Goal: Task Accomplishment & Management: Use online tool/utility

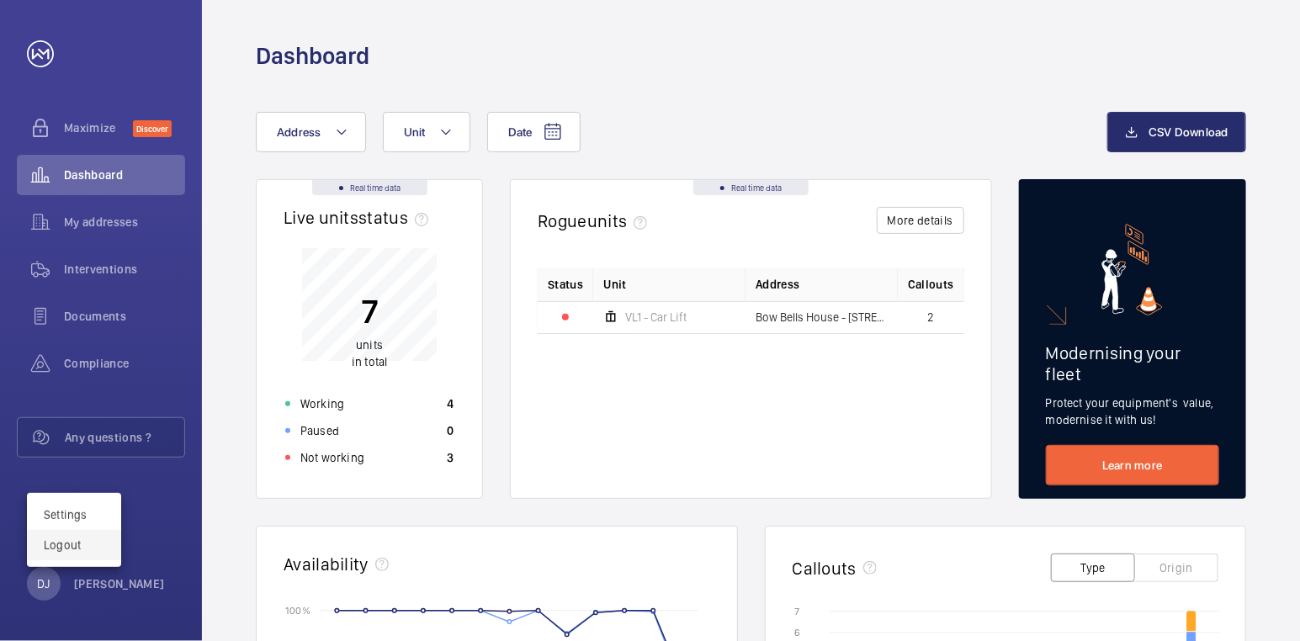
click at [73, 553] on p "Logout" at bounding box center [74, 545] width 61 height 17
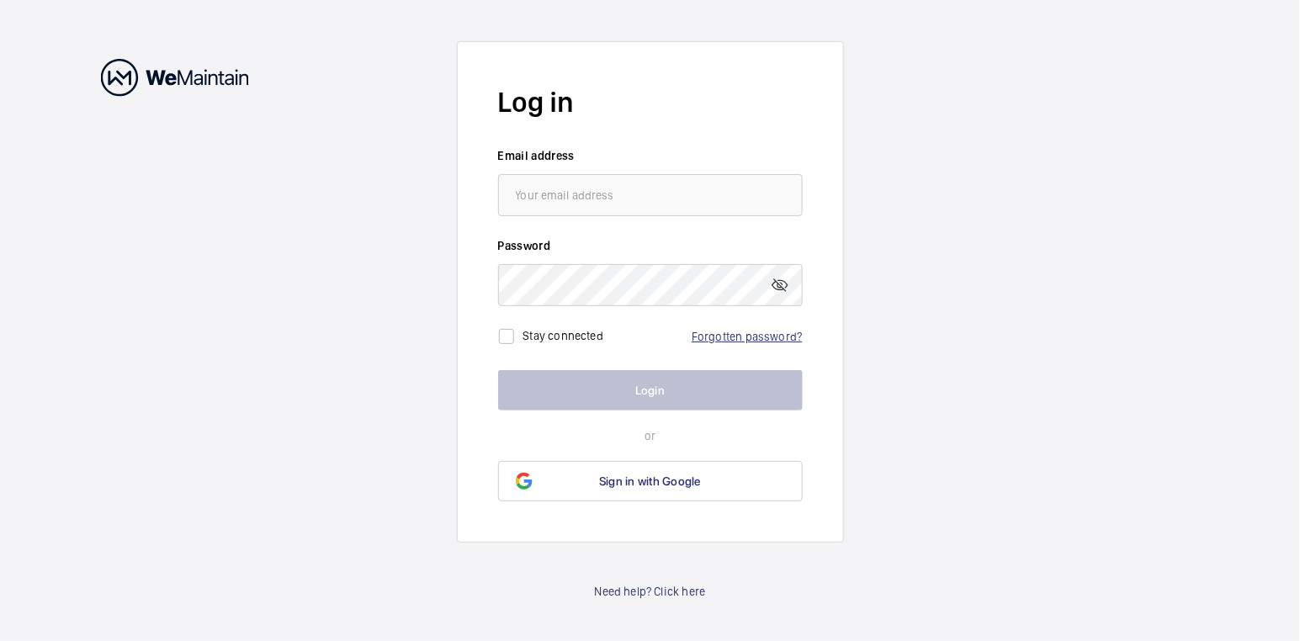
click at [740, 341] on link "Forgotten password?" at bounding box center [747, 336] width 110 height 13
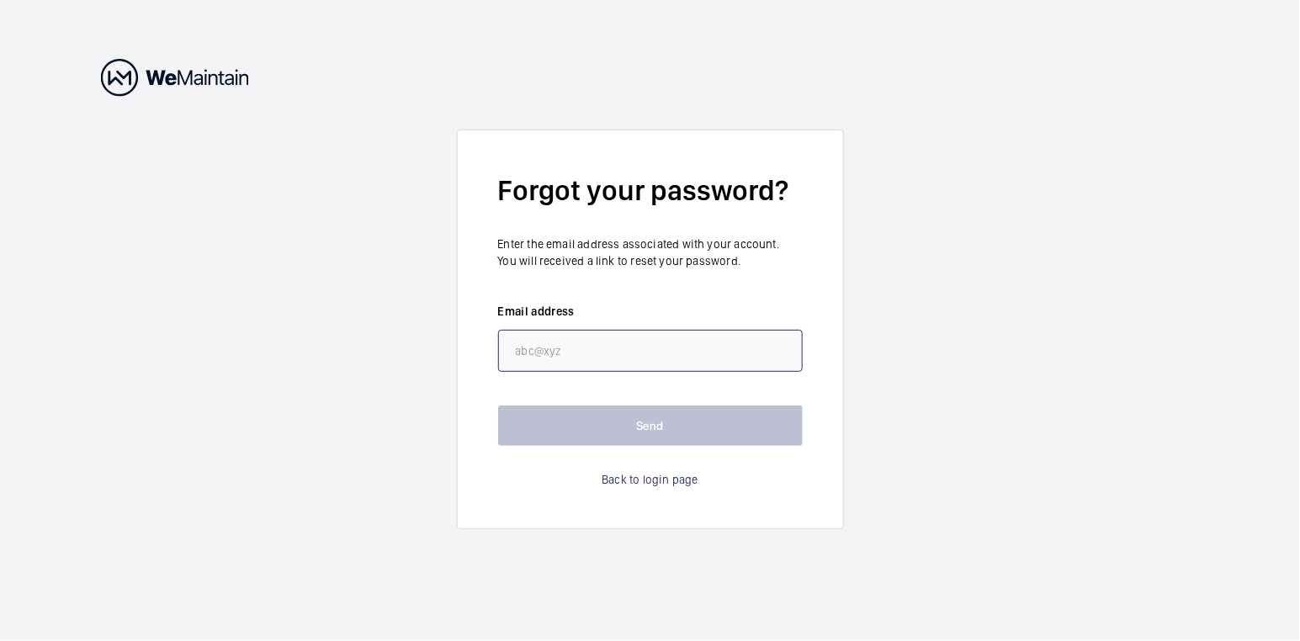
click at [603, 356] on input "email" at bounding box center [650, 351] width 305 height 42
paste input "https://my.wemaintain.com/"
type input "https://my.wemaintain.com/"
drag, startPoint x: 690, startPoint y: 348, endPoint x: 215, endPoint y: 310, distance: 477.1
click at [215, 310] on wm-front-auth-container "Forgot your password? Enter the email address associated with your account. You…" at bounding box center [650, 320] width 1300 height 641
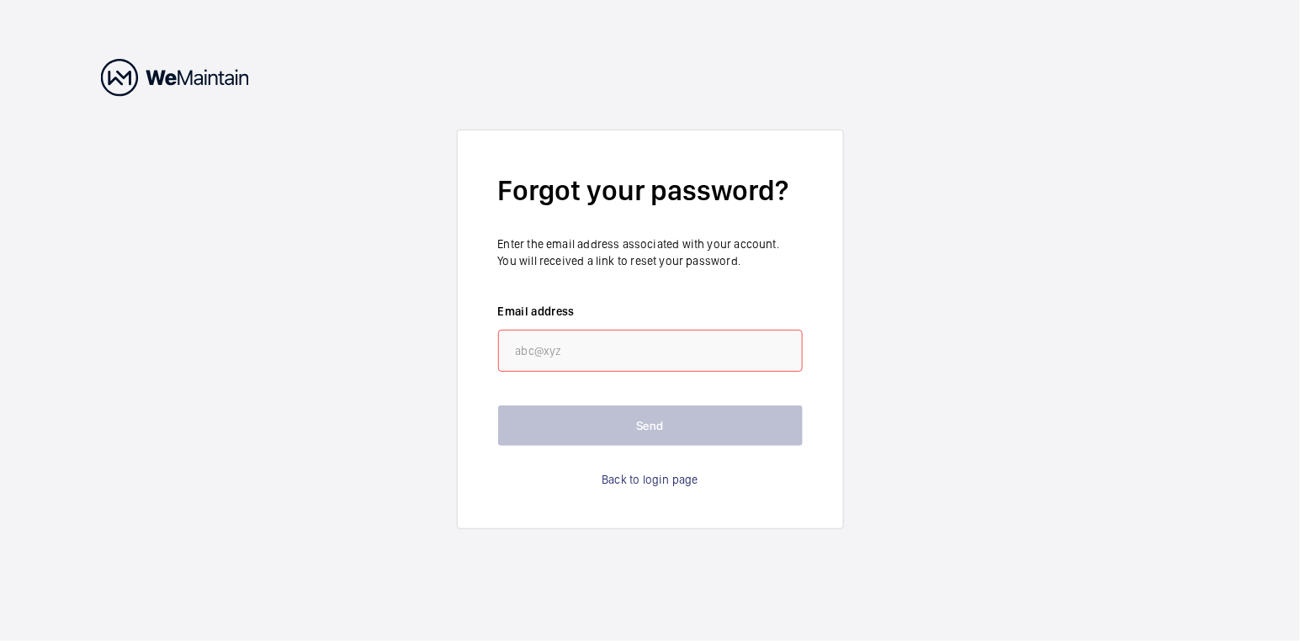
paste input "security.manager@bowbellshouse.com"
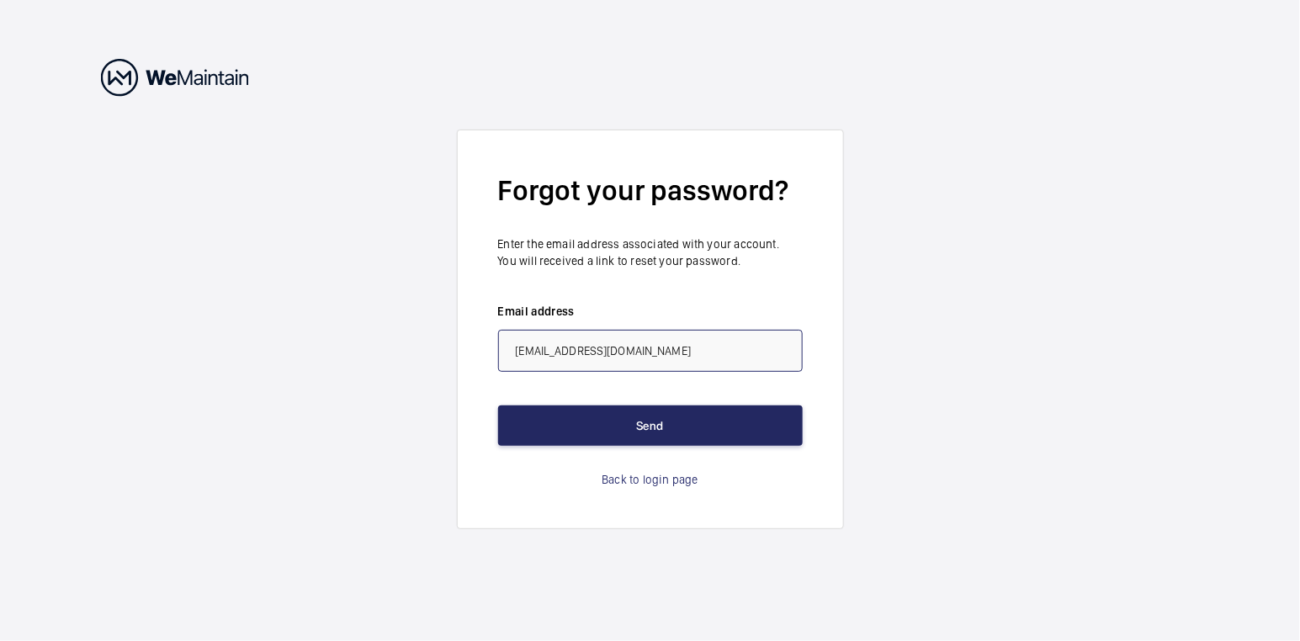
type input "security.manager@bowbellshouse.com"
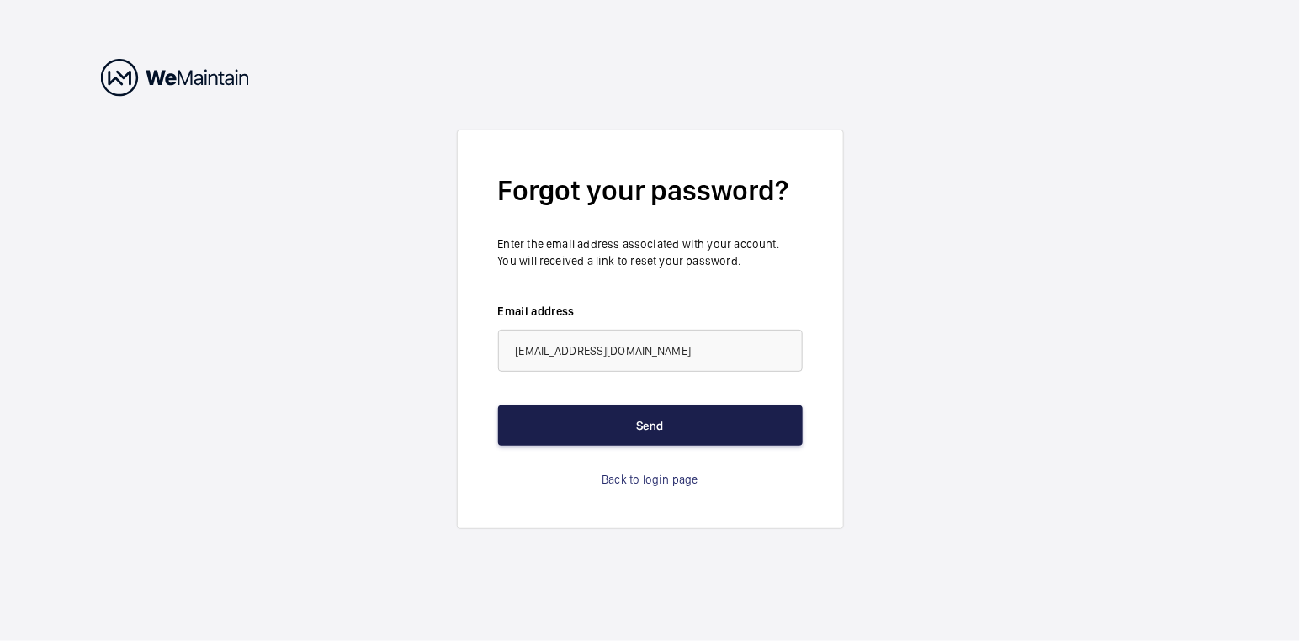
click at [701, 425] on button "Send" at bounding box center [650, 426] width 305 height 40
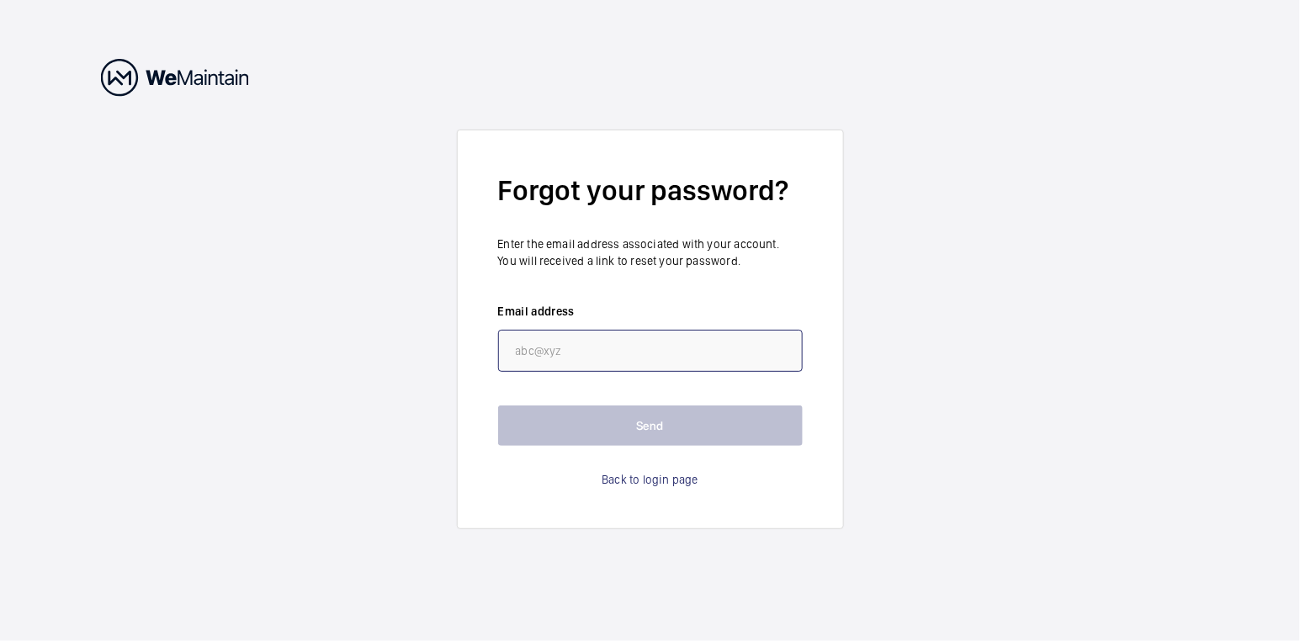
paste input "asims@savills.co"
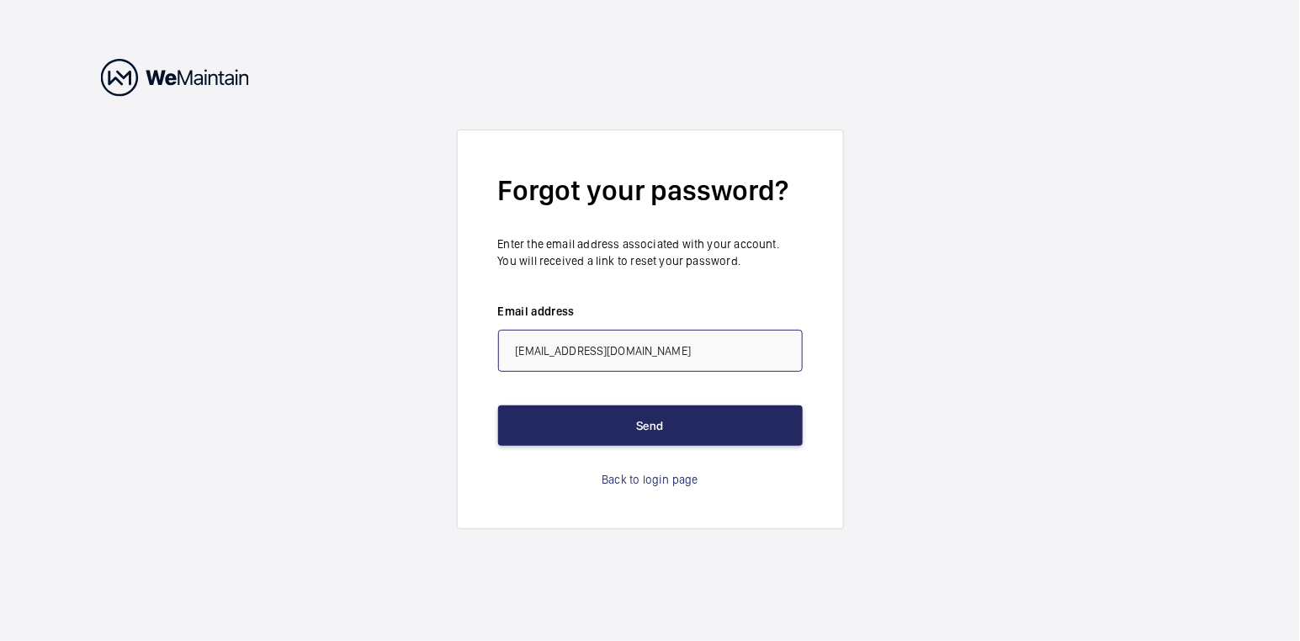
type input "asims@savills.co"
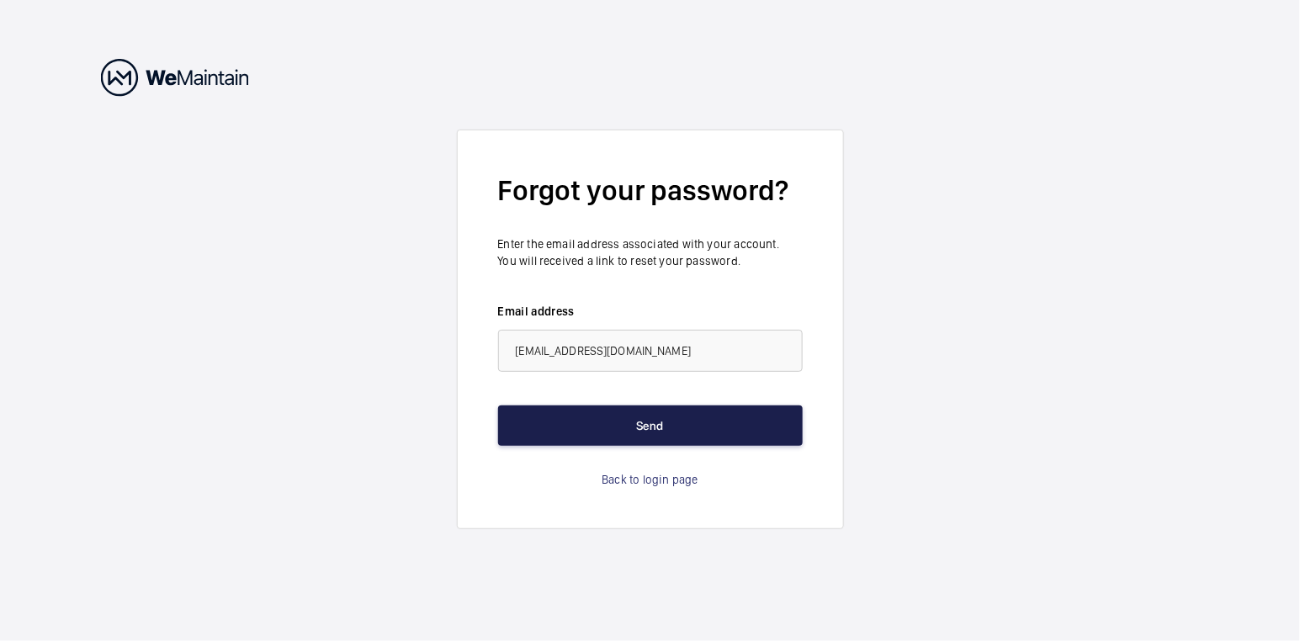
click at [657, 422] on button "Send" at bounding box center [650, 426] width 305 height 40
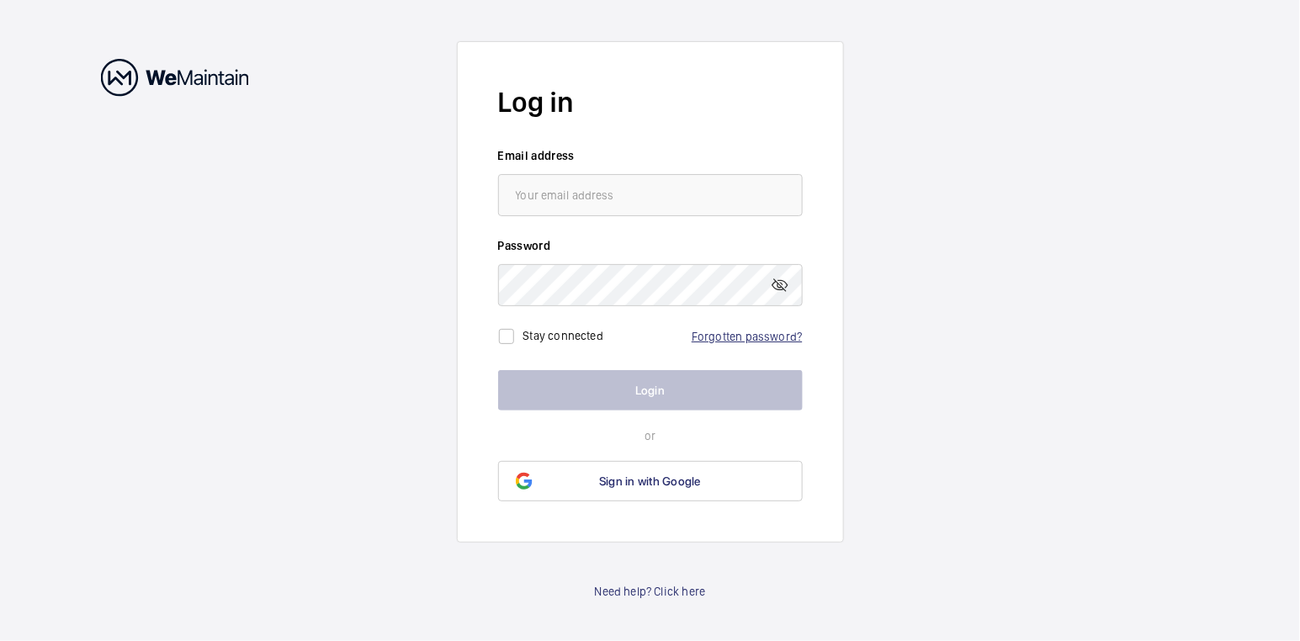
click at [754, 332] on link "Forgotten password?" at bounding box center [747, 336] width 110 height 13
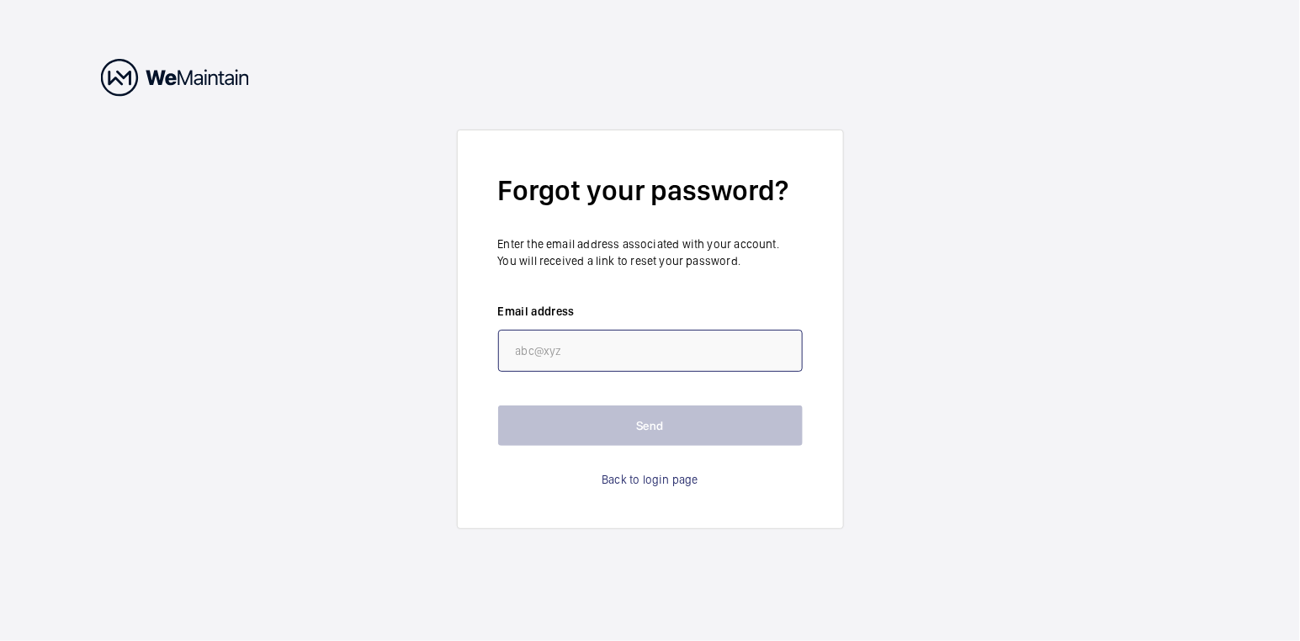
click at [601, 354] on input "email" at bounding box center [650, 351] width 305 height 42
paste input "simon.forbes@onecarterlane.com"
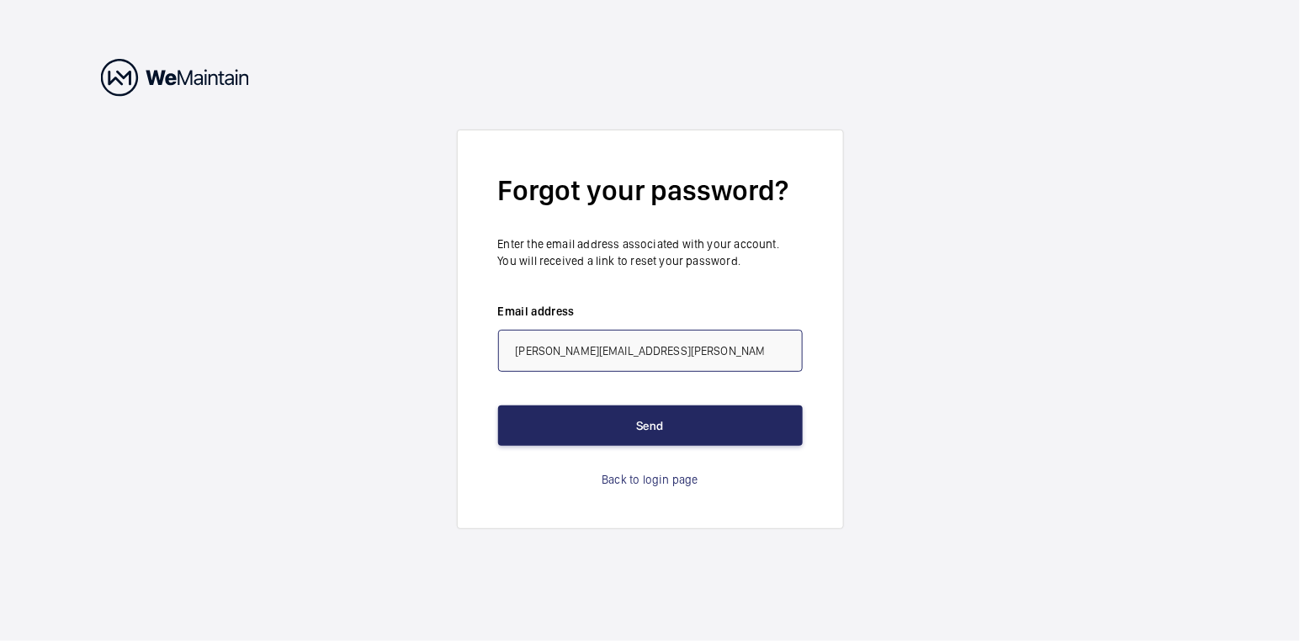
type input "simon.forbes@onecarterlane.com"
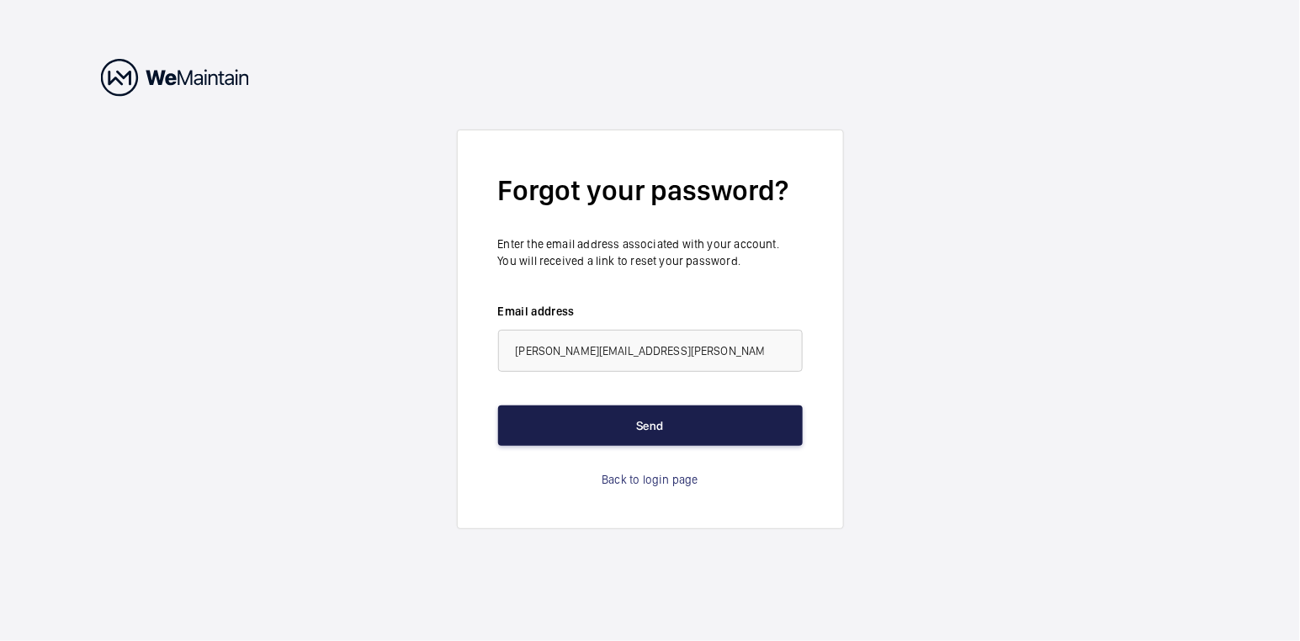
click at [636, 415] on button "Send" at bounding box center [650, 426] width 305 height 40
click at [633, 429] on button "Send" at bounding box center [650, 426] width 305 height 40
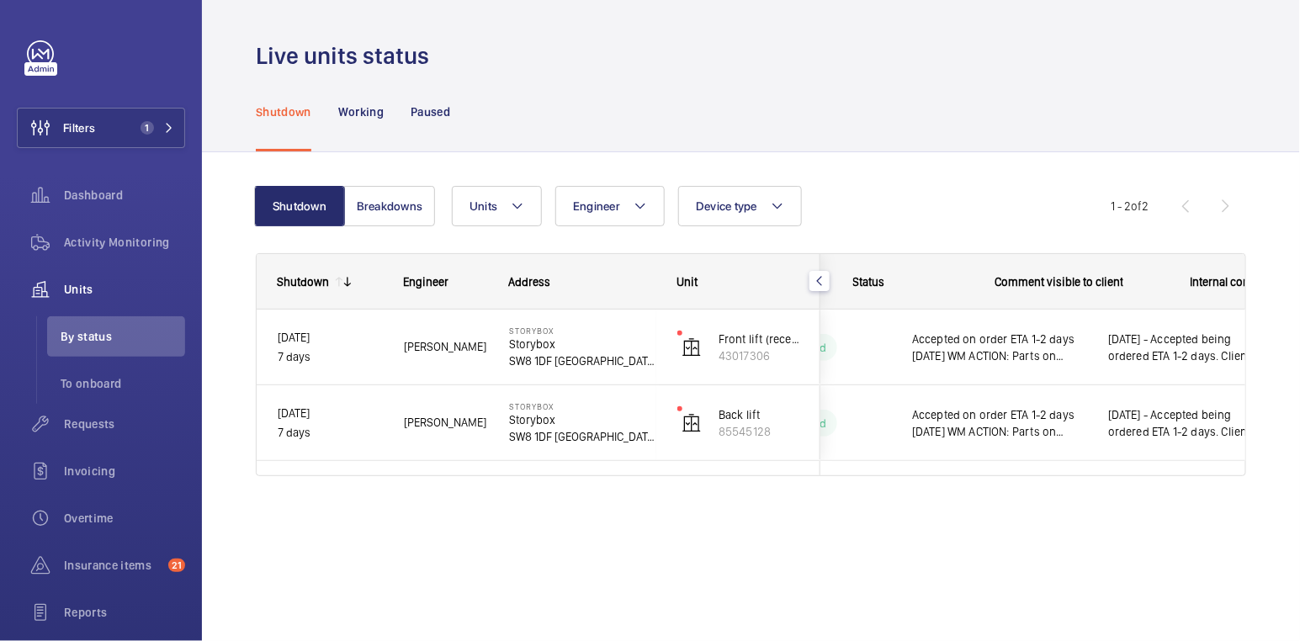
scroll to position [0, 348]
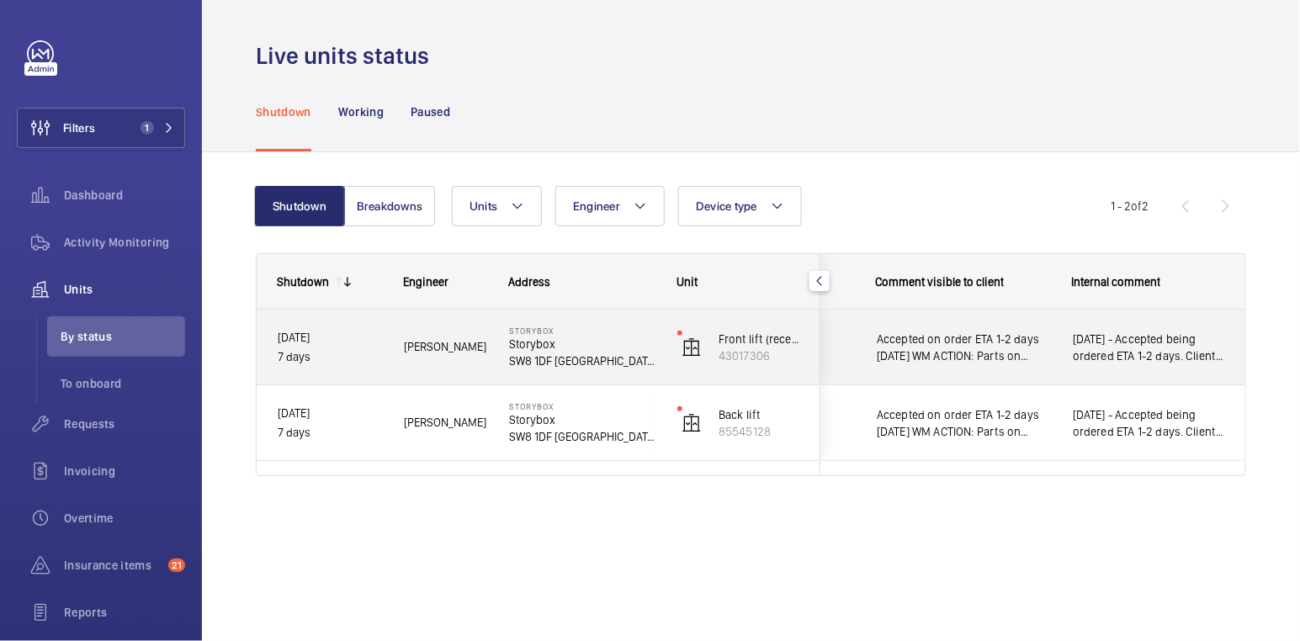
click at [1009, 355] on span "Accepted on order ETA 1-2 days 03/09/25 WM ACTION: Parts on order, Engineer to …" at bounding box center [964, 348] width 174 height 34
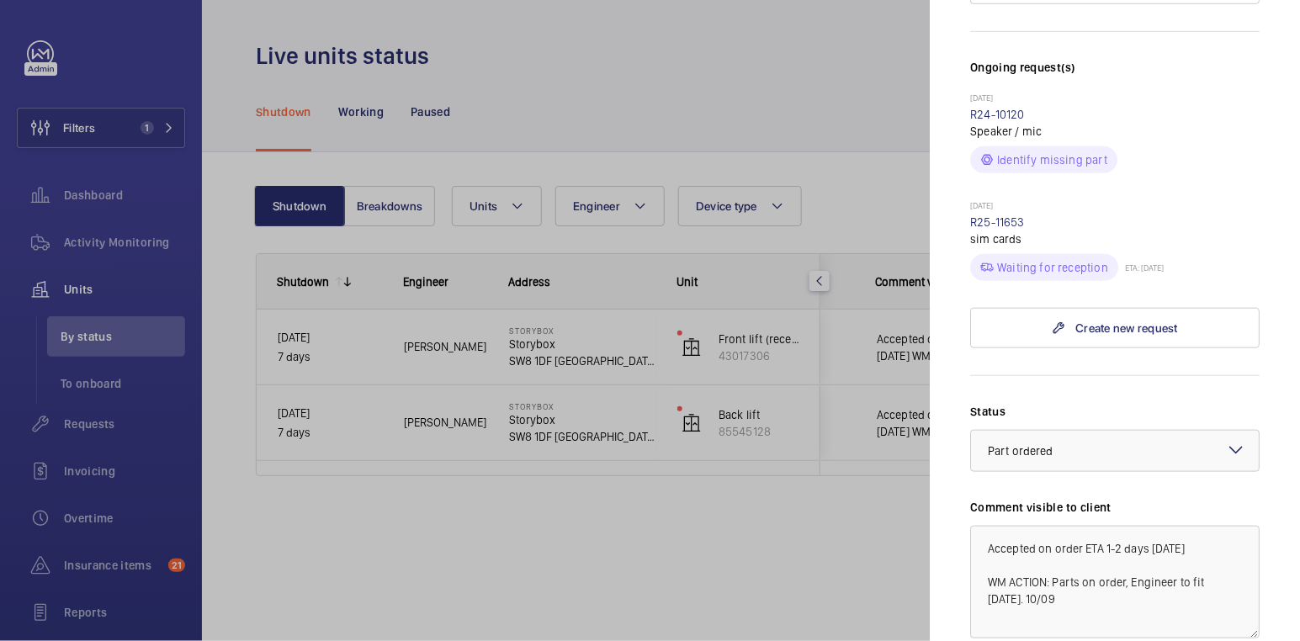
scroll to position [682, 0]
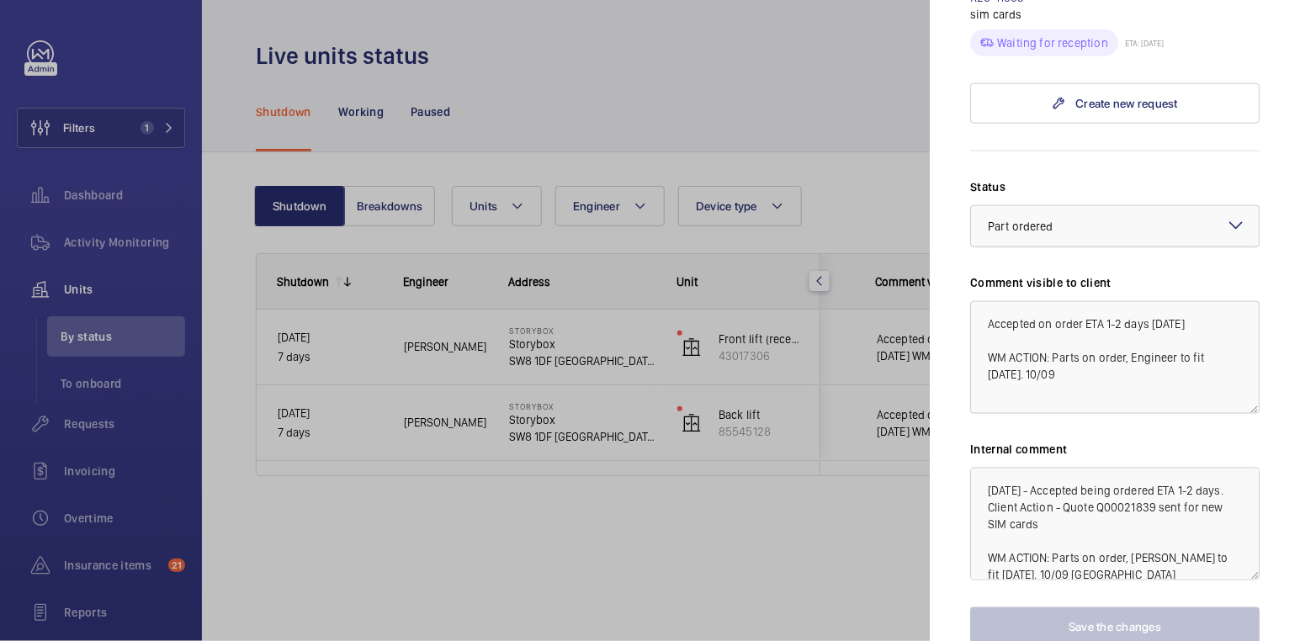
click at [1135, 206] on div at bounding box center [1115, 226] width 288 height 40
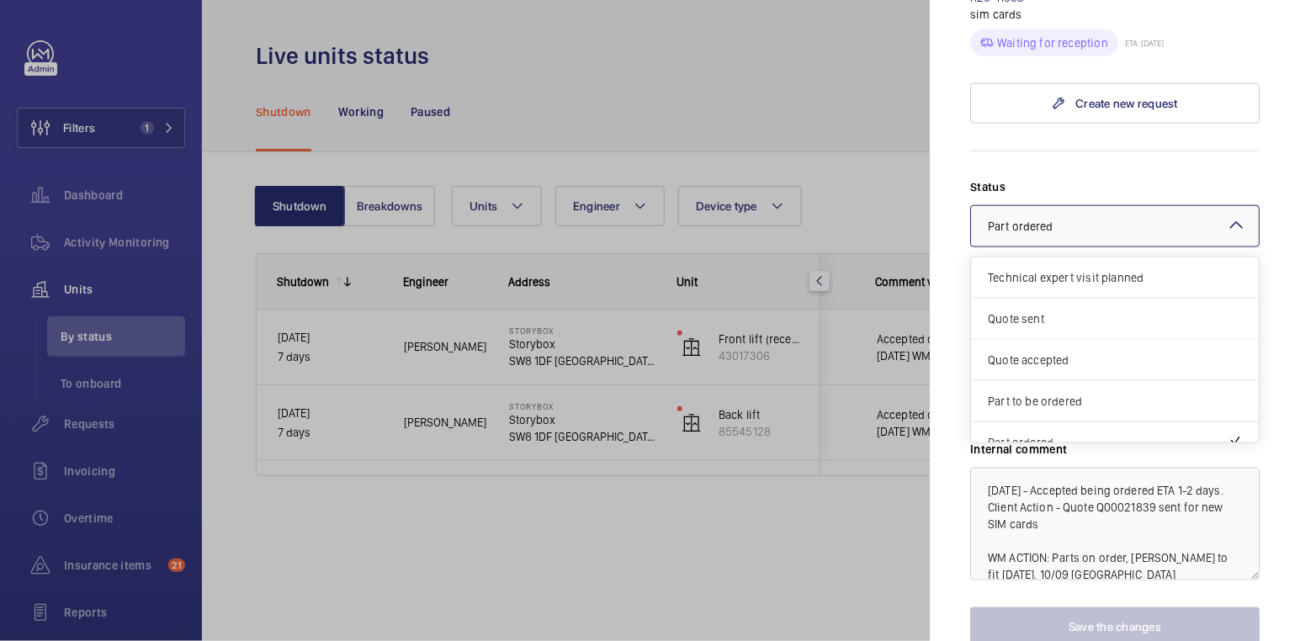
scroll to position [141, 0]
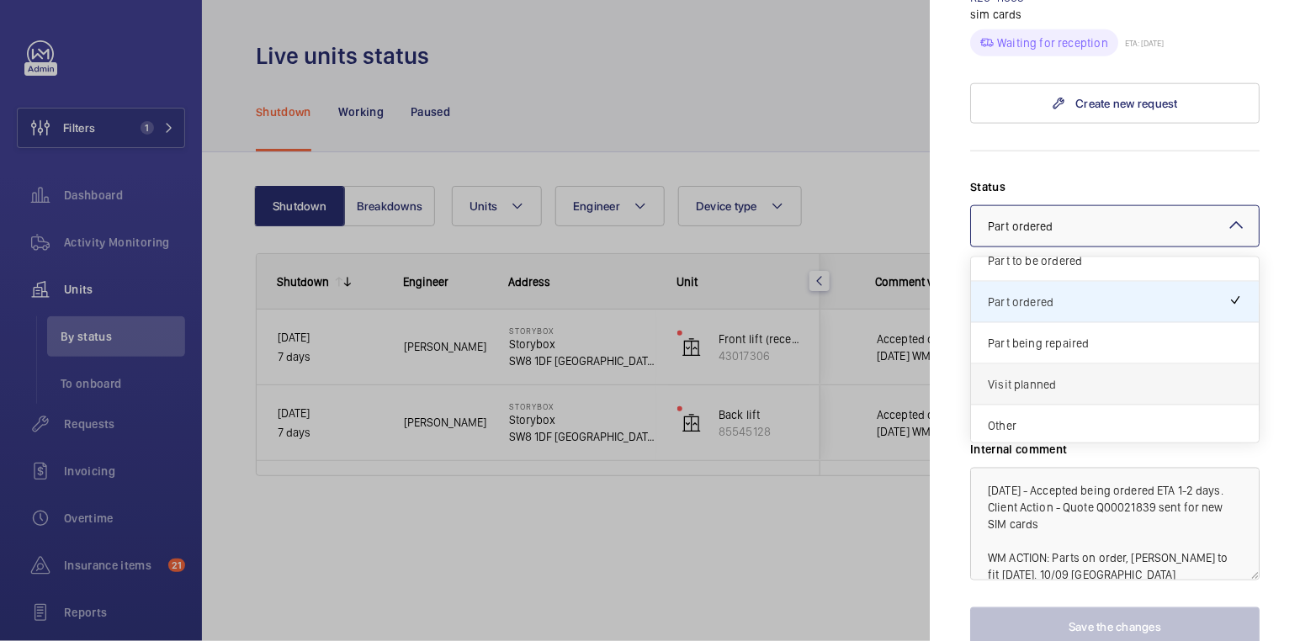
click at [1093, 376] on span "Visit planned" at bounding box center [1115, 384] width 254 height 17
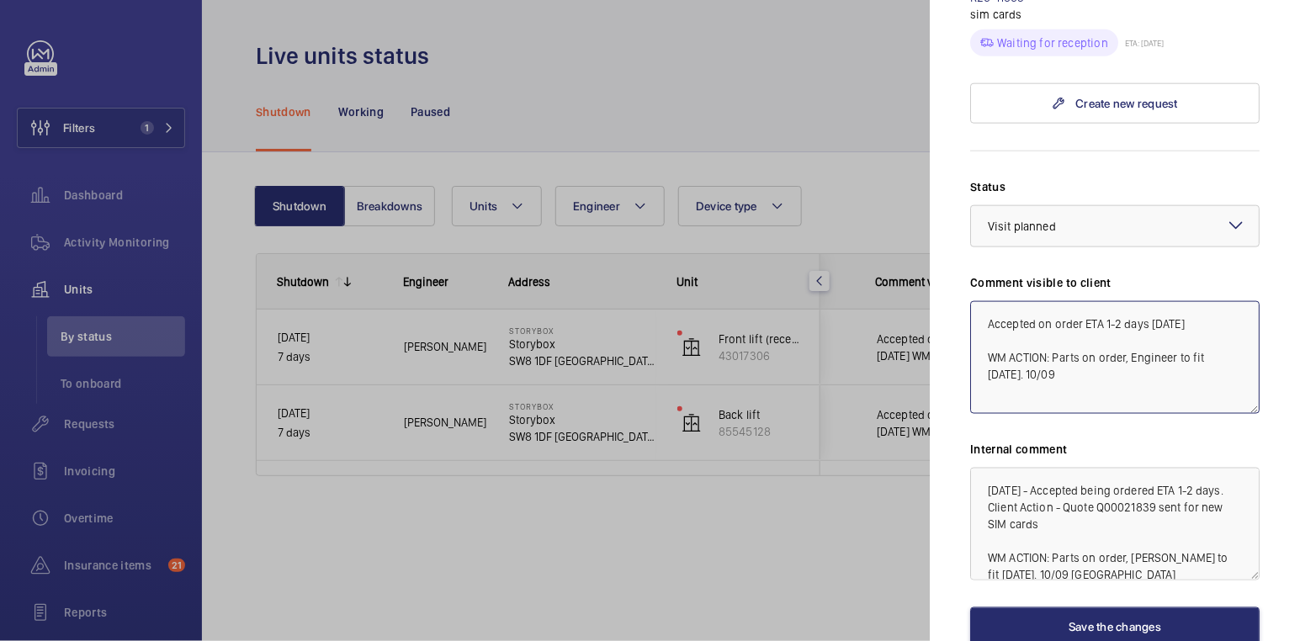
drag, startPoint x: 1086, startPoint y: 348, endPoint x: 936, endPoint y: 277, distance: 166.0
click at [936, 277] on mat-sidenav "Stopped unit Storybox Storybox SW8 1DF LONDON Savills - Storybox Front lift (re…" at bounding box center [1115, 320] width 370 height 641
drag, startPoint x: 1168, startPoint y: 289, endPoint x: 944, endPoint y: 270, distance: 224.7
click at [944, 270] on mat-sidenav "Stopped unit Storybox Storybox SW8 1DF LONDON Savills - Storybox Front lift (re…" at bounding box center [1115, 320] width 370 height 641
type textarea "Engineer attending tomorrow to fit 10/09/25"
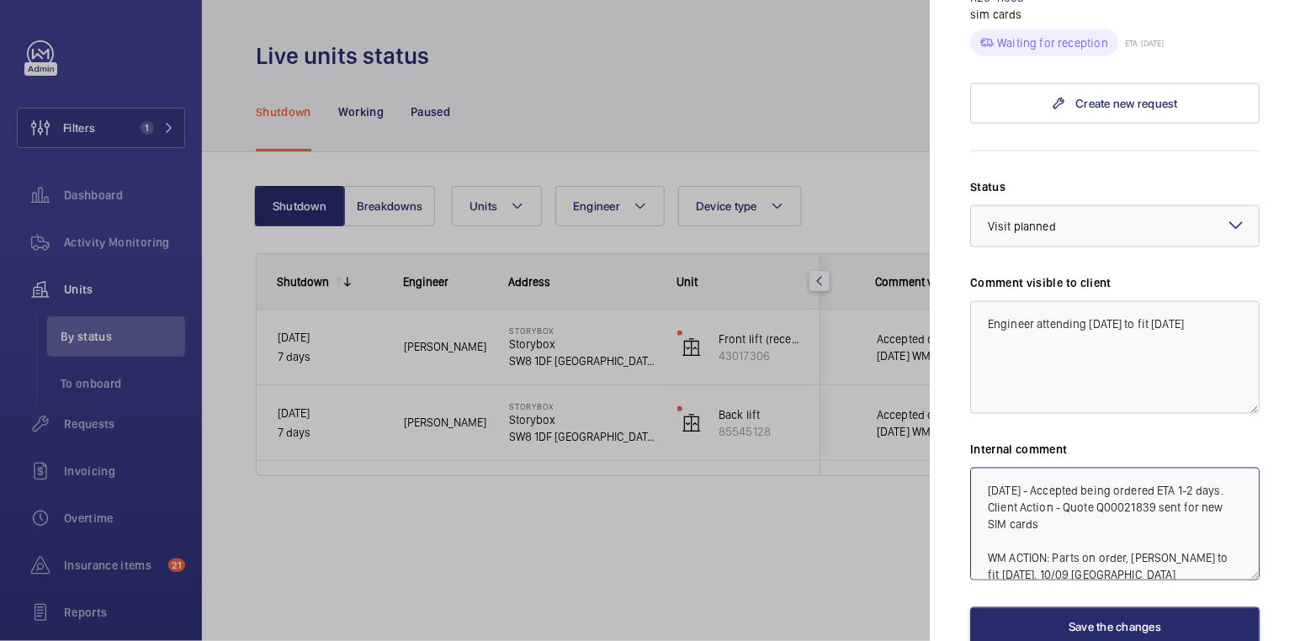
click at [986, 468] on textarea "03/09/25 - Accepted being ordered ETA 1-2 days. Client Action - Quote Q00021839…" at bounding box center [1116, 524] width 290 height 113
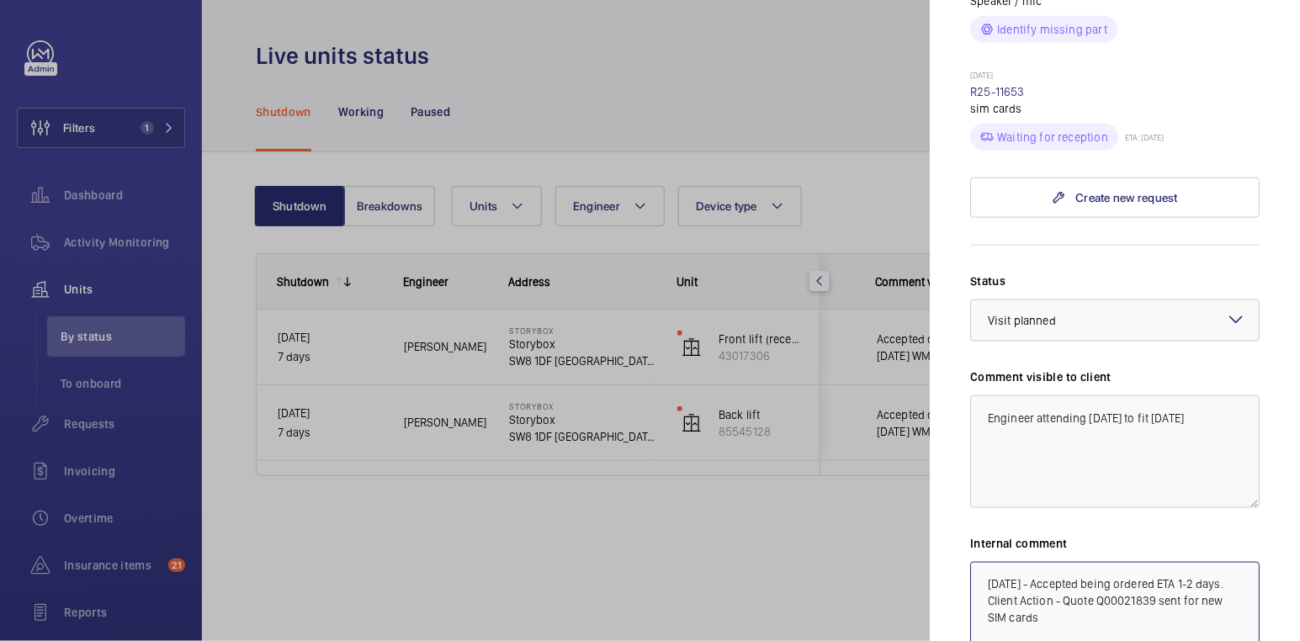
scroll to position [594, 0]
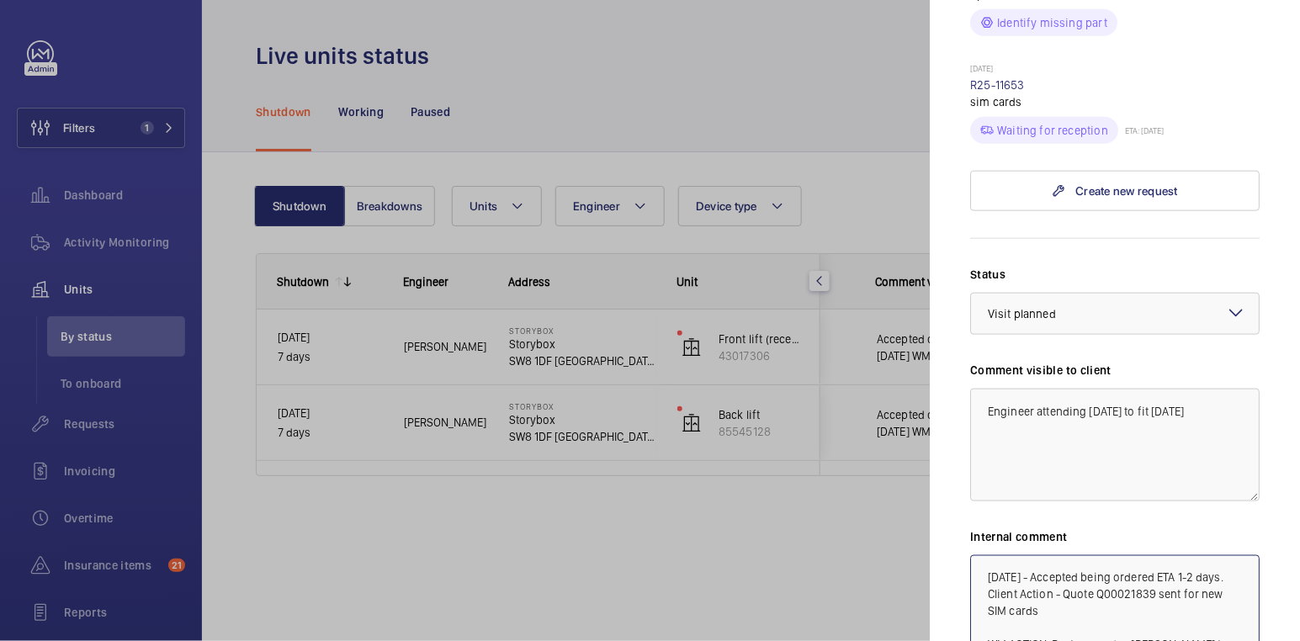
paste textarea "Engineer attending tomorrow to fit 10/09/25"
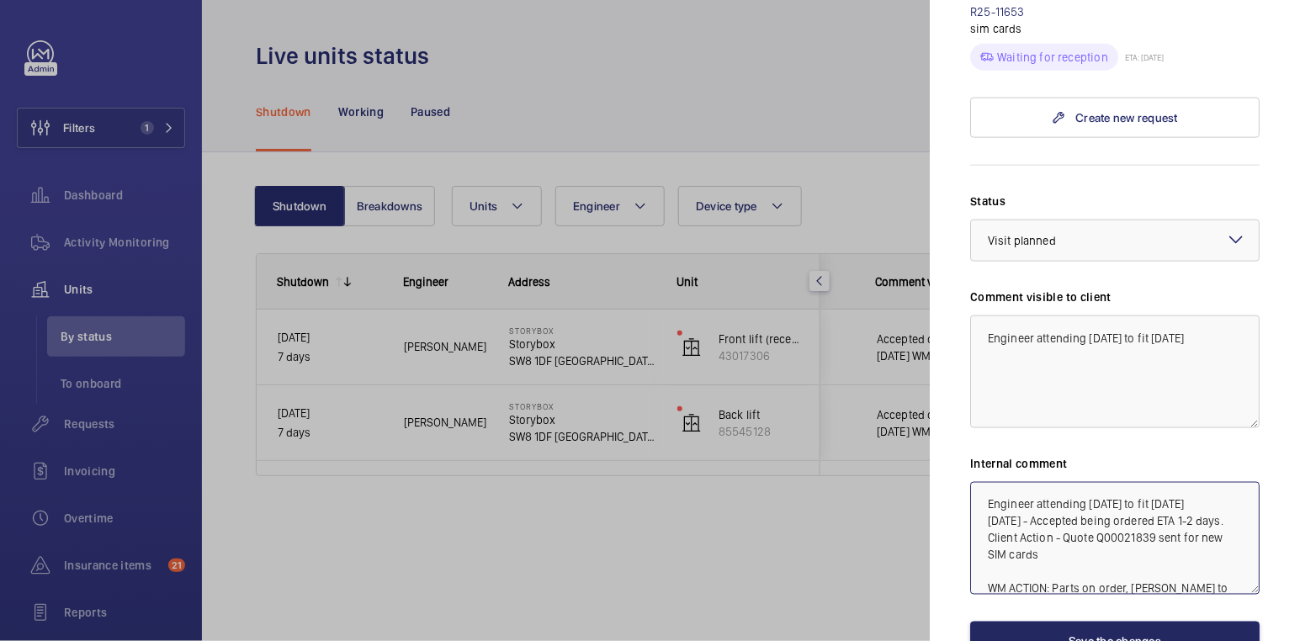
scroll to position [671, 0]
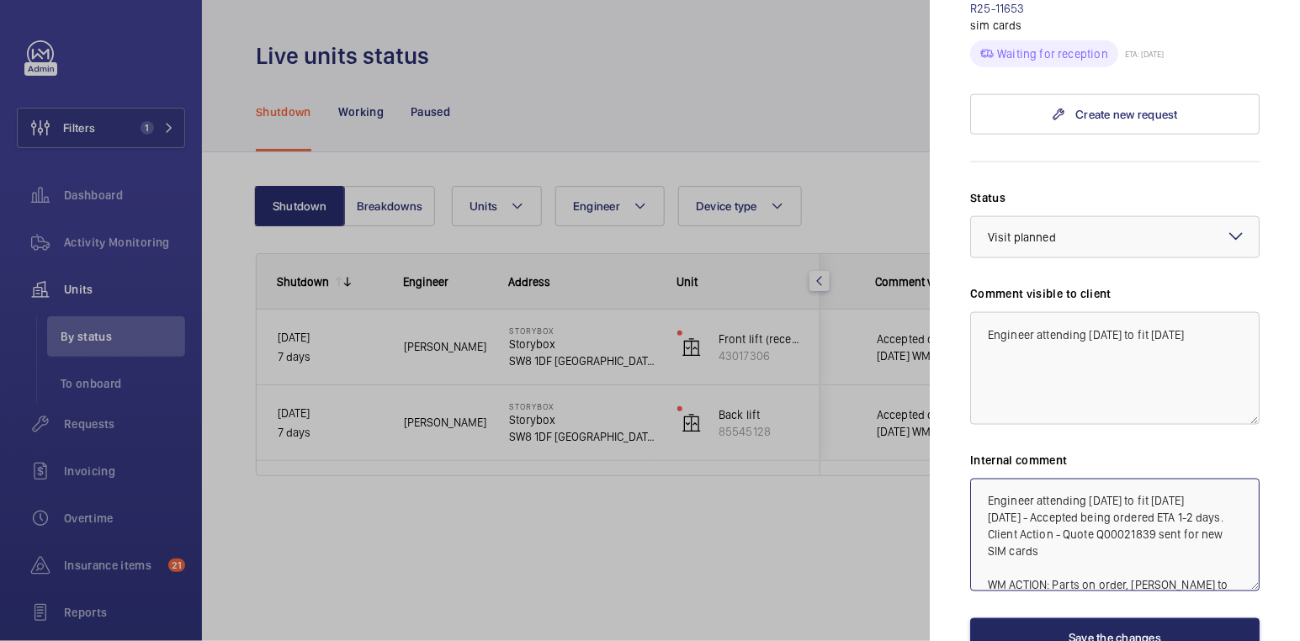
type textarea "Engineer attending tomorrow to fit 10/09/25 03/09/25 - Accepted being ordered E…"
click at [1166, 619] on button "Save the changes" at bounding box center [1116, 639] width 290 height 40
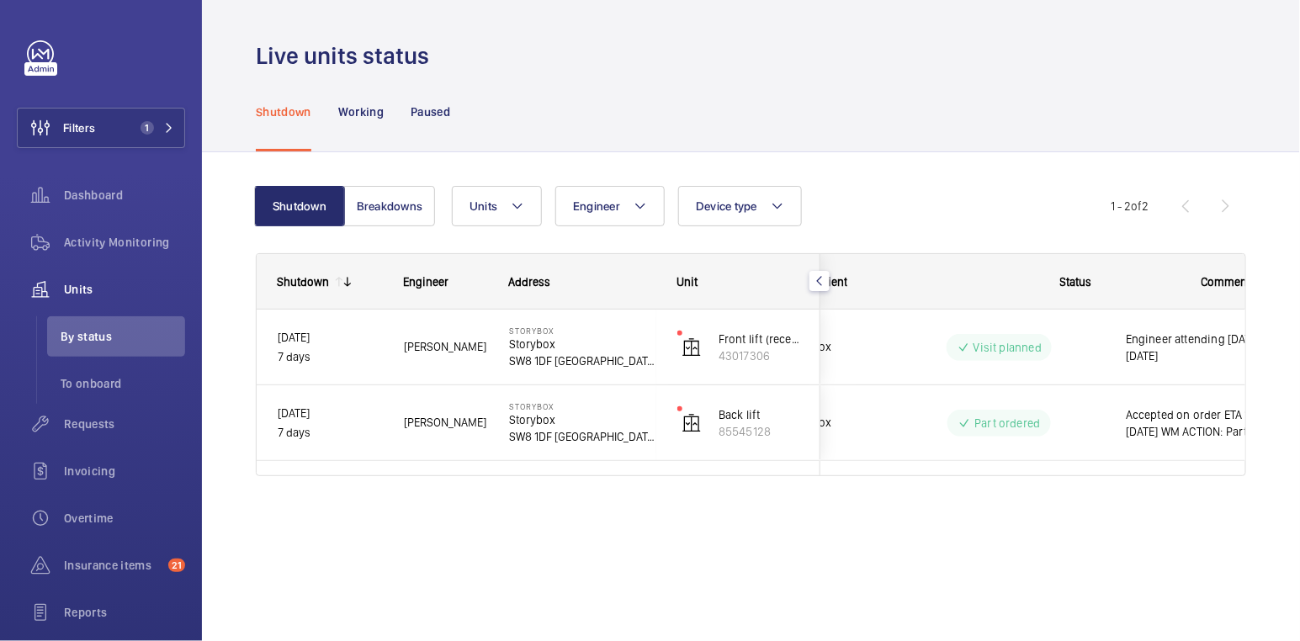
scroll to position [0, 22]
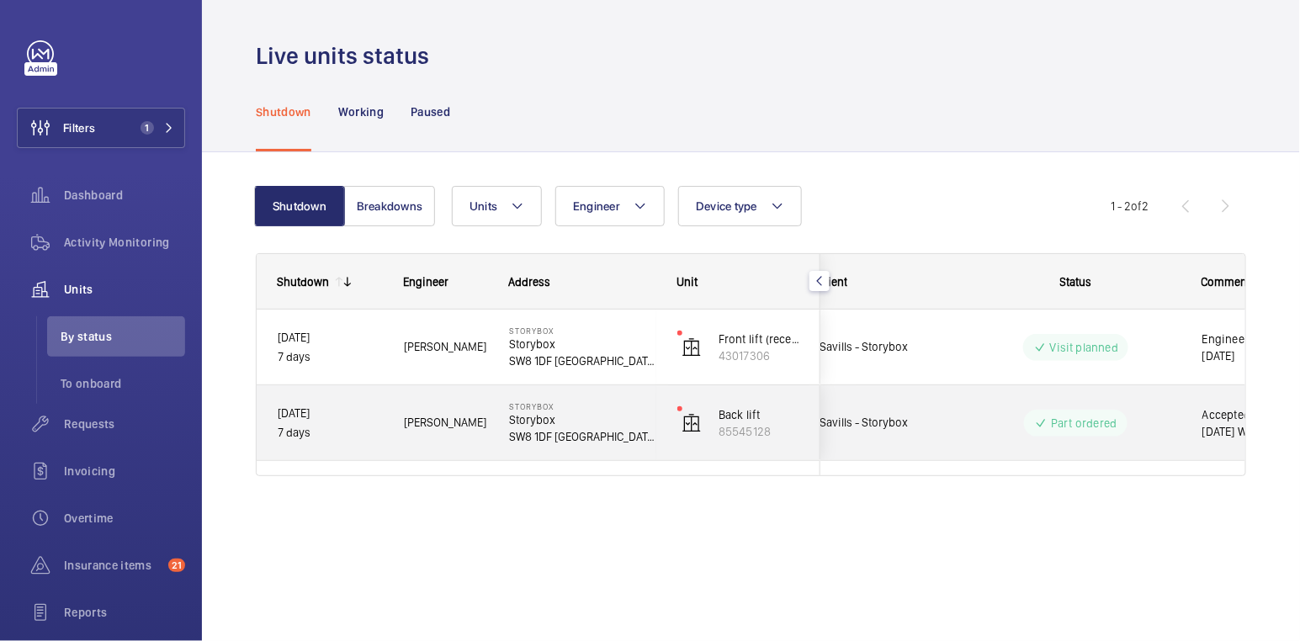
click at [1136, 428] on wm-front-pills-cell "Part ordered" at bounding box center [1076, 423] width 210 height 27
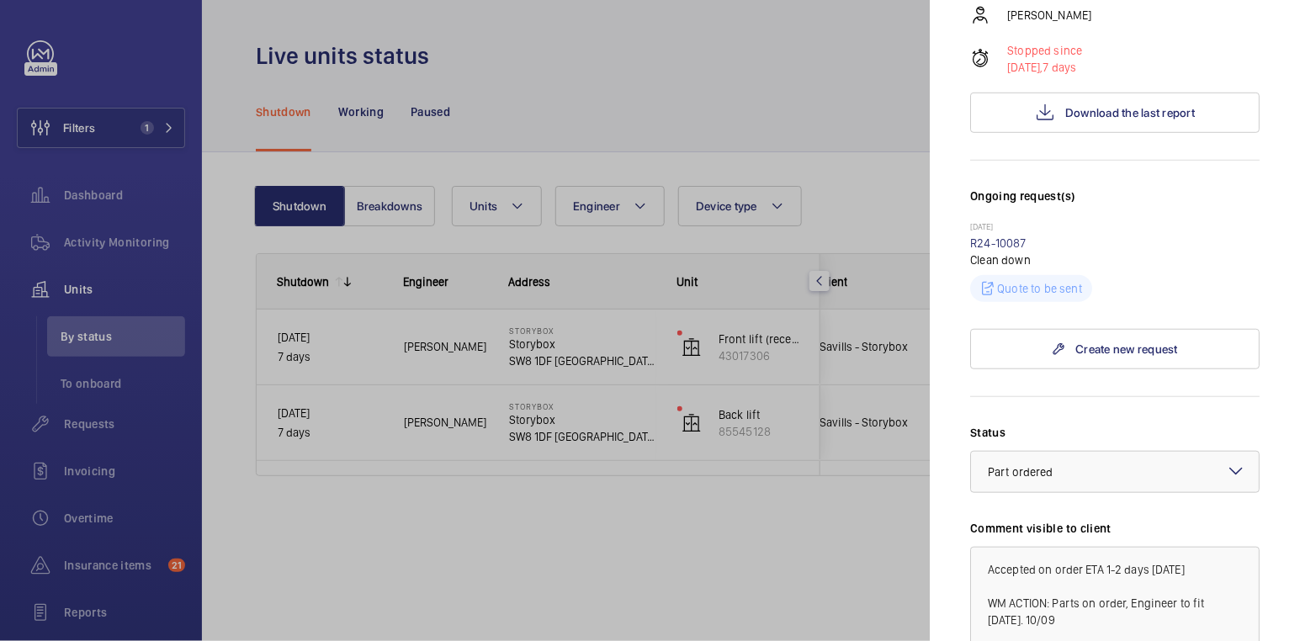
scroll to position [329, 0]
click at [1109, 451] on div at bounding box center [1115, 471] width 288 height 40
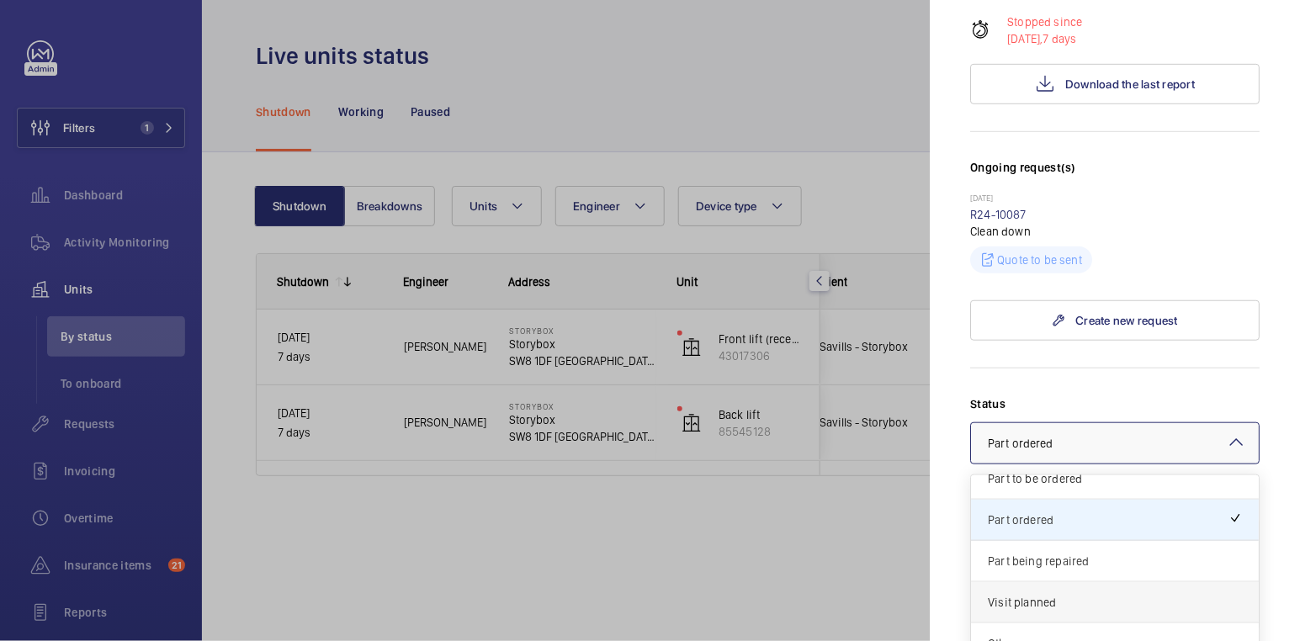
scroll to position [359, 0]
click at [1082, 592] on span "Visit planned" at bounding box center [1115, 600] width 254 height 17
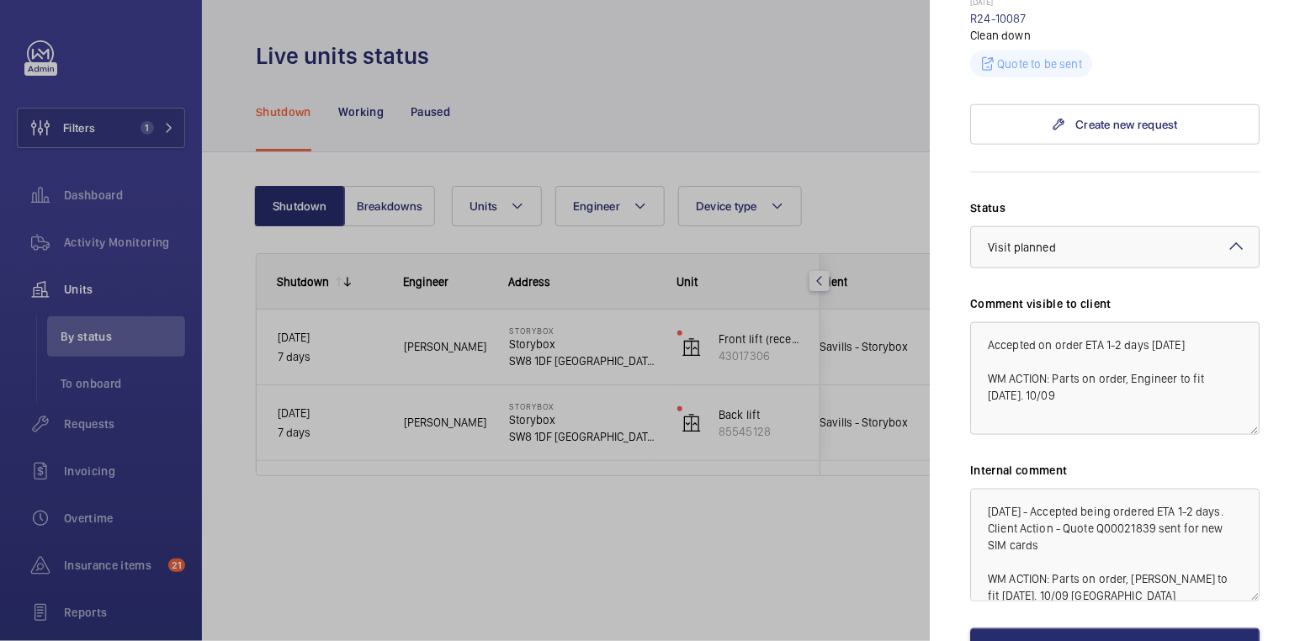
scroll to position [583, 0]
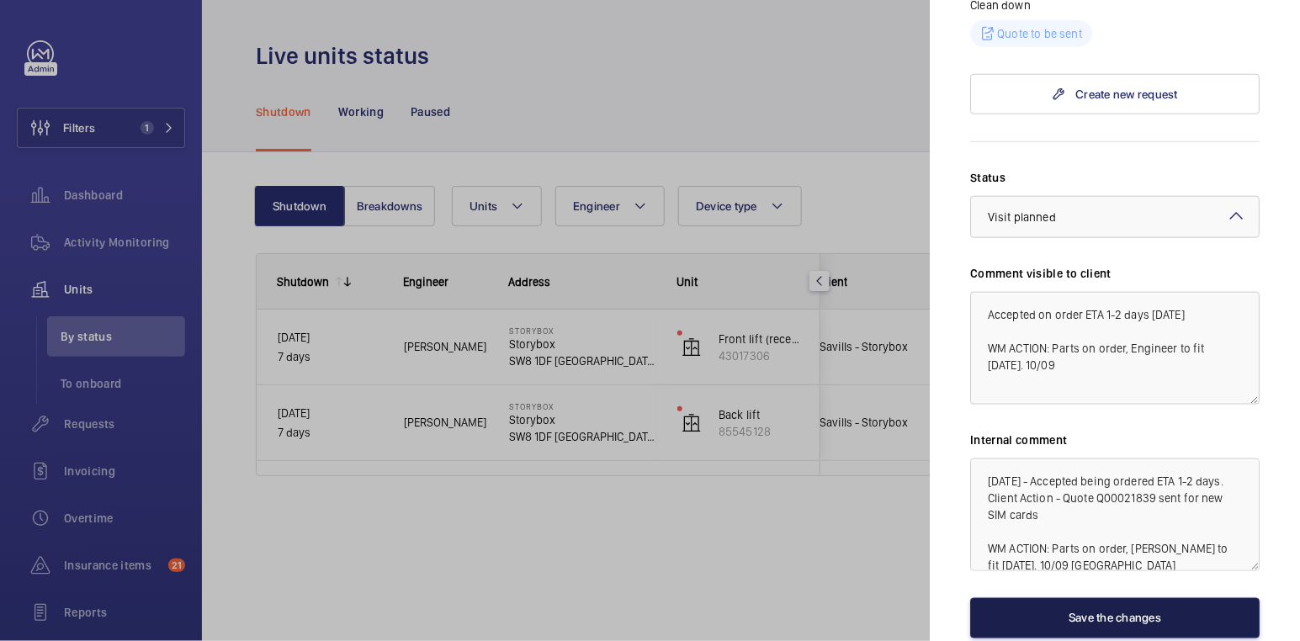
click at [1130, 598] on button "Save the changes" at bounding box center [1116, 618] width 290 height 40
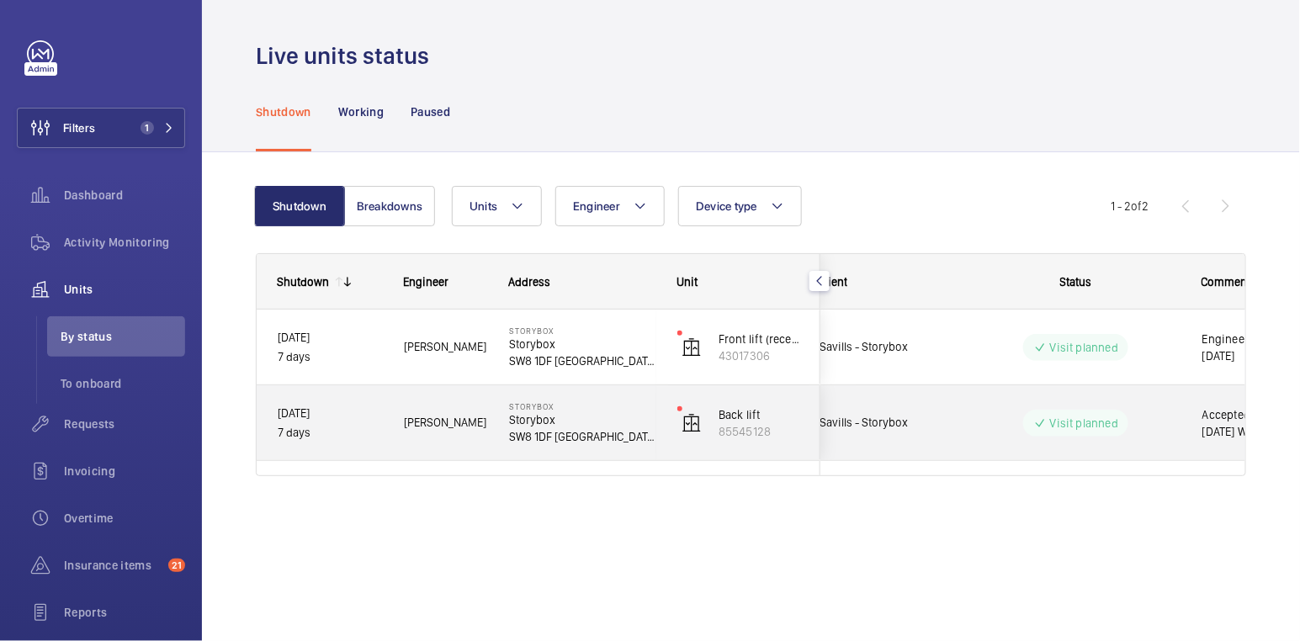
click at [962, 419] on div "Visit planned" at bounding box center [1066, 423] width 230 height 61
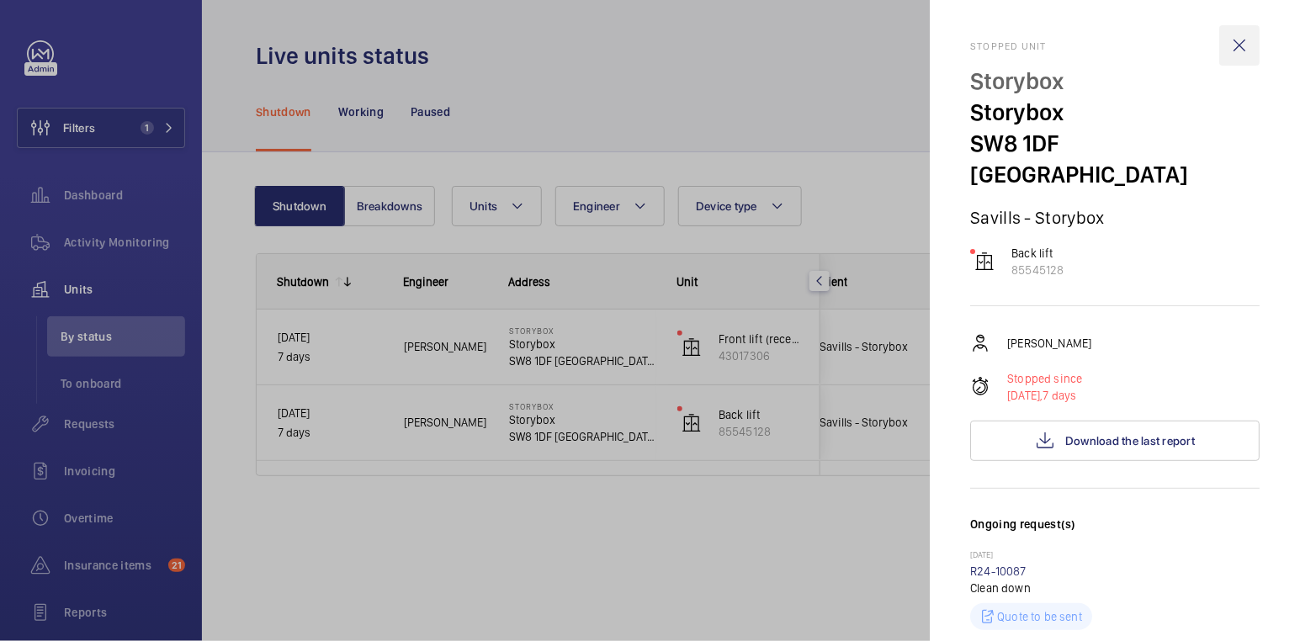
click at [1231, 44] on wm-front-icon-button at bounding box center [1240, 45] width 40 height 40
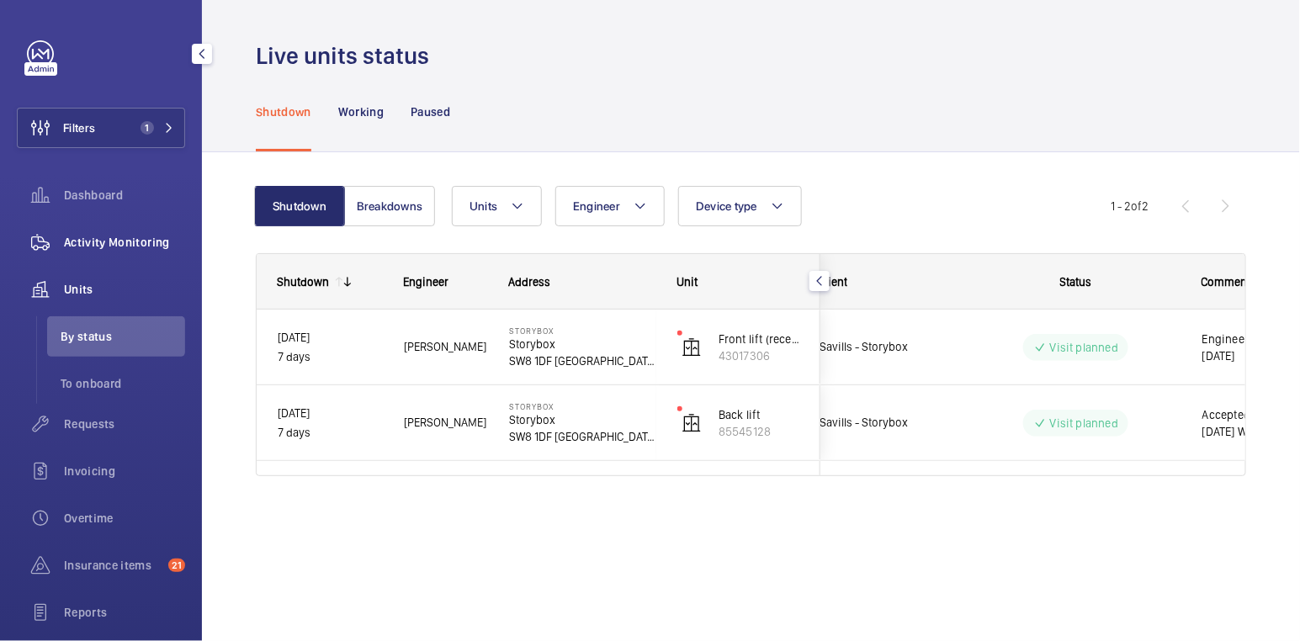
click at [104, 243] on span "Activity Monitoring" at bounding box center [124, 242] width 121 height 17
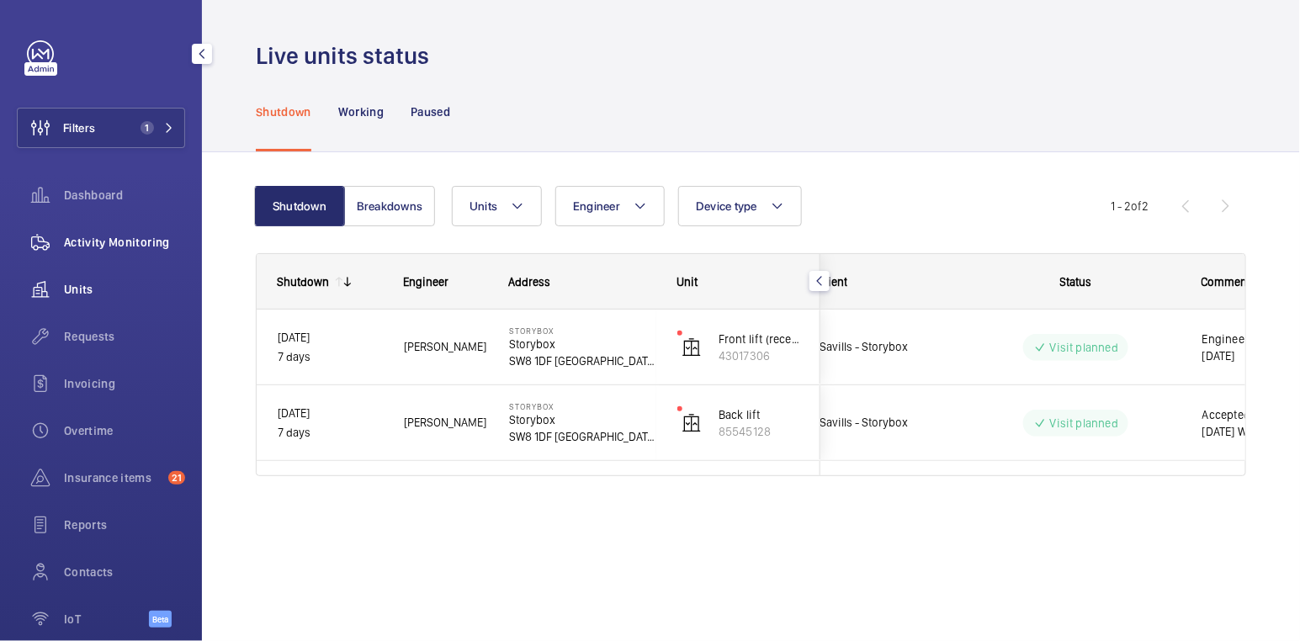
click at [104, 243] on span "Activity Monitoring" at bounding box center [124, 242] width 121 height 17
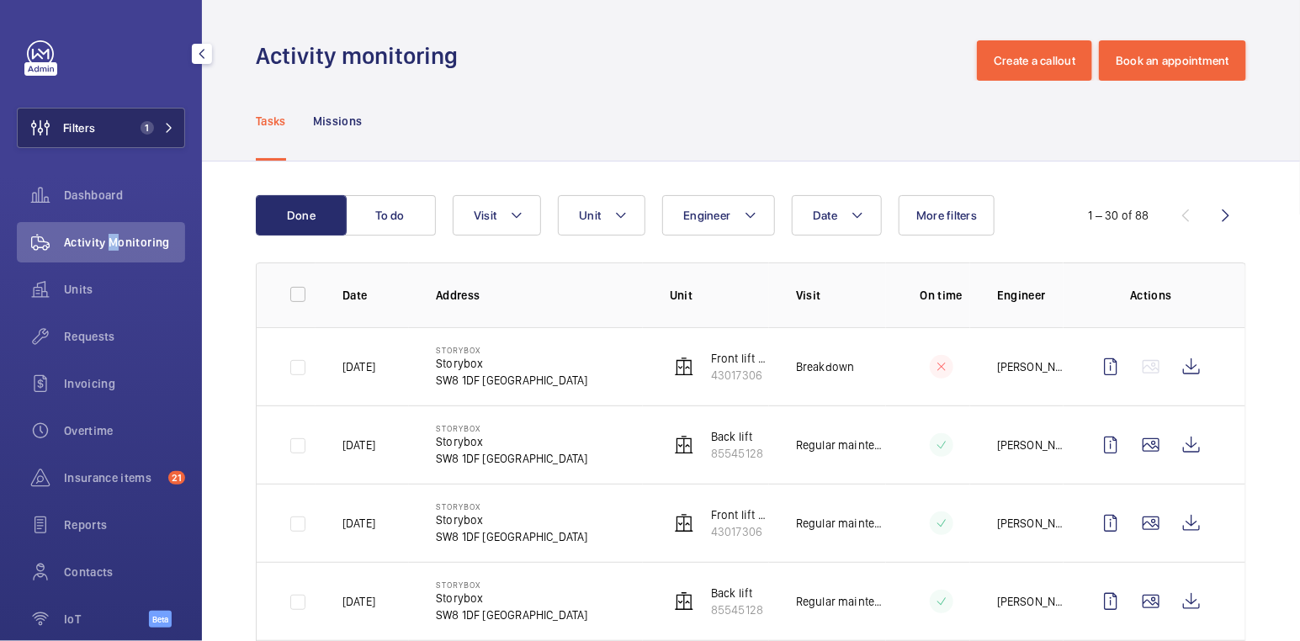
click at [141, 125] on span "1" at bounding box center [147, 127] width 13 height 13
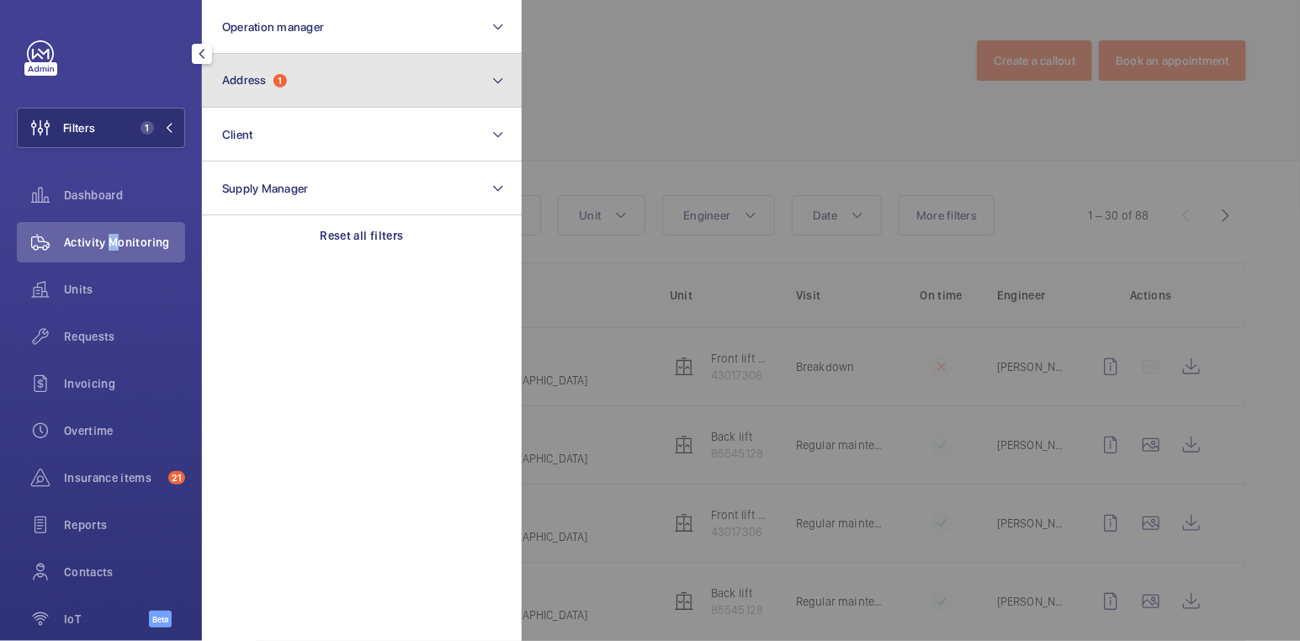
click at [300, 77] on button "Address 1" at bounding box center [362, 81] width 320 height 54
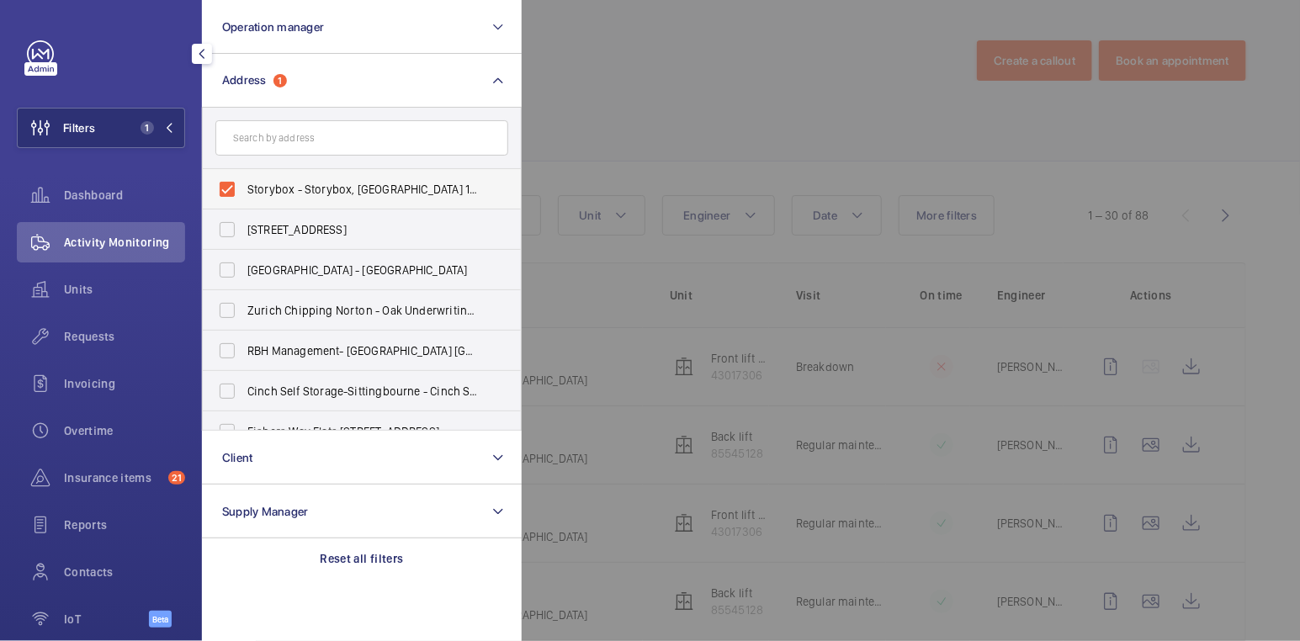
click at [274, 176] on label "Storybox - Storybox, LONDON SW8 1DF" at bounding box center [349, 189] width 293 height 40
click at [244, 176] on input "Storybox - Storybox, LONDON SW8 1DF" at bounding box center [227, 190] width 34 height 34
checkbox input "false"
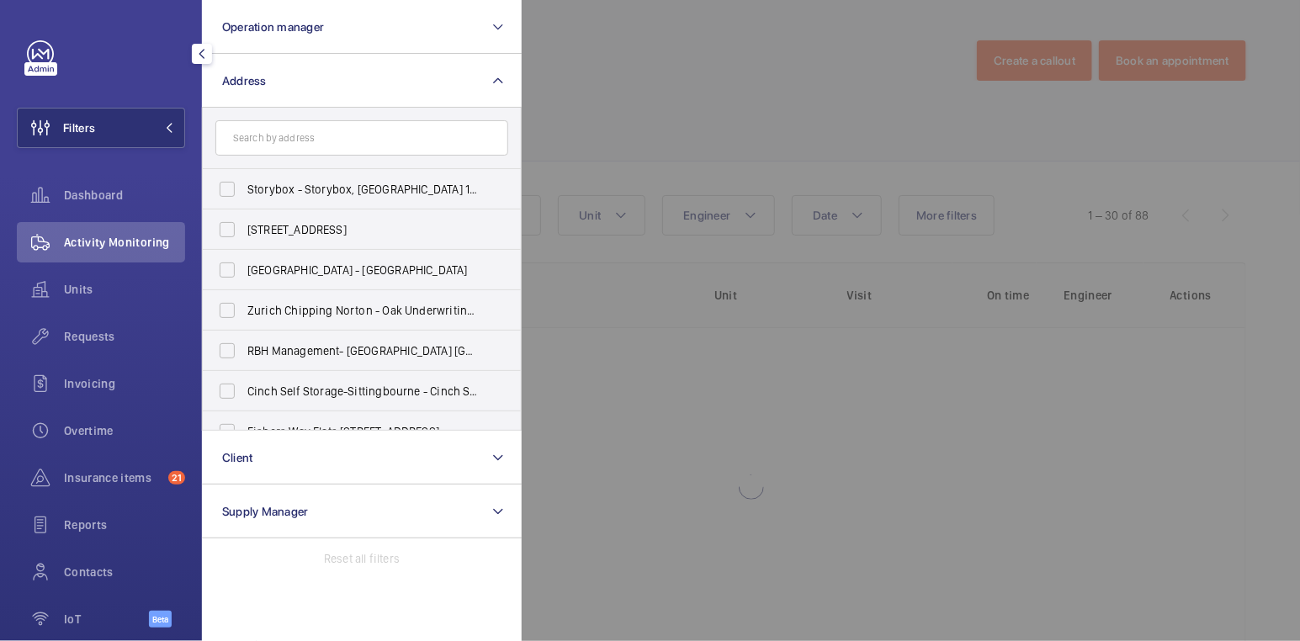
click at [625, 58] on div at bounding box center [1172, 320] width 1300 height 641
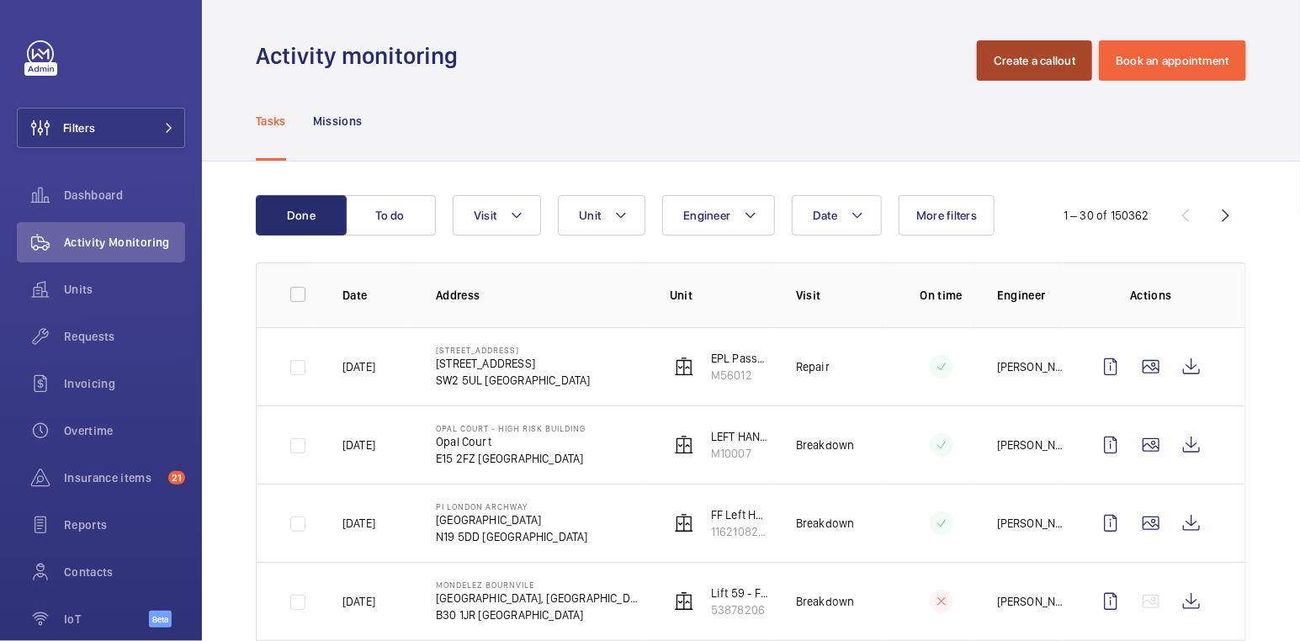
click at [1056, 62] on button "Create a callout" at bounding box center [1034, 60] width 115 height 40
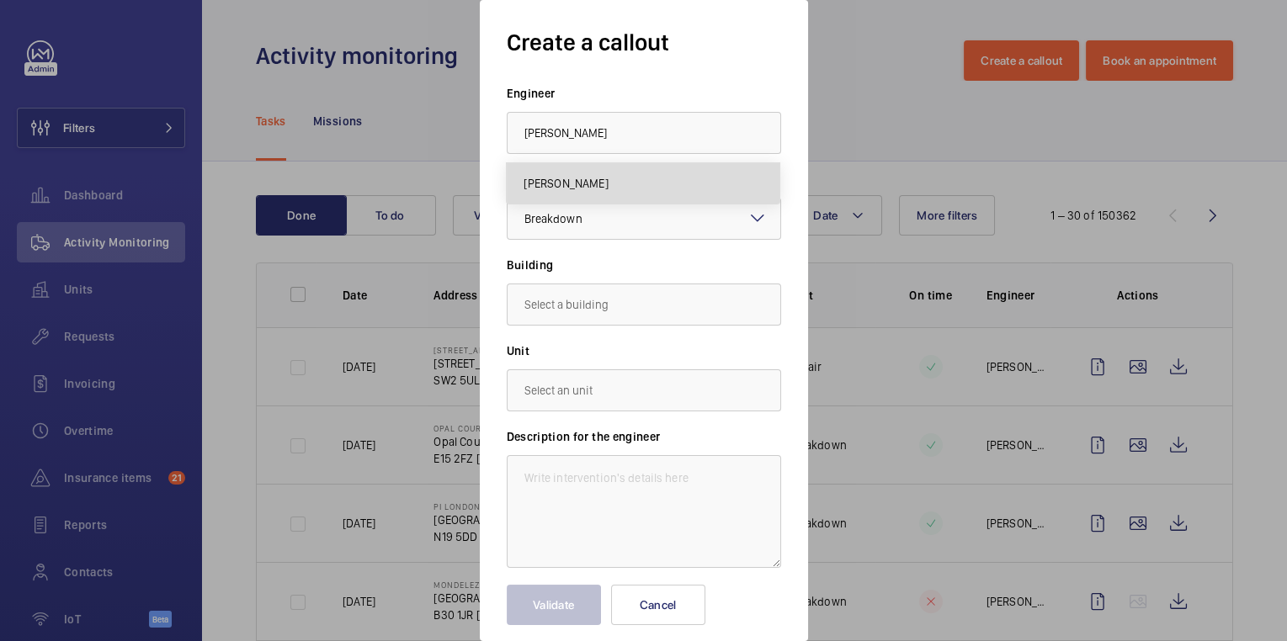
click at [604, 173] on mat-option "Piotr Kijo" at bounding box center [643, 183] width 273 height 40
type input "Piotr Kijo"
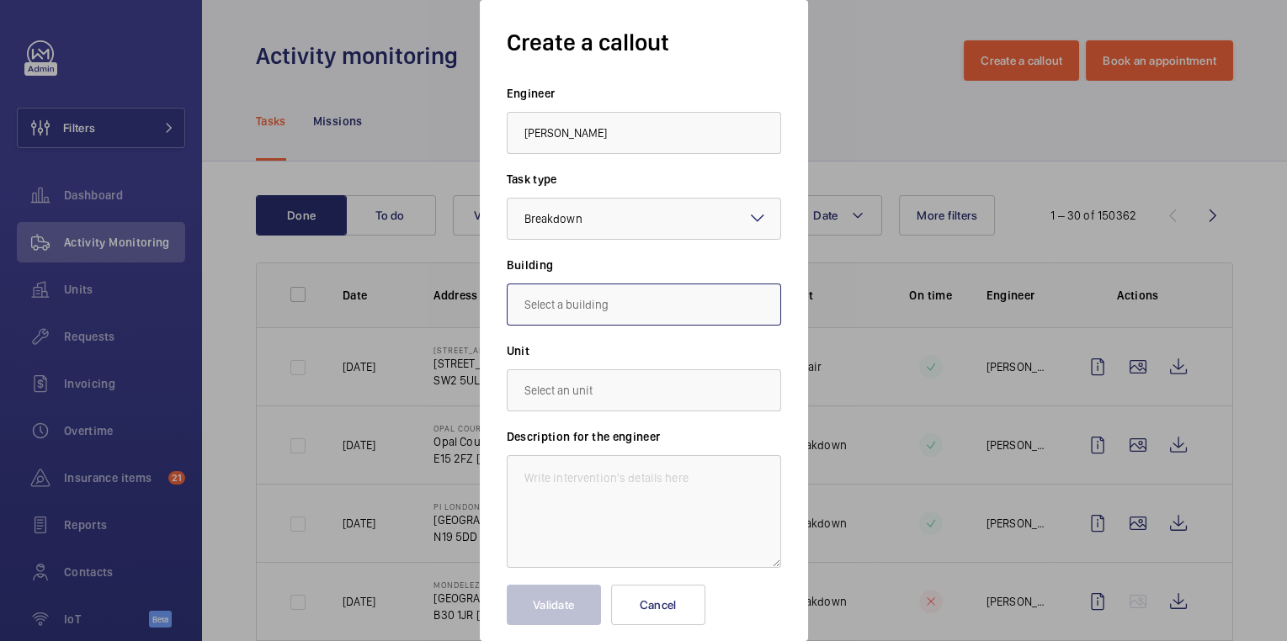
click at [583, 300] on input "text" at bounding box center [644, 305] width 274 height 42
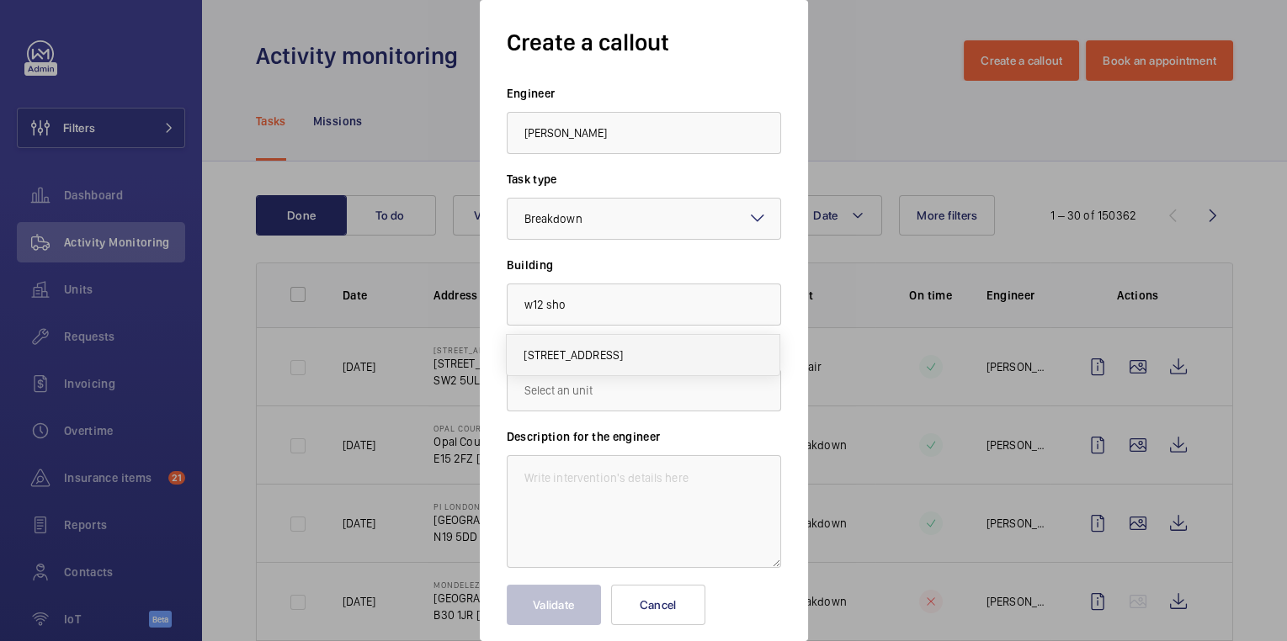
click at [623, 355] on span "W12 Shopping, W12 8PP LONDON" at bounding box center [573, 355] width 99 height 17
type input "W12 Shopping, W12 8PP LONDON"
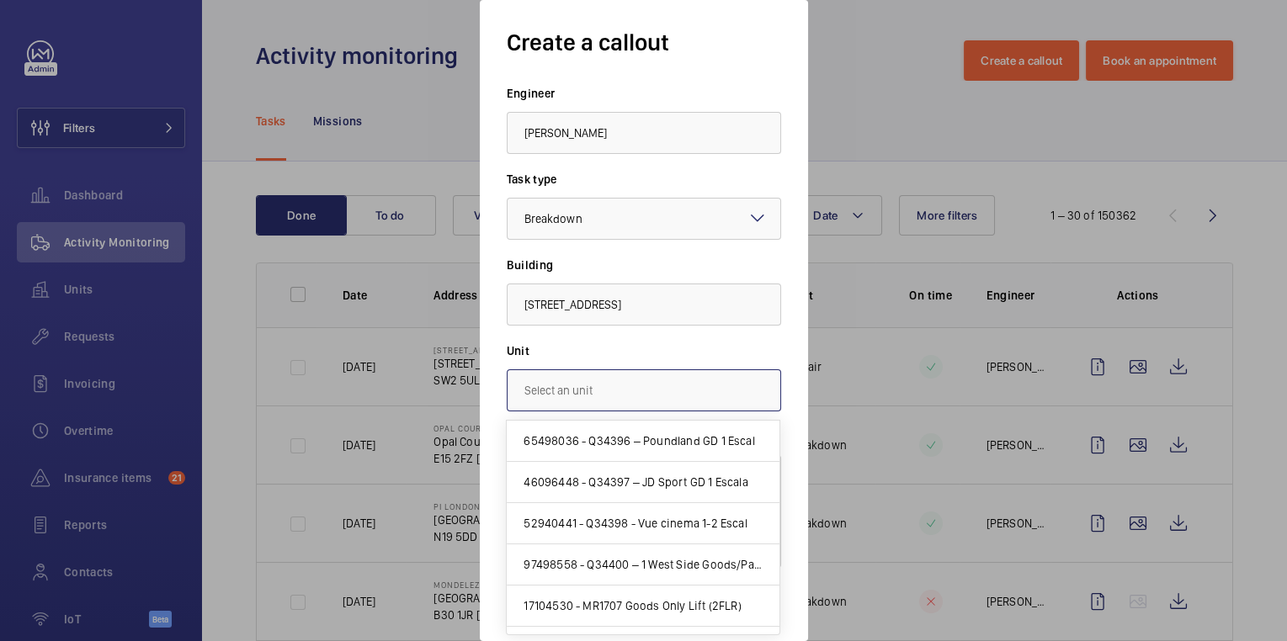
click at [604, 384] on input "text" at bounding box center [644, 391] width 274 height 42
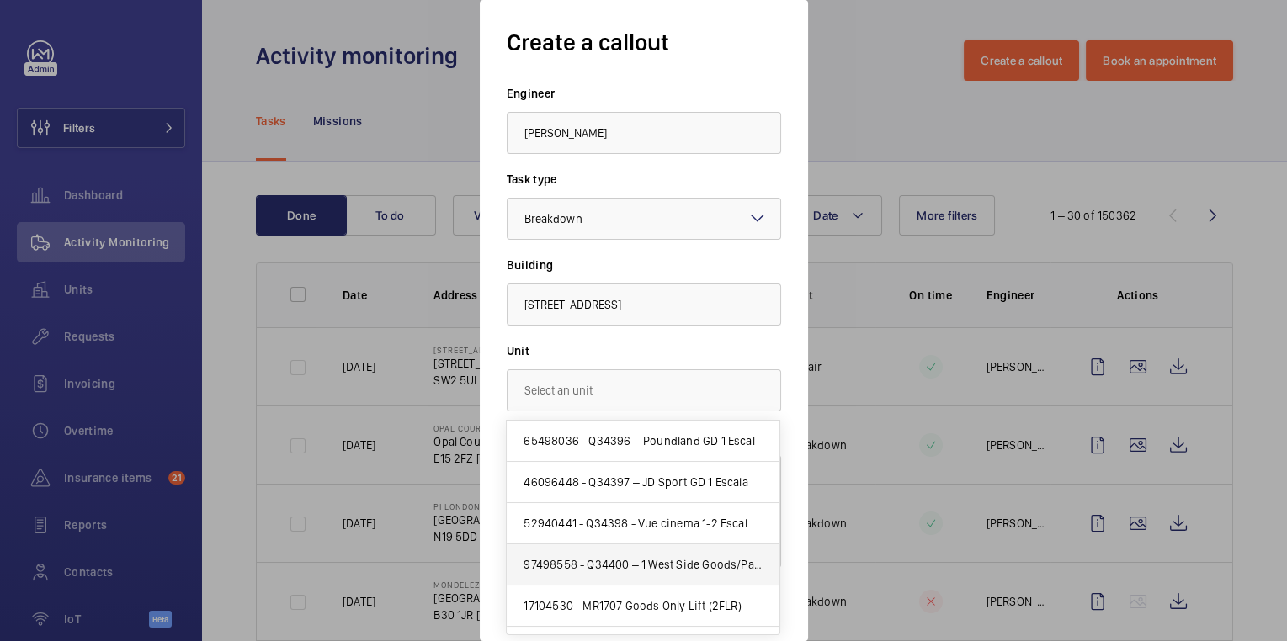
click at [675, 566] on span "97498558 - Q34400 – 1 West Side Goods/Pas (2FLR)" at bounding box center [643, 564] width 239 height 17
type input "97498558 - Q34400 – 1 West Side Goods/Pas (2FLR)"
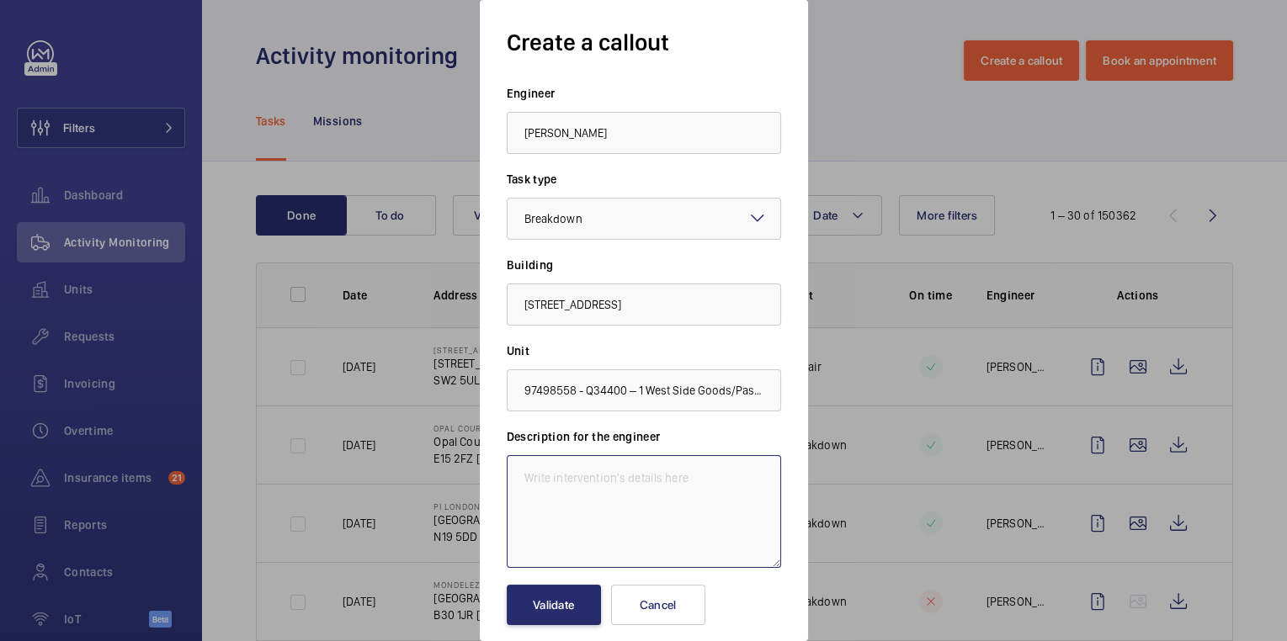
click at [635, 506] on textarea at bounding box center [644, 511] width 274 height 113
type textarea "Lift out of service"
click at [568, 602] on button "Validate" at bounding box center [554, 605] width 94 height 40
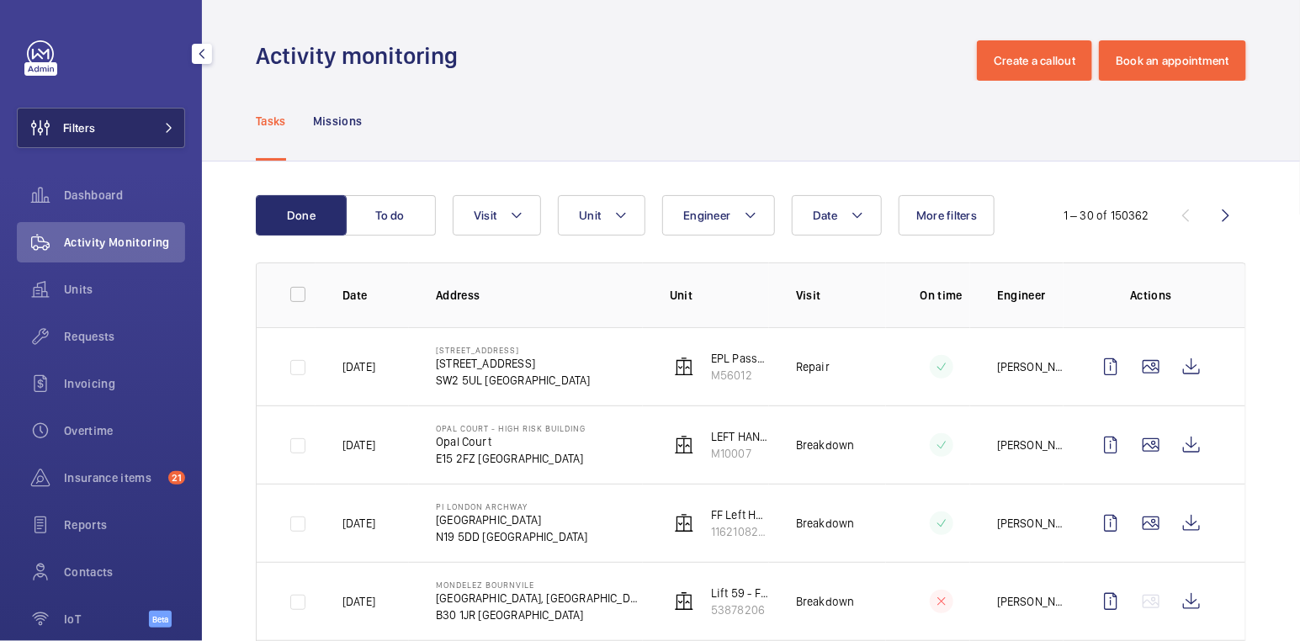
click at [88, 126] on span "Filters" at bounding box center [79, 128] width 32 height 17
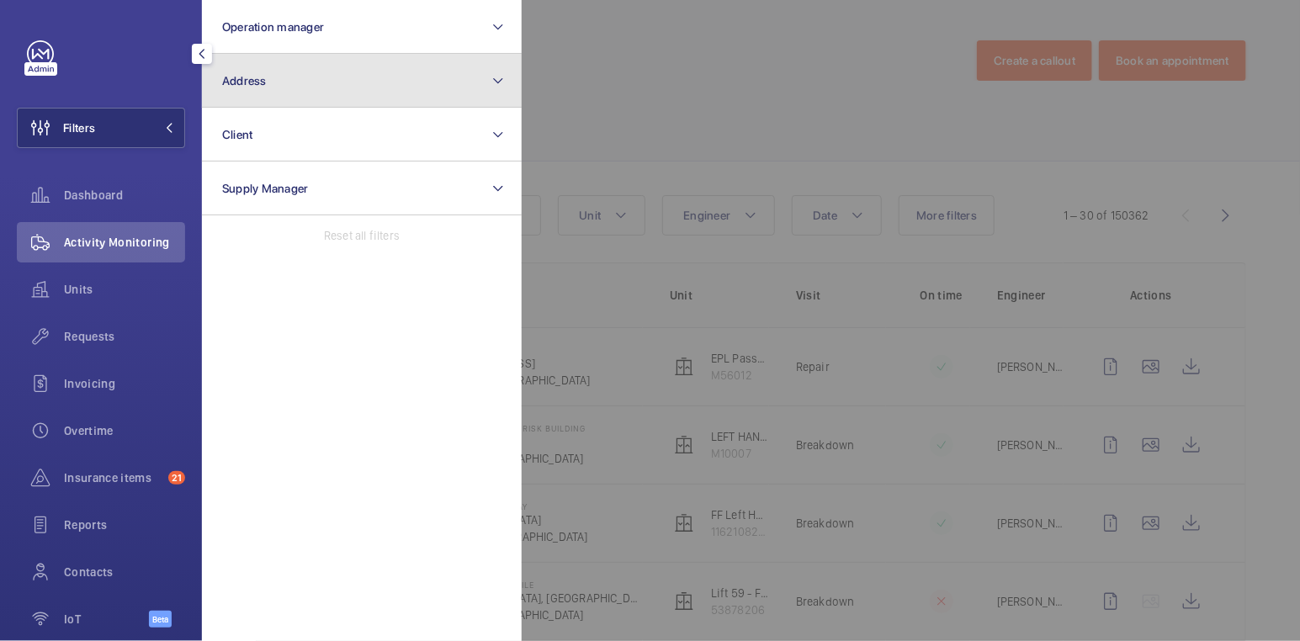
click at [312, 70] on button "Address" at bounding box center [362, 81] width 320 height 54
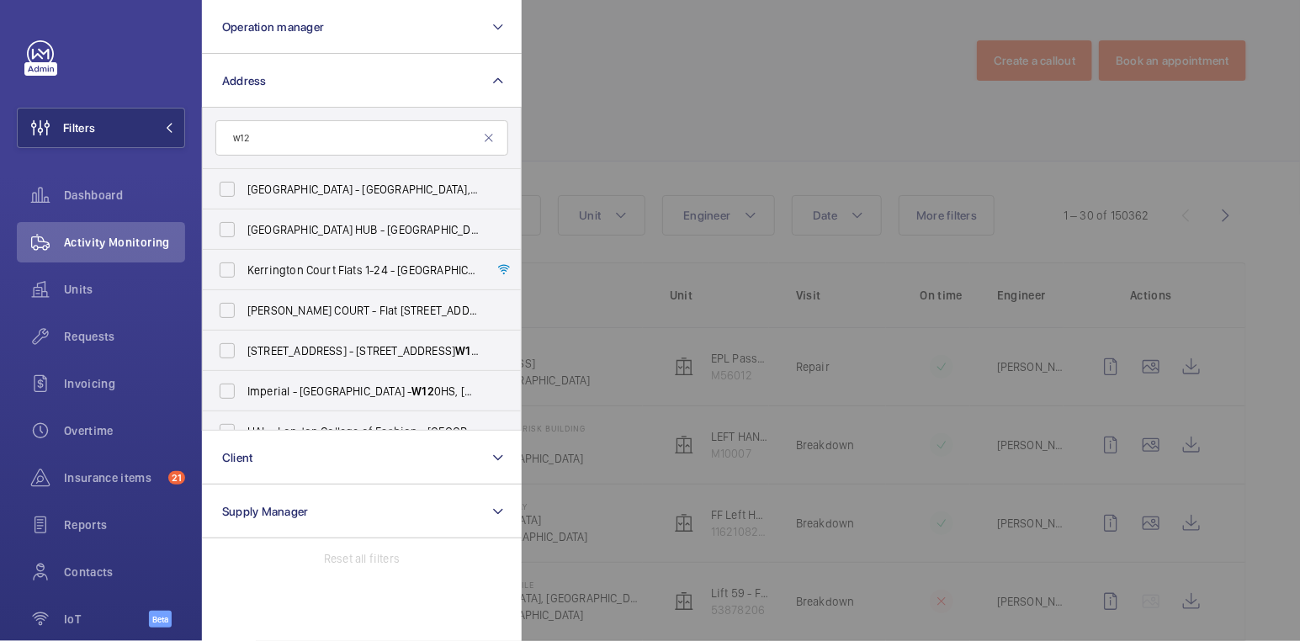
type input "w12"
click at [702, 94] on div at bounding box center [1172, 320] width 1300 height 641
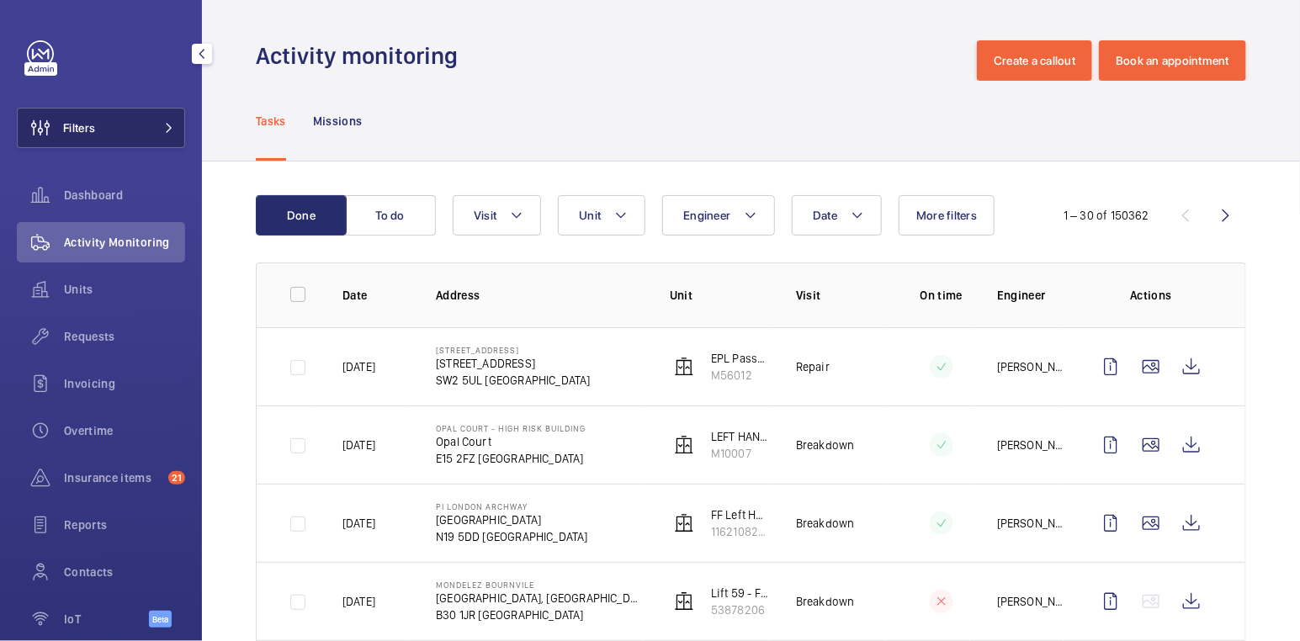
click at [134, 133] on button "Filters" at bounding box center [101, 128] width 168 height 40
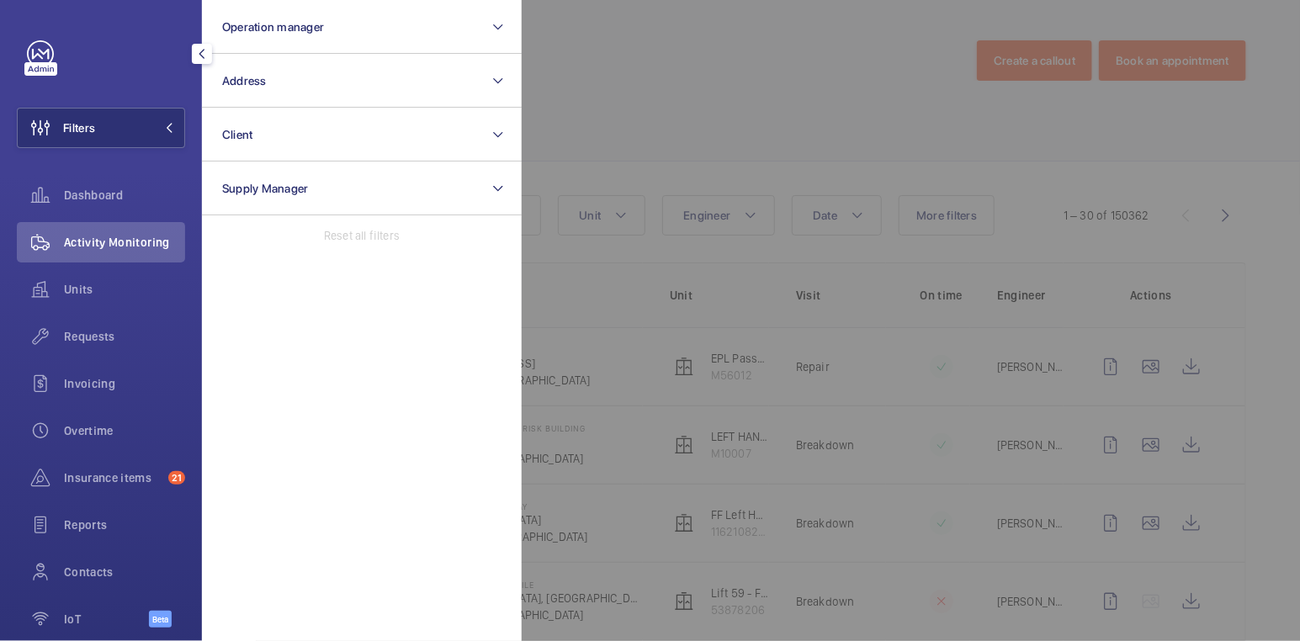
click at [610, 85] on div at bounding box center [1172, 320] width 1300 height 641
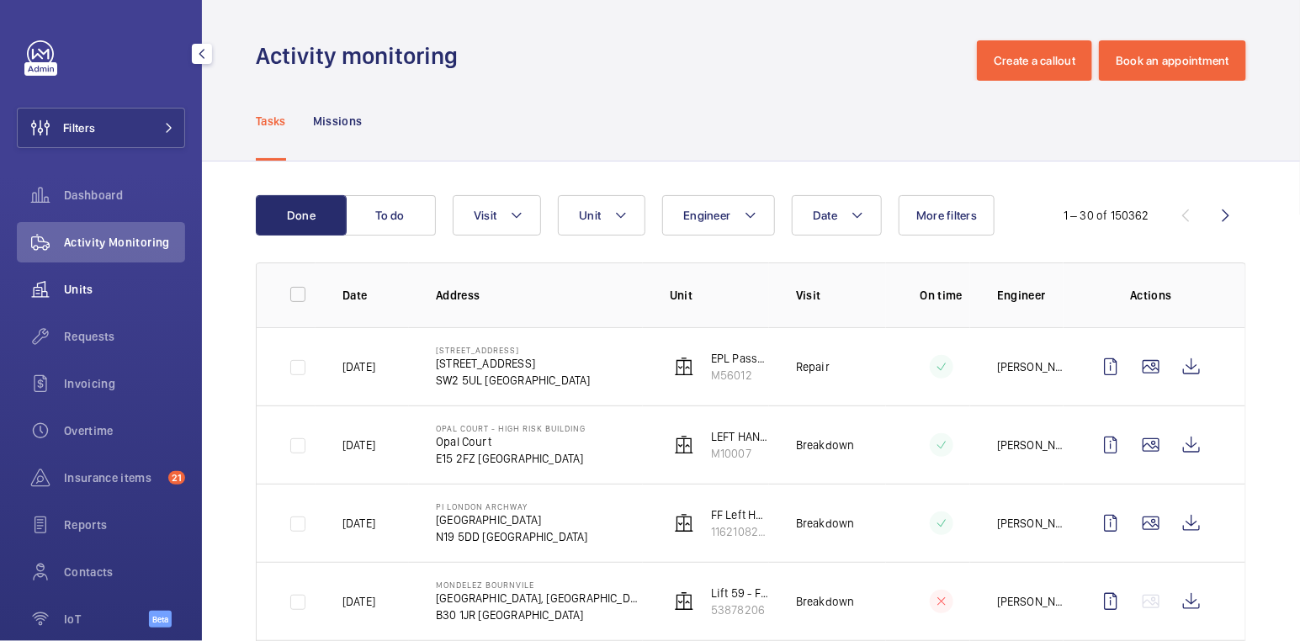
click at [92, 292] on span "Units" at bounding box center [124, 289] width 121 height 17
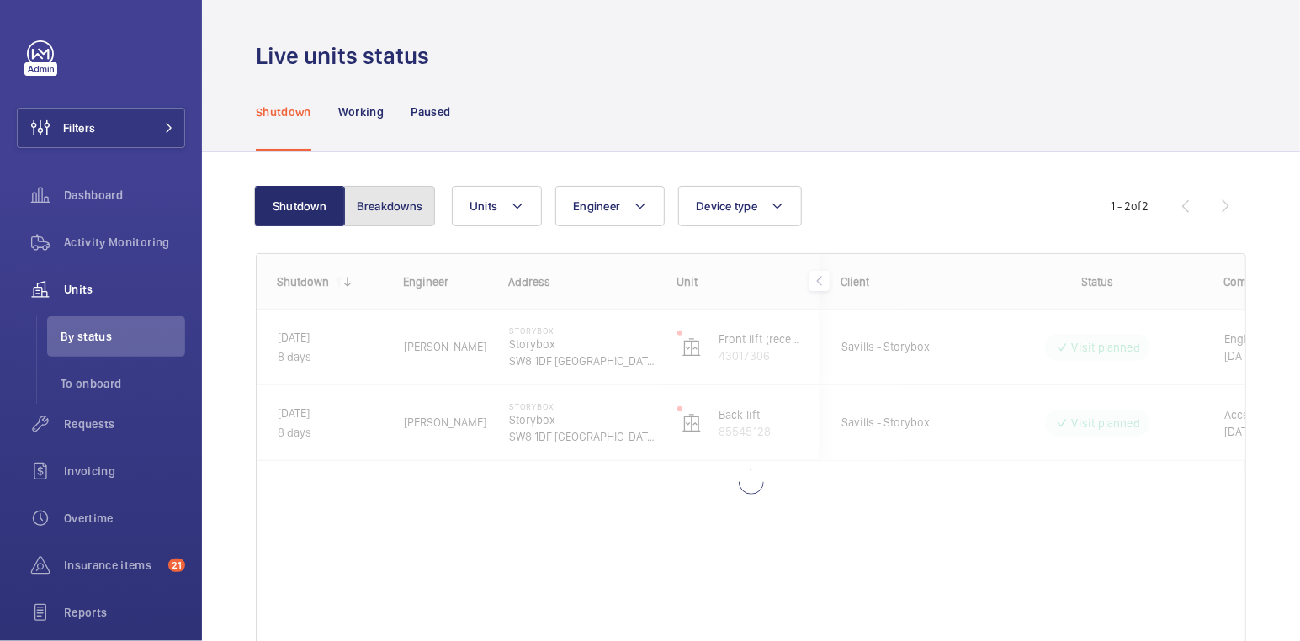
click at [390, 205] on button "Breakdowns" at bounding box center [389, 206] width 91 height 40
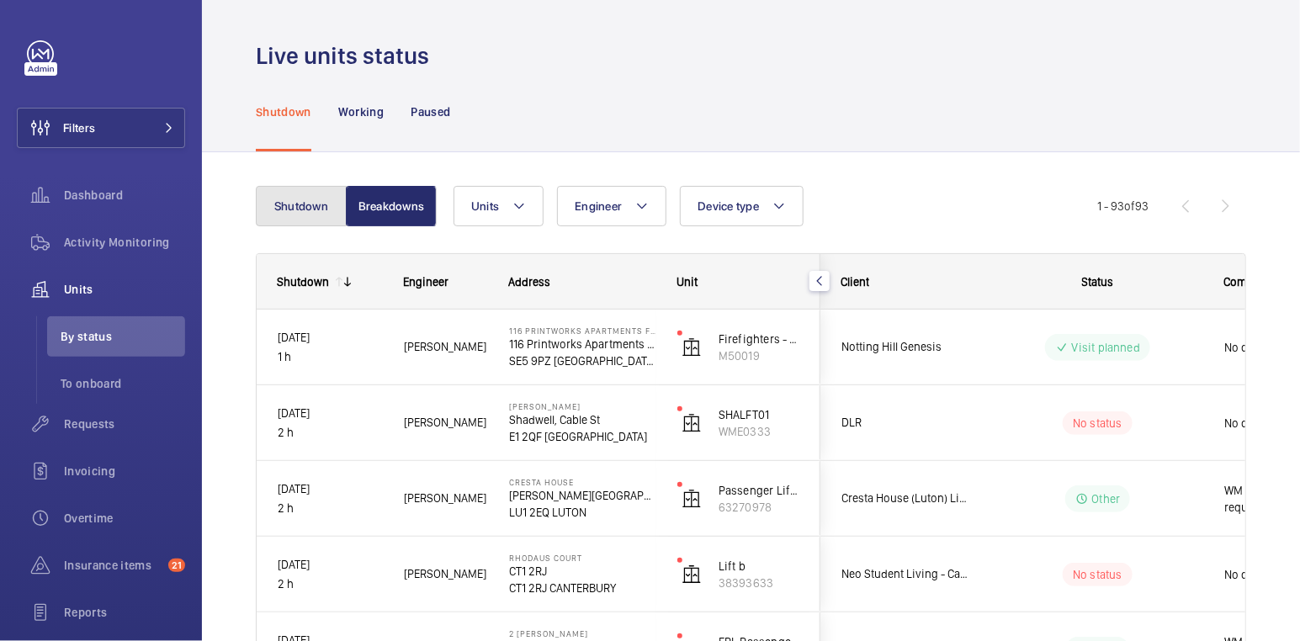
click at [286, 214] on button "Shutdown" at bounding box center [301, 206] width 91 height 40
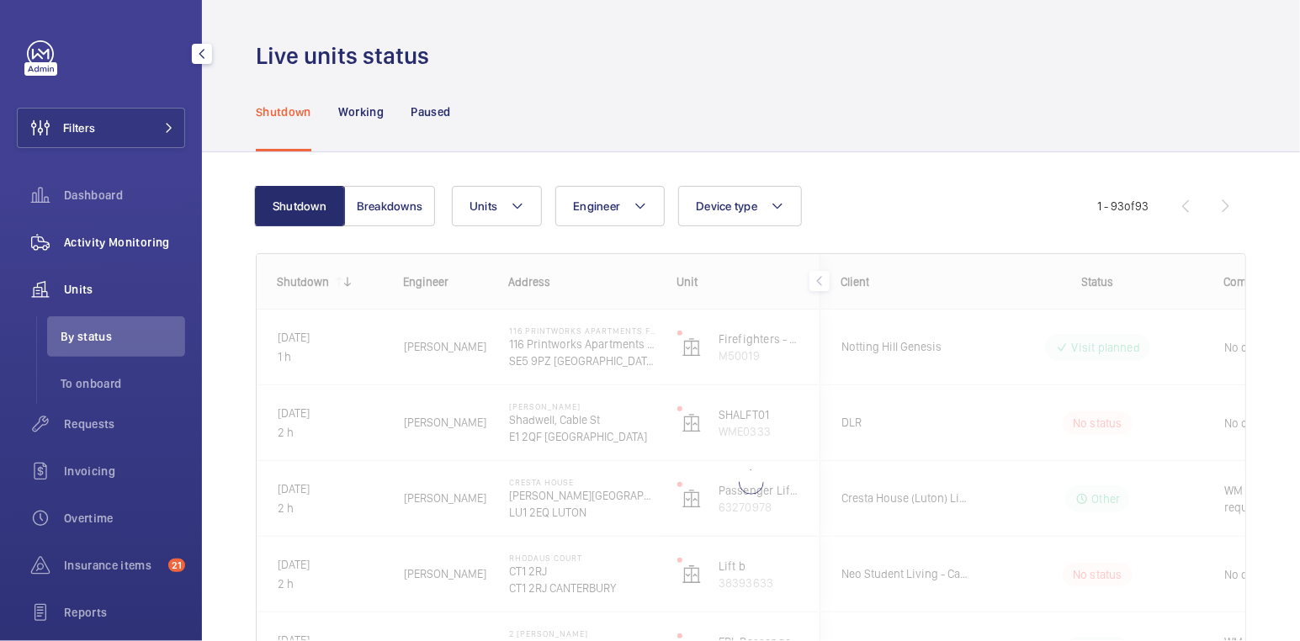
click at [114, 247] on span "Activity Monitoring" at bounding box center [124, 242] width 121 height 17
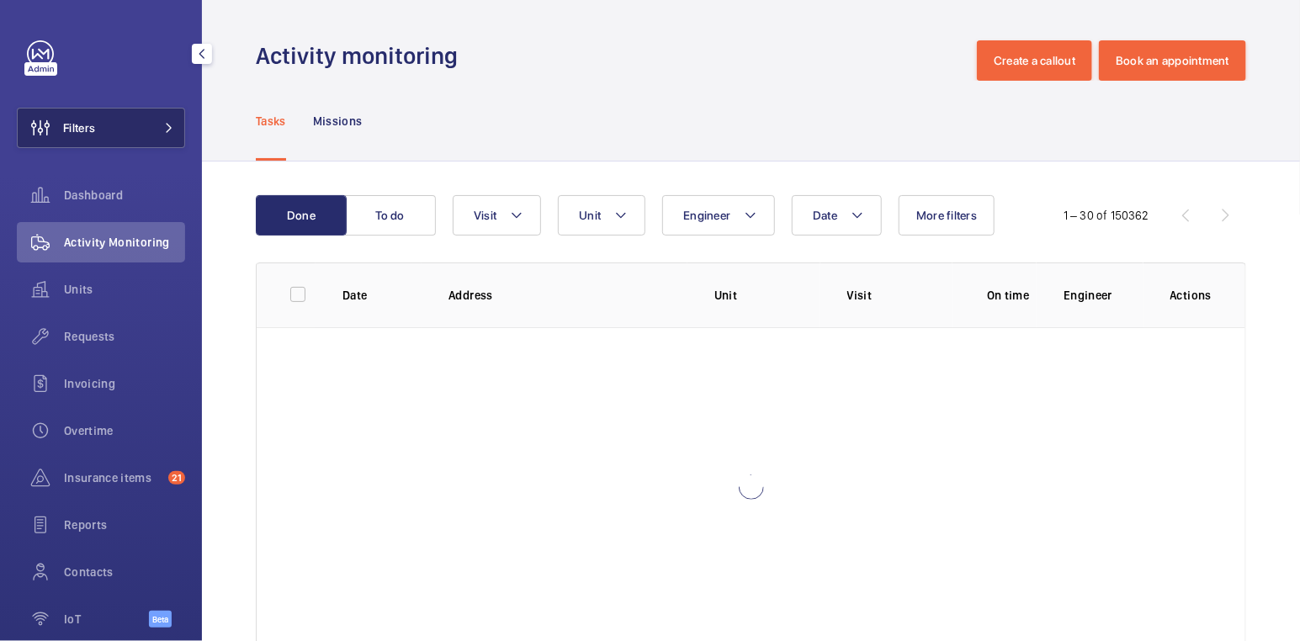
click at [125, 136] on button "Filters" at bounding box center [101, 128] width 168 height 40
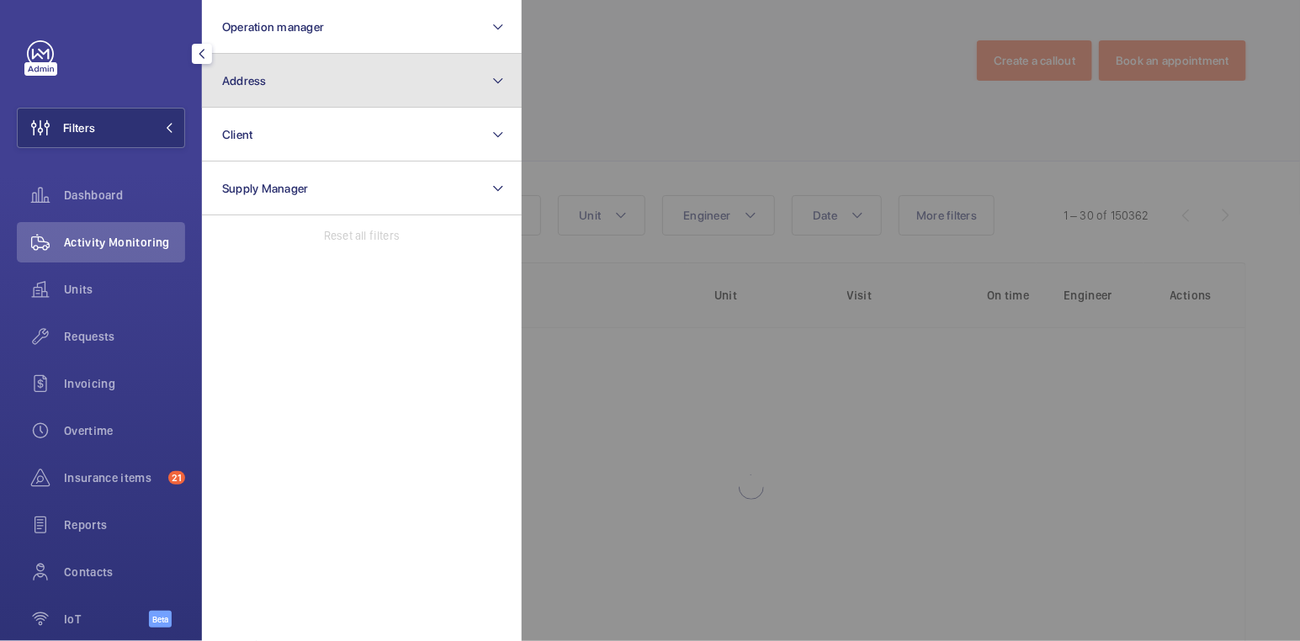
click at [283, 91] on button "Address" at bounding box center [362, 81] width 320 height 54
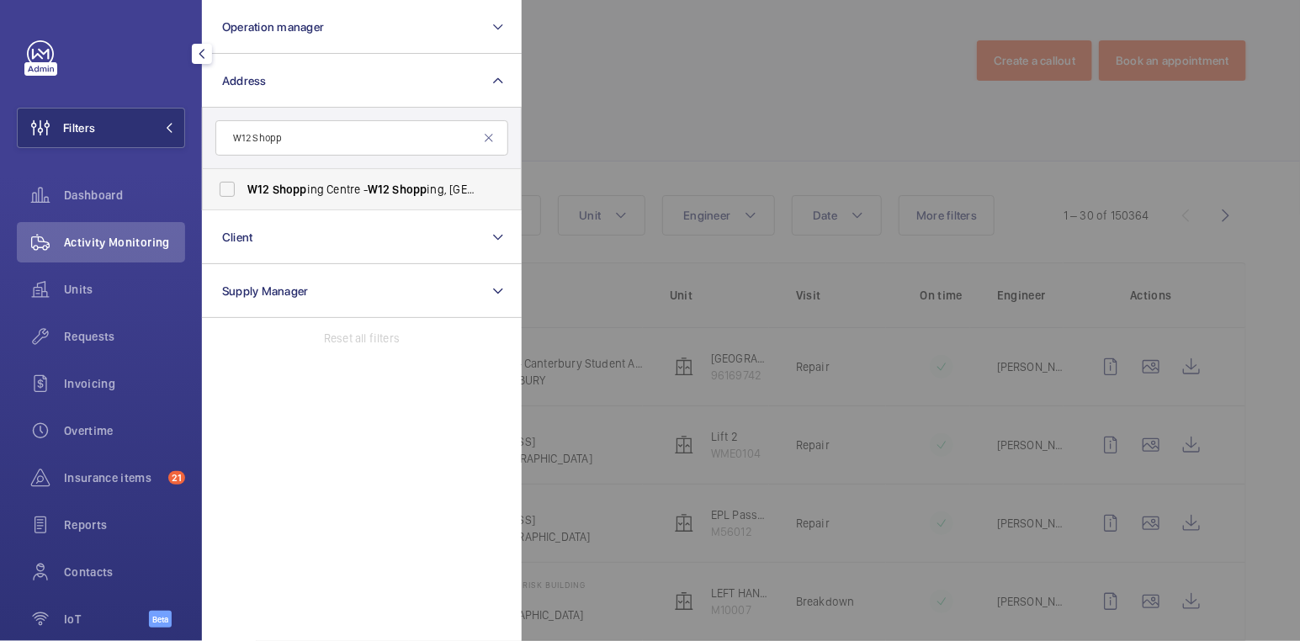
type input "W12 Shopp"
click at [314, 192] on span "W12 Shopp ing Centre - W12 Shopp ing, LONDON W12 8PP" at bounding box center [362, 189] width 231 height 17
click at [244, 192] on input "W12 Shopp ing Centre - W12 Shopp ing, LONDON W12 8PP" at bounding box center [227, 190] width 34 height 34
checkbox input "true"
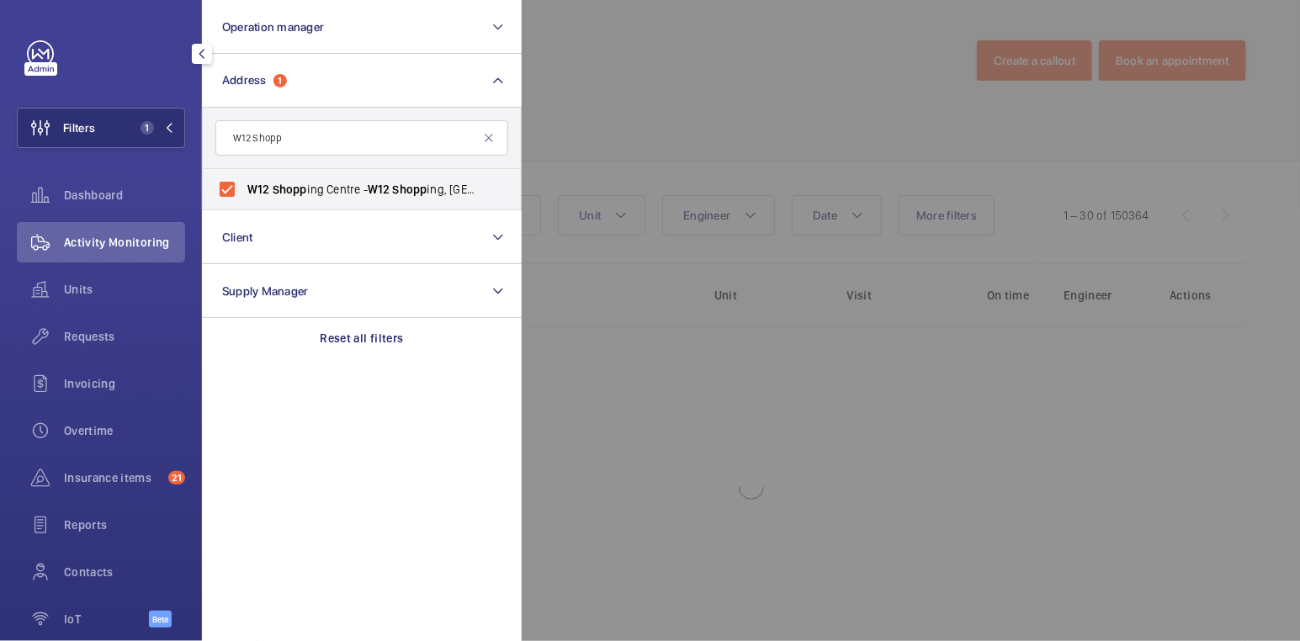
click at [666, 135] on div at bounding box center [1172, 320] width 1300 height 641
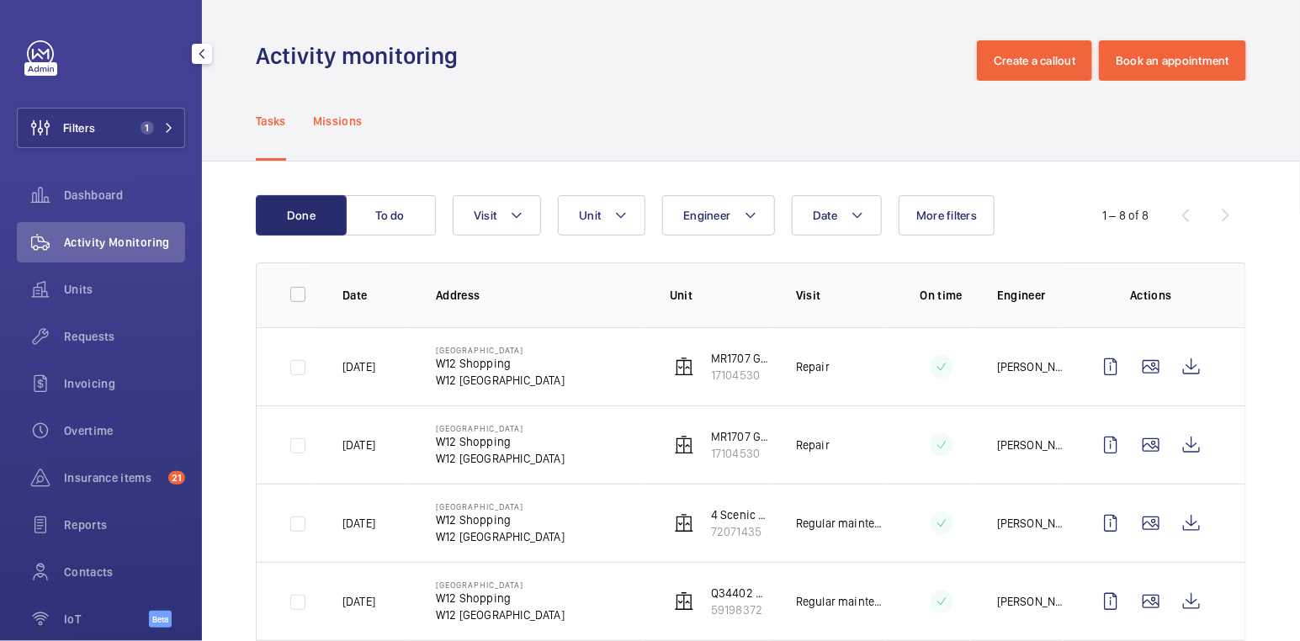
click at [345, 128] on p "Missions" at bounding box center [338, 121] width 50 height 17
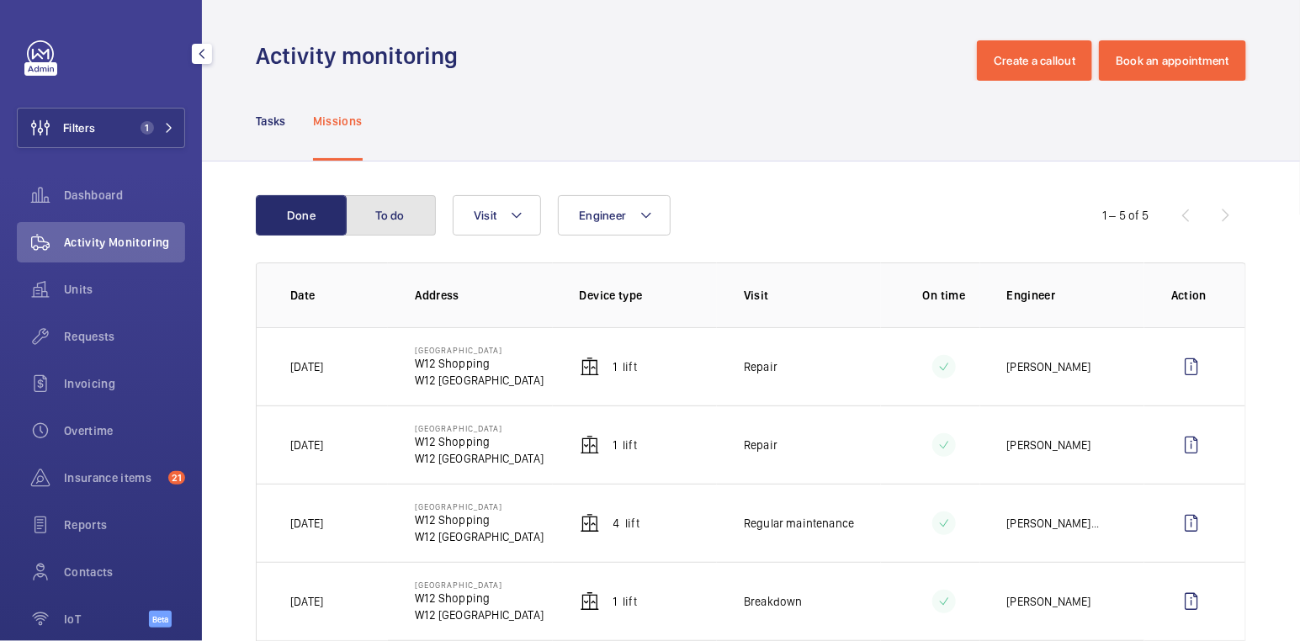
click at [382, 215] on button "To do" at bounding box center [390, 215] width 91 height 40
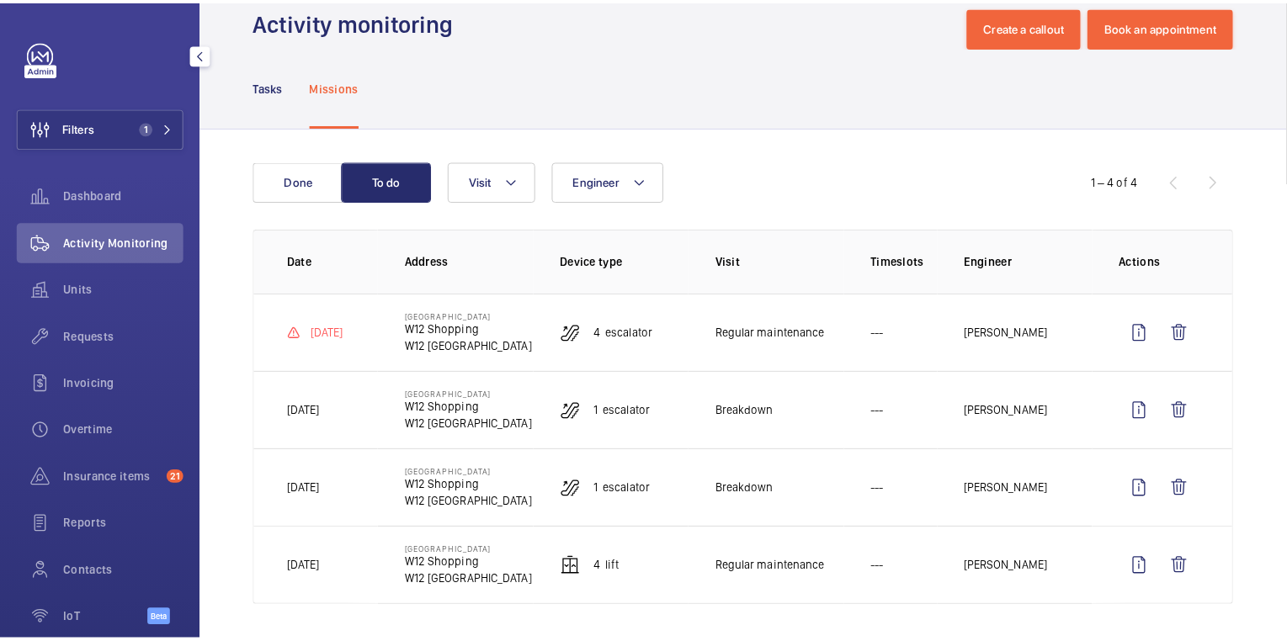
scroll to position [36, 0]
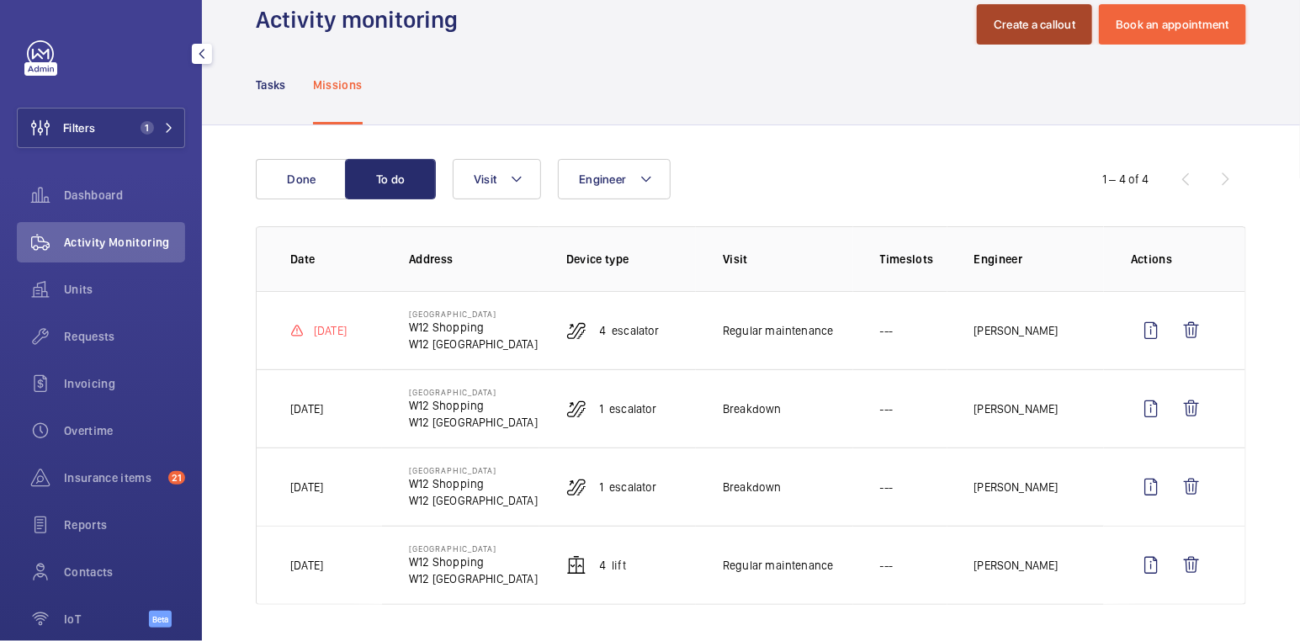
click at [1018, 26] on button "Create a callout" at bounding box center [1034, 24] width 115 height 40
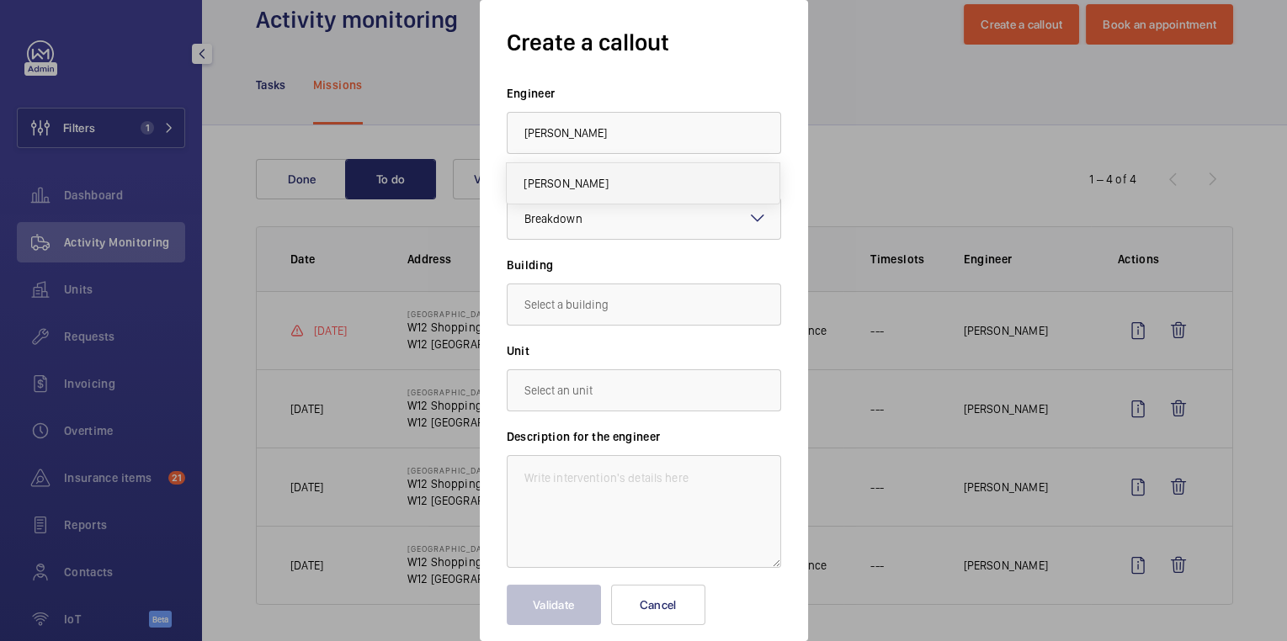
click at [611, 187] on mat-option "Piotr Kijo" at bounding box center [643, 183] width 273 height 40
type input "Piotr Kijo"
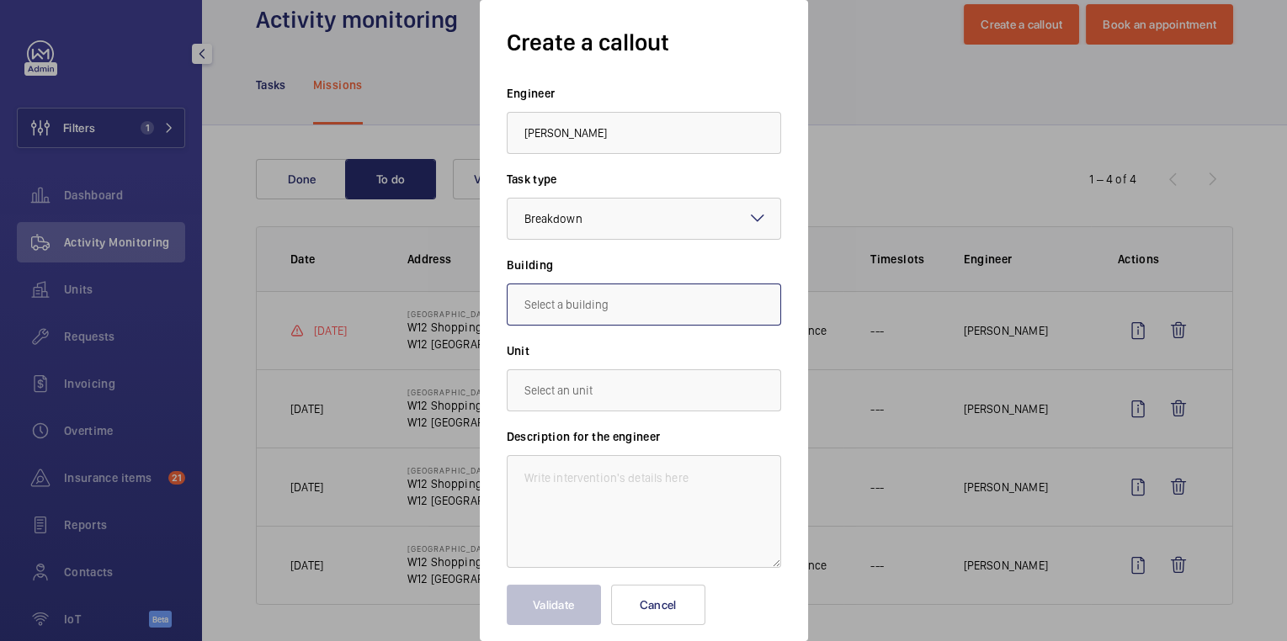
click at [591, 313] on input "text" at bounding box center [644, 305] width 274 height 42
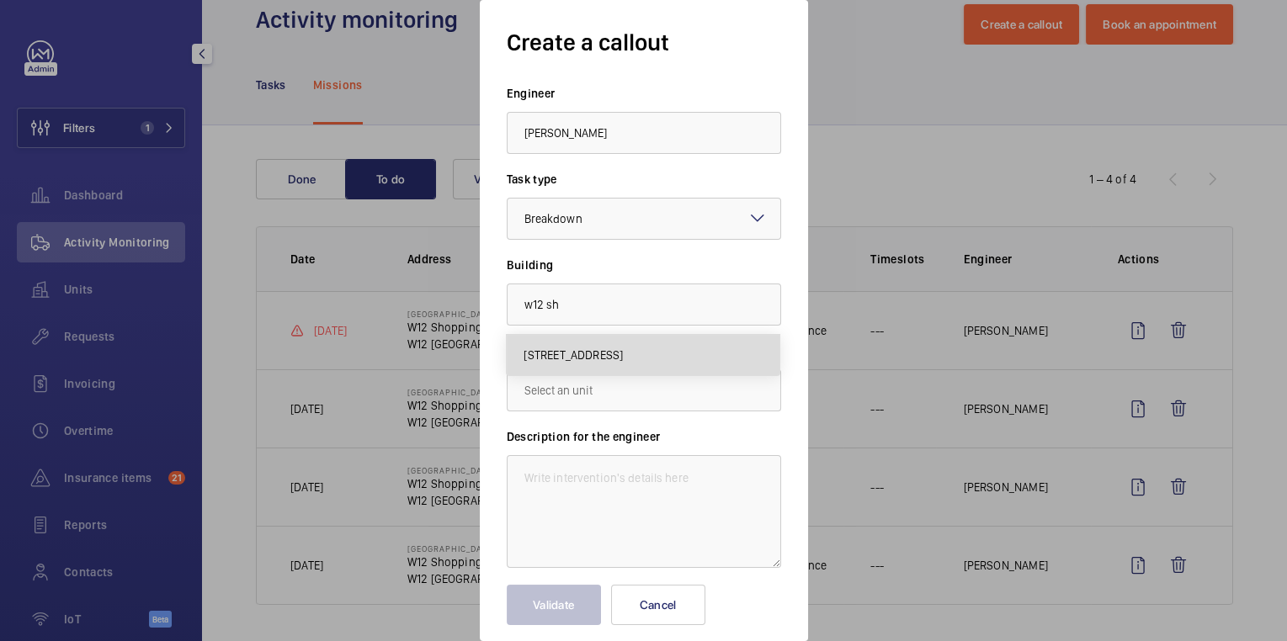
click at [621, 345] on mat-option "W12 Shopping, W12 8PP LONDON" at bounding box center [643, 355] width 273 height 40
type input "W12 Shopping, W12 8PP LONDON"
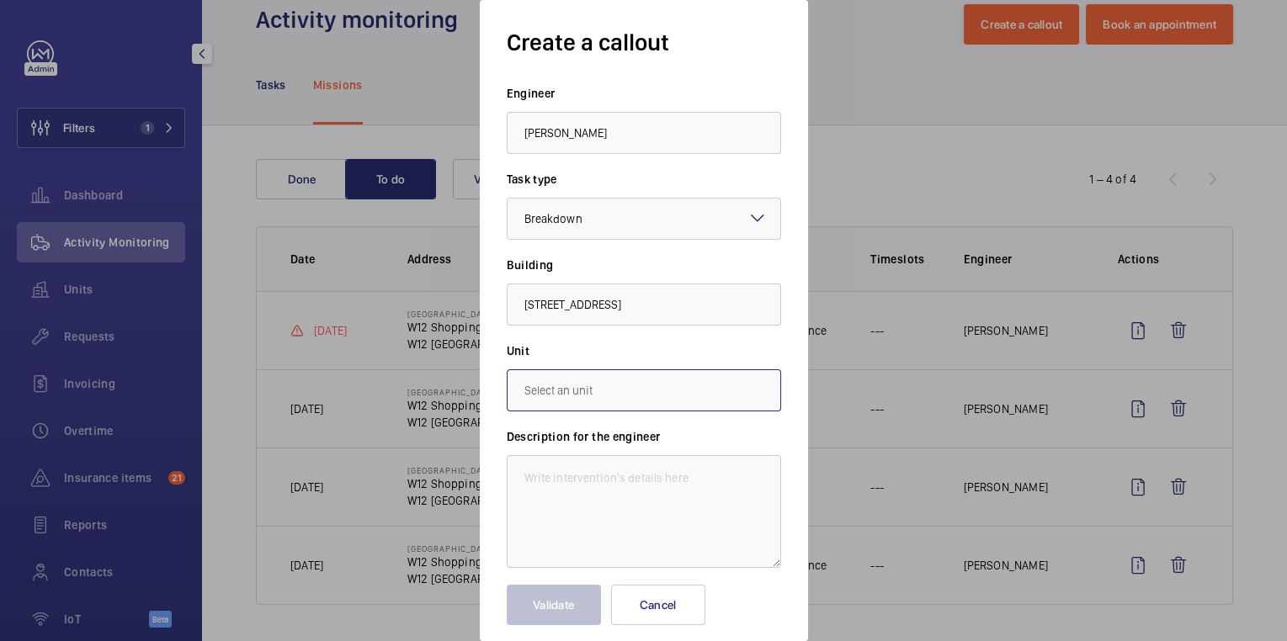
click at [582, 388] on input "text" at bounding box center [644, 391] width 274 height 42
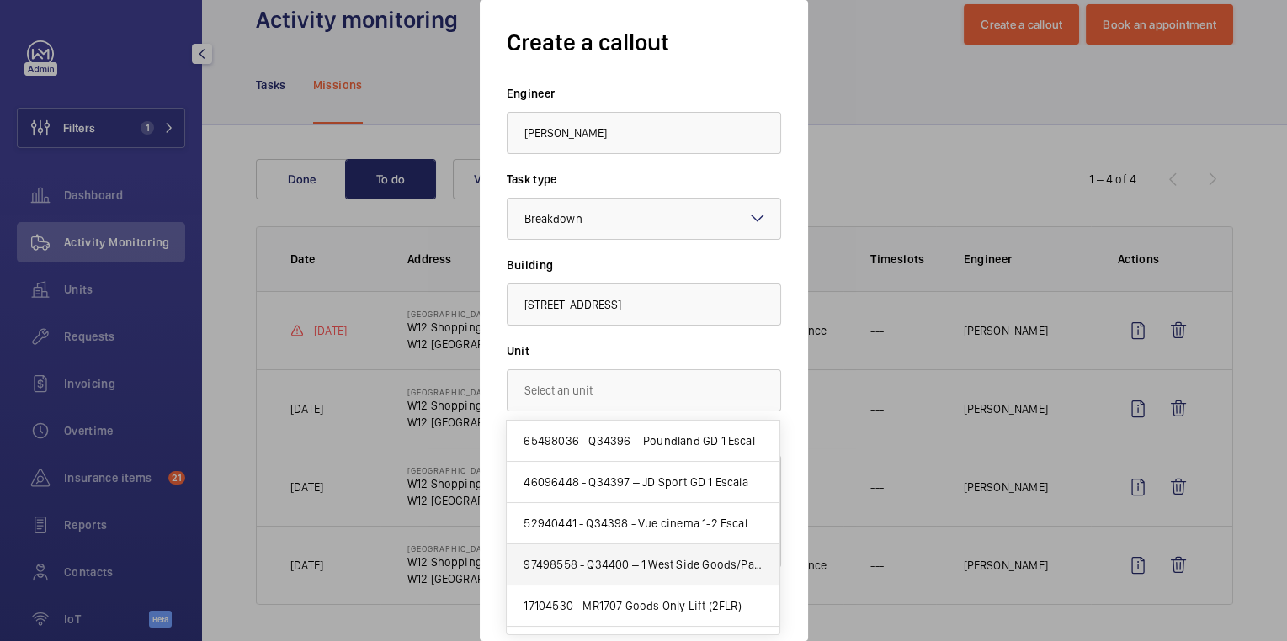
click at [704, 565] on span "97498558 - Q34400 – 1 West Side Goods/Pas (2FLR)" at bounding box center [643, 564] width 239 height 17
type input "97498558 - Q34400 – 1 West Side Goods/Pas (2FLR)"
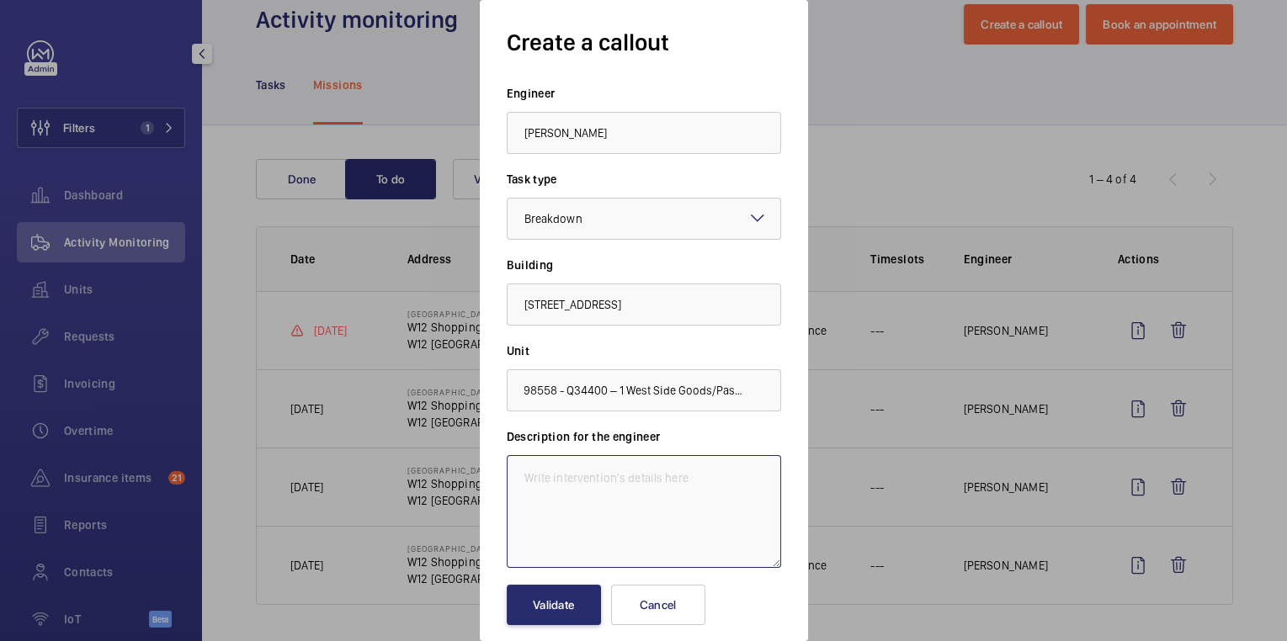
scroll to position [0, 0]
click at [624, 494] on textarea at bounding box center [644, 511] width 274 height 113
type textarea "Lift out of order"
click at [561, 598] on button "Validate" at bounding box center [554, 605] width 94 height 40
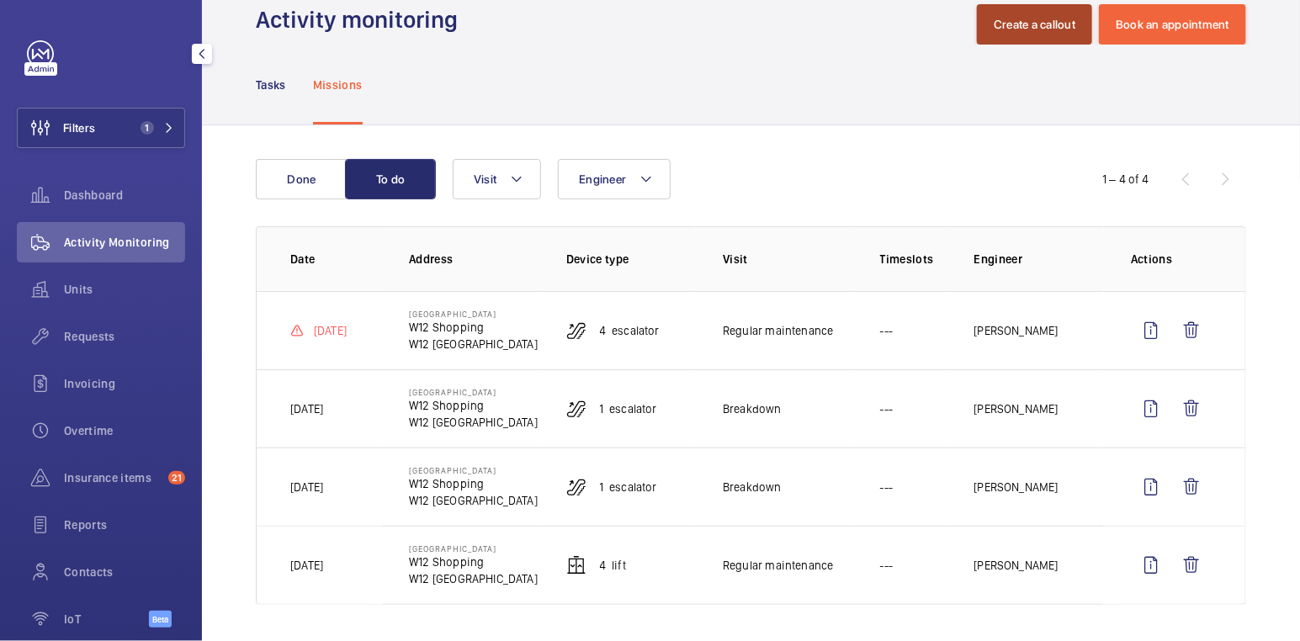
click at [1045, 26] on button "Create a callout" at bounding box center [1034, 24] width 115 height 40
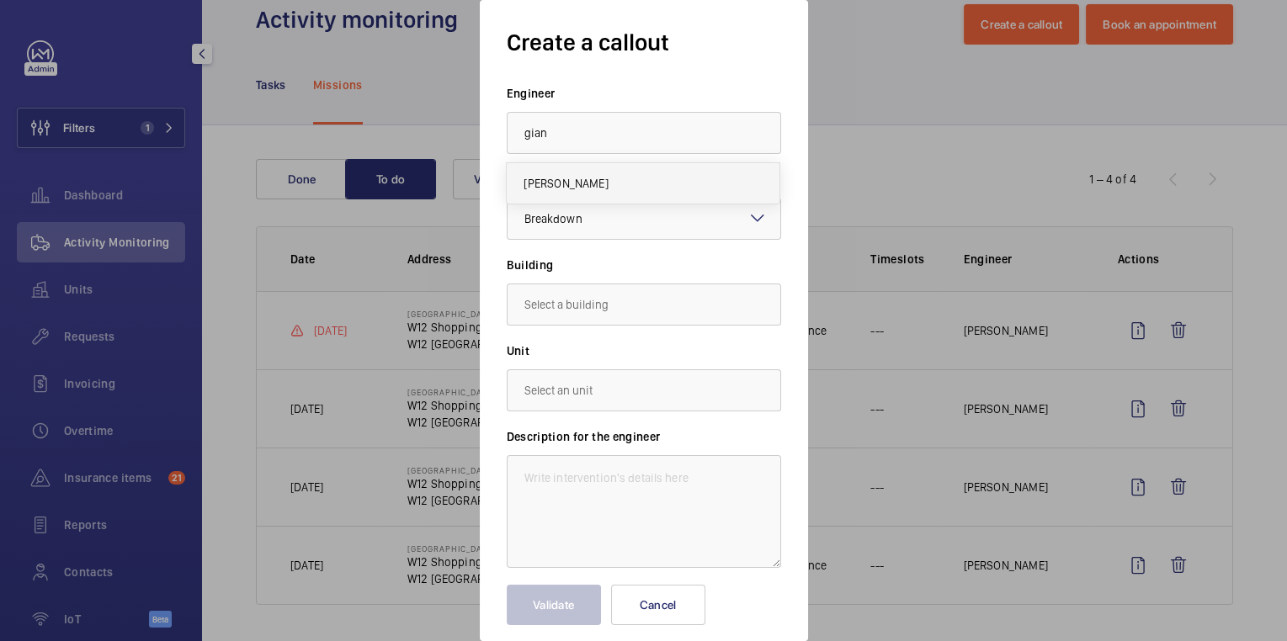
click at [715, 189] on mat-option "Gianluca Storti" at bounding box center [643, 183] width 273 height 40
type input "Gianluca Storti"
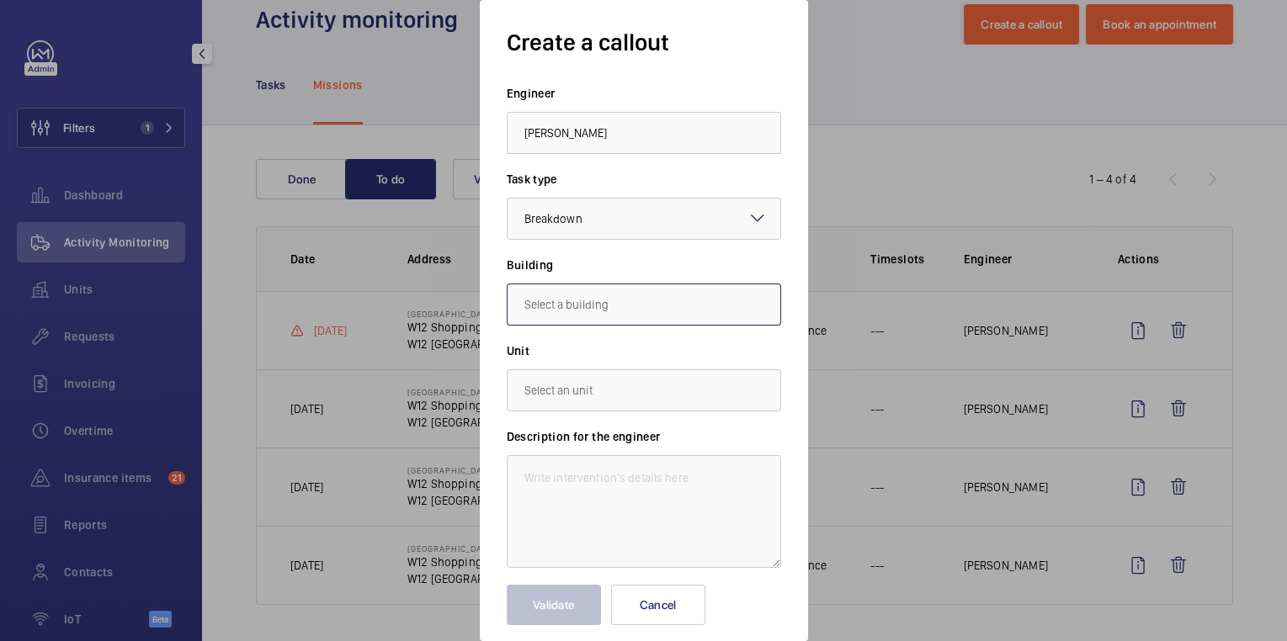
click at [585, 304] on input "text" at bounding box center [644, 305] width 274 height 42
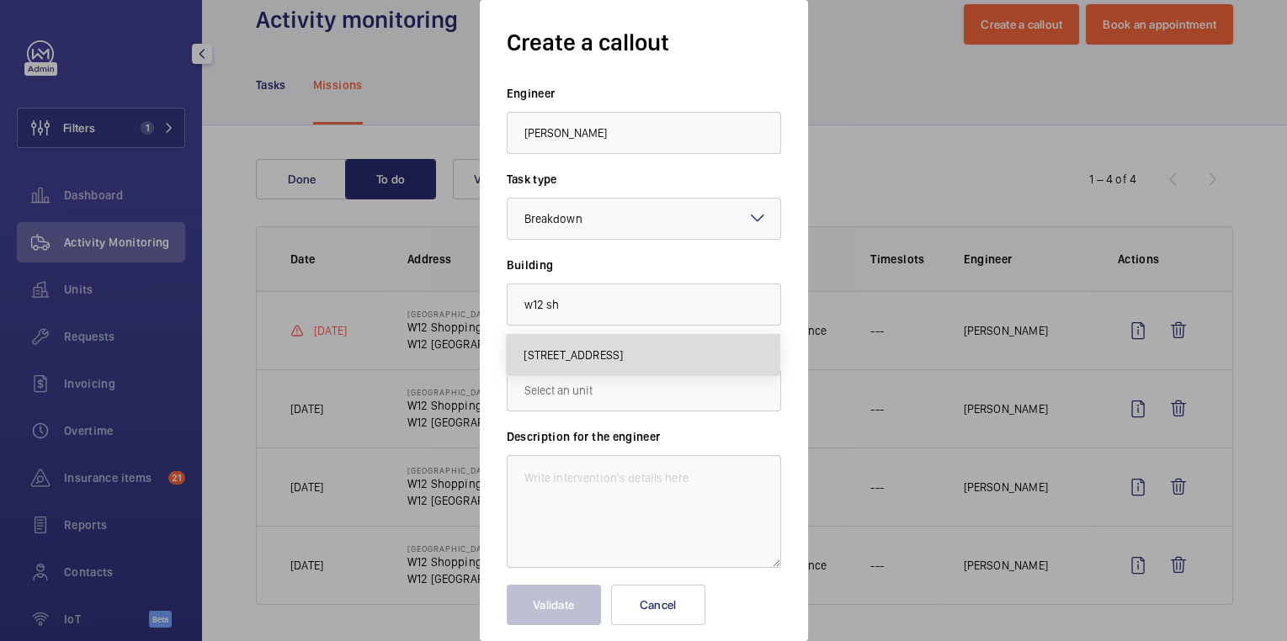
click at [623, 355] on span "W12 Shopping, W12 8PP LONDON" at bounding box center [573, 355] width 99 height 17
type input "W12 Shopping, W12 8PP LONDON"
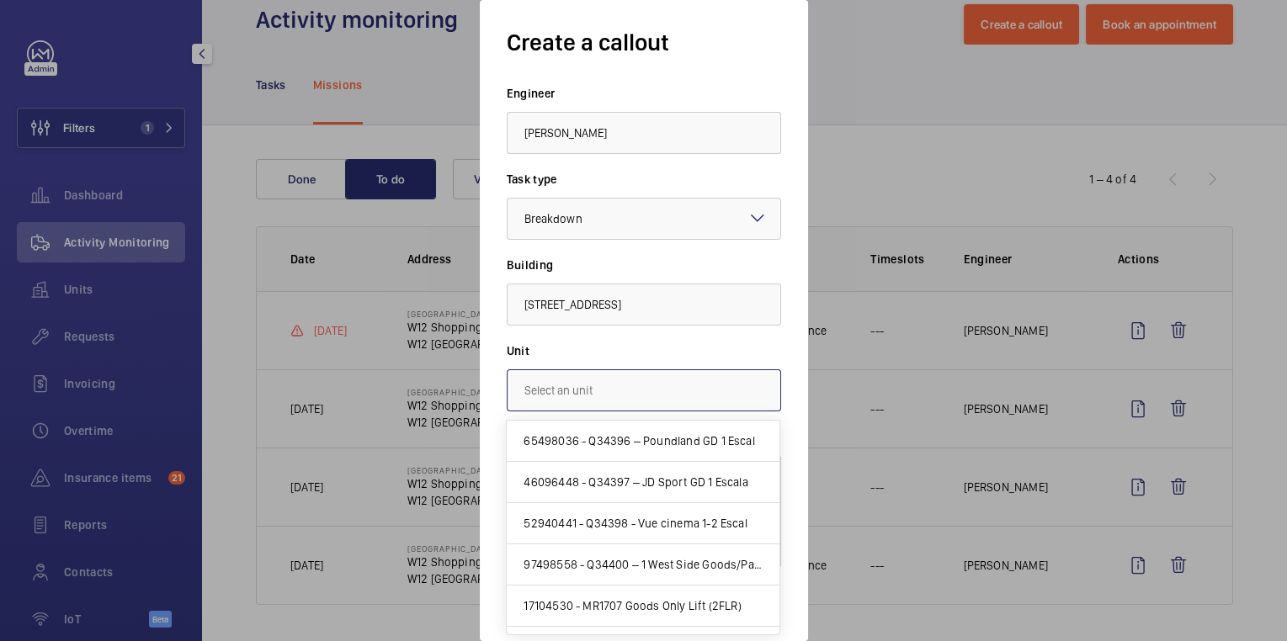
click at [613, 386] on input "text" at bounding box center [644, 391] width 274 height 42
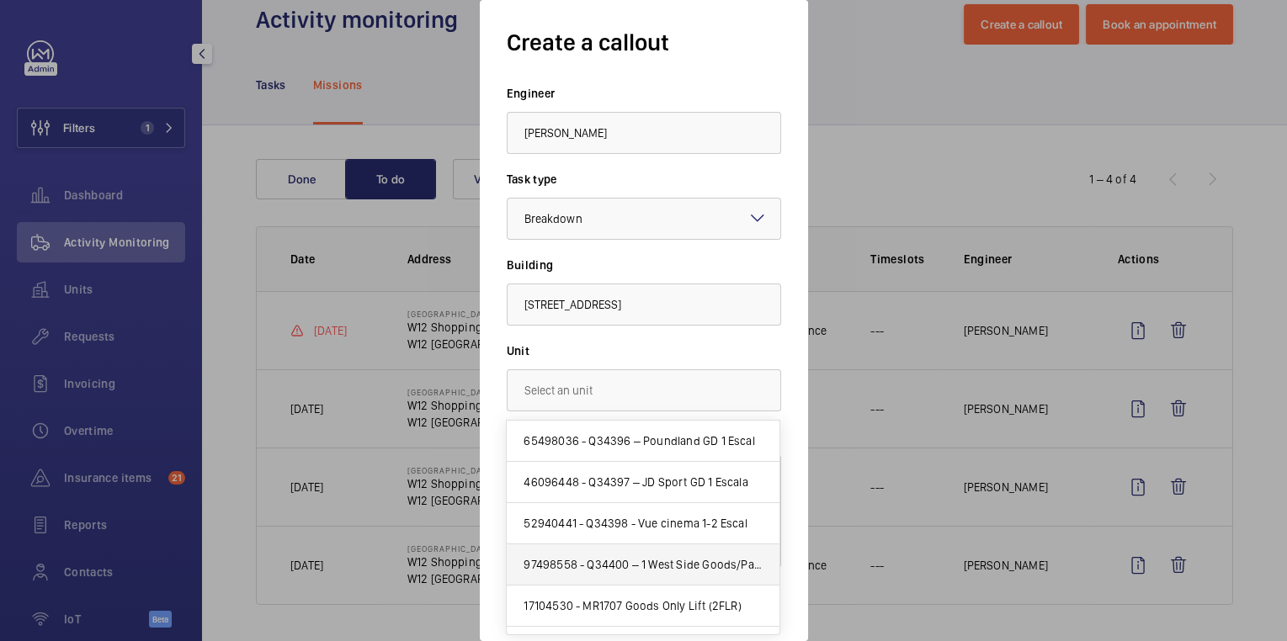
click at [677, 566] on span "97498558 - Q34400 – 1 West Side Goods/Pas (2FLR)" at bounding box center [643, 564] width 239 height 17
type input "97498558 - Q34400 – 1 West Side Goods/Pas (2FLR)"
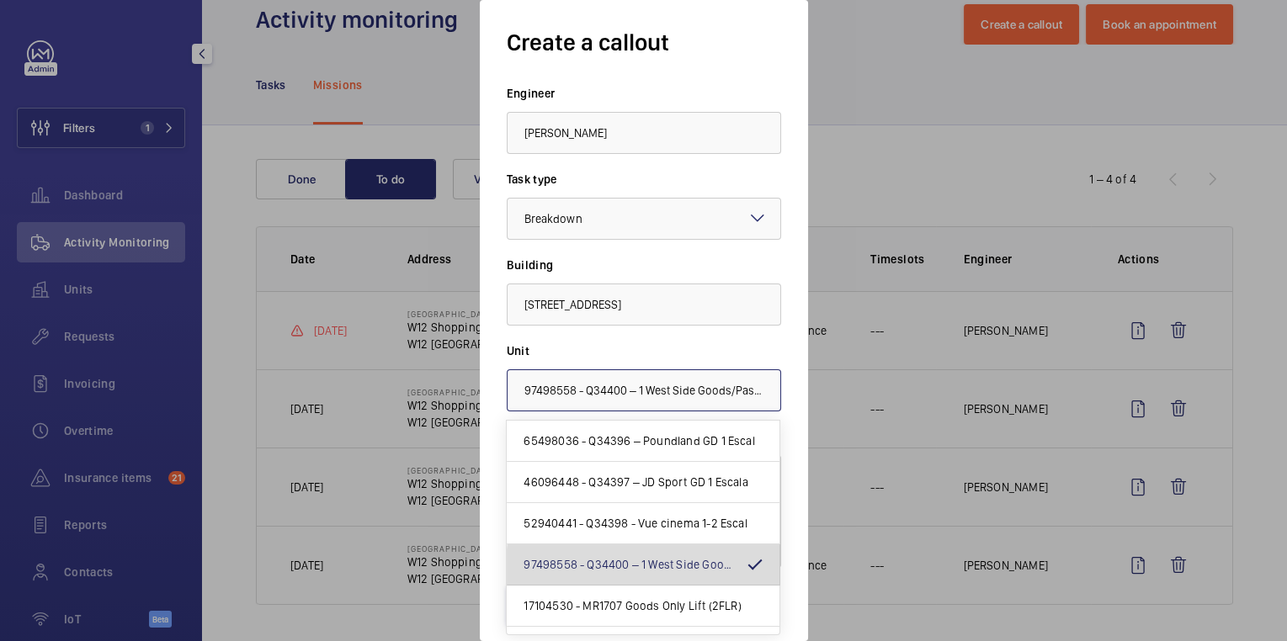
scroll to position [0, 19]
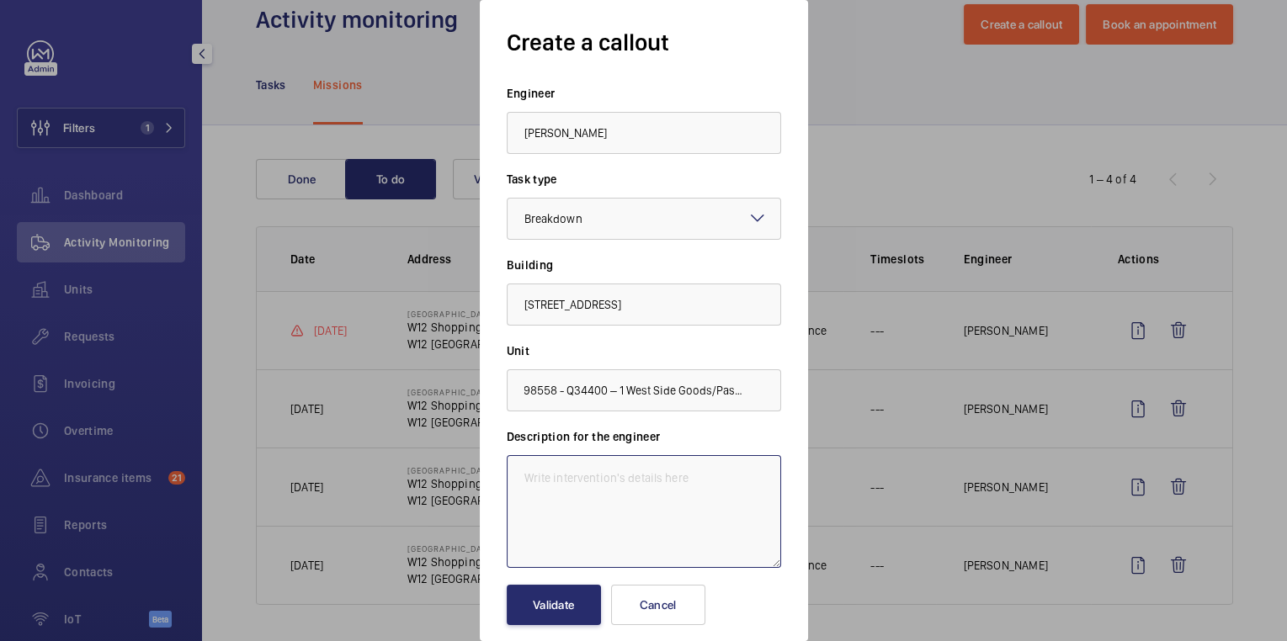
click at [625, 509] on textarea at bounding box center [644, 511] width 274 height 113
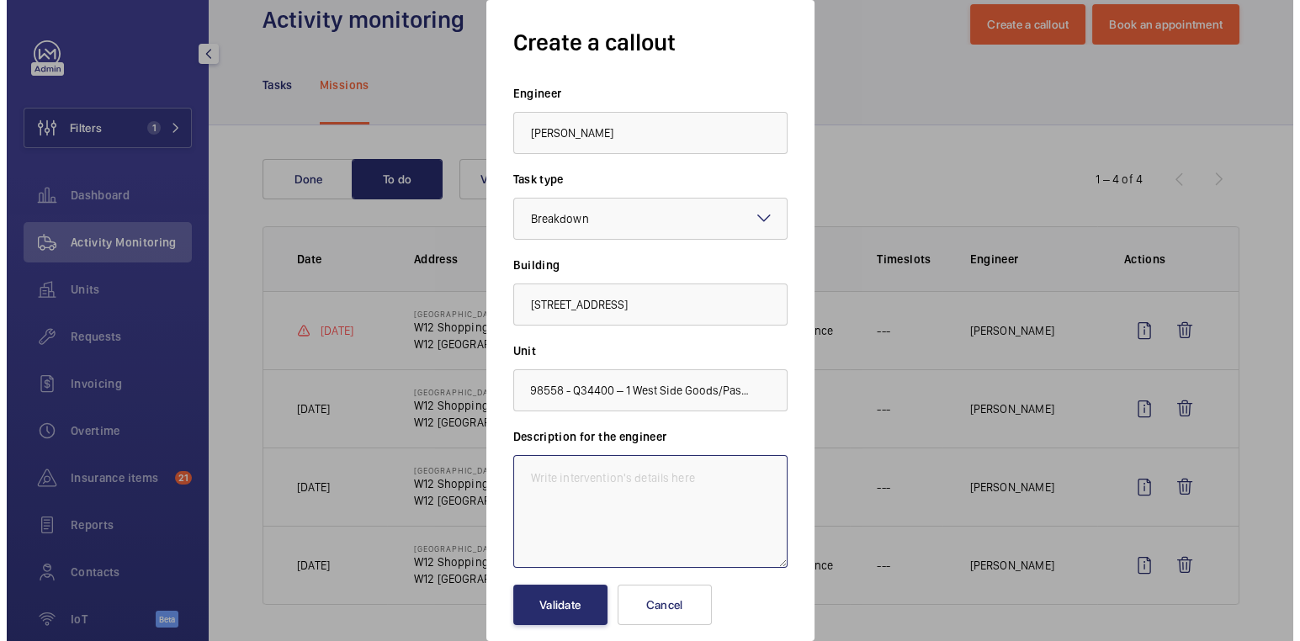
scroll to position [0, 0]
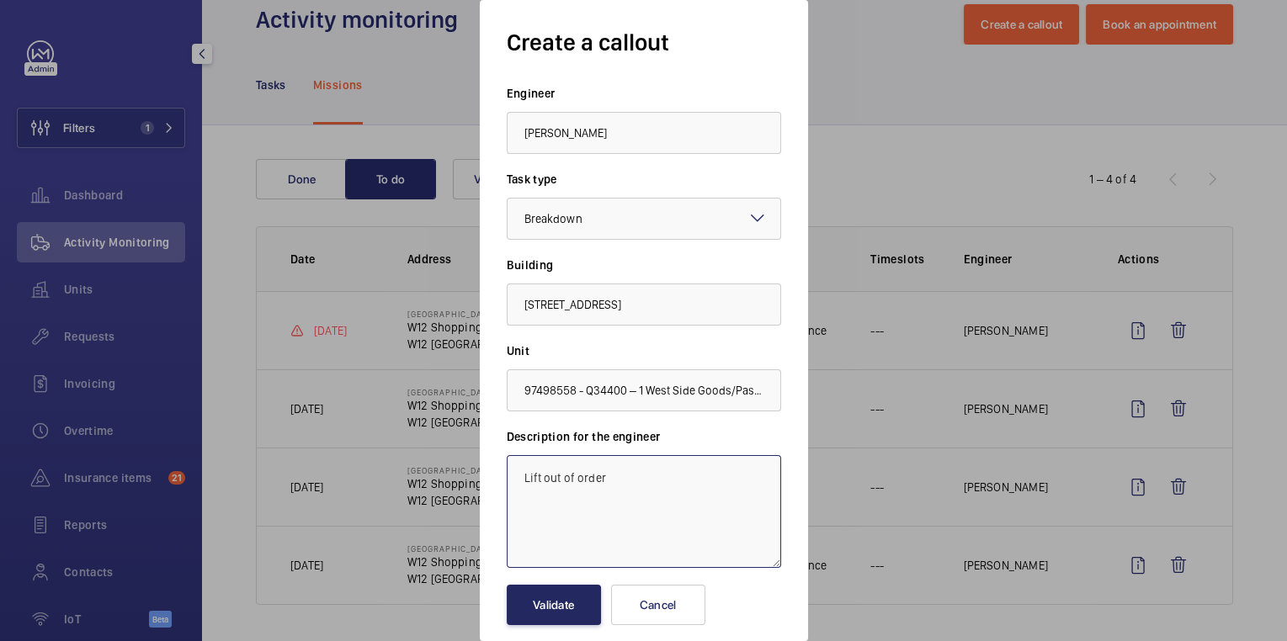
type textarea "Lift out of order"
click at [587, 599] on button "Validate" at bounding box center [554, 605] width 94 height 40
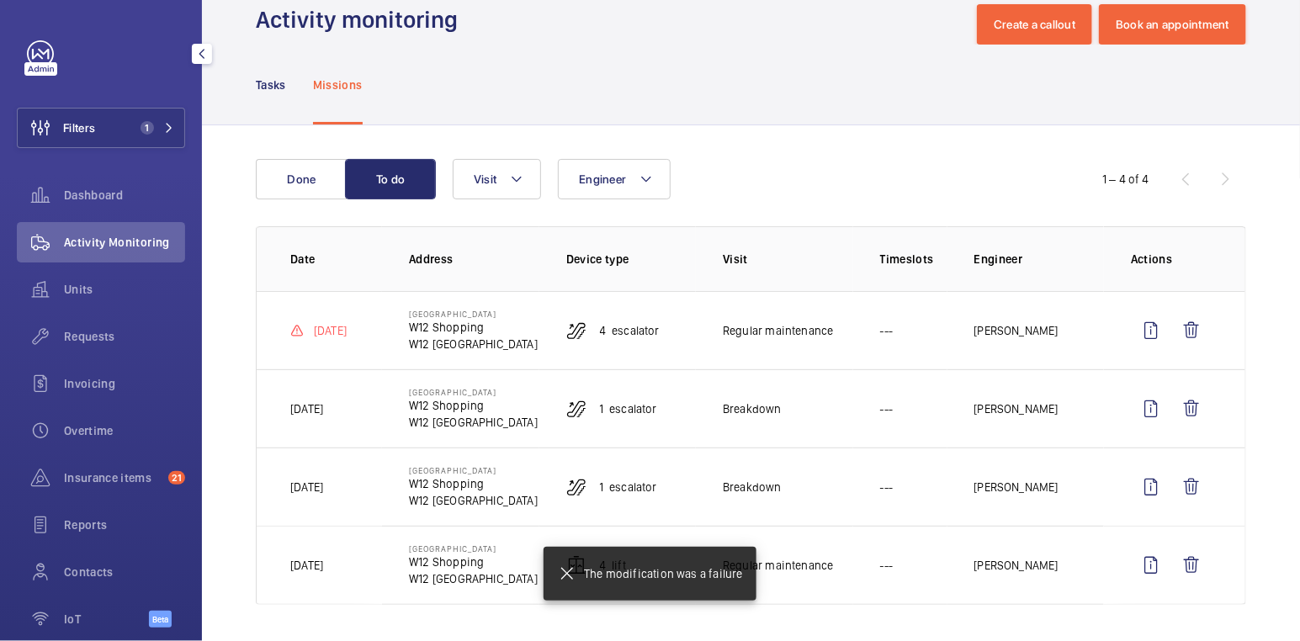
click at [568, 576] on mat-icon at bounding box center [567, 574] width 20 height 20
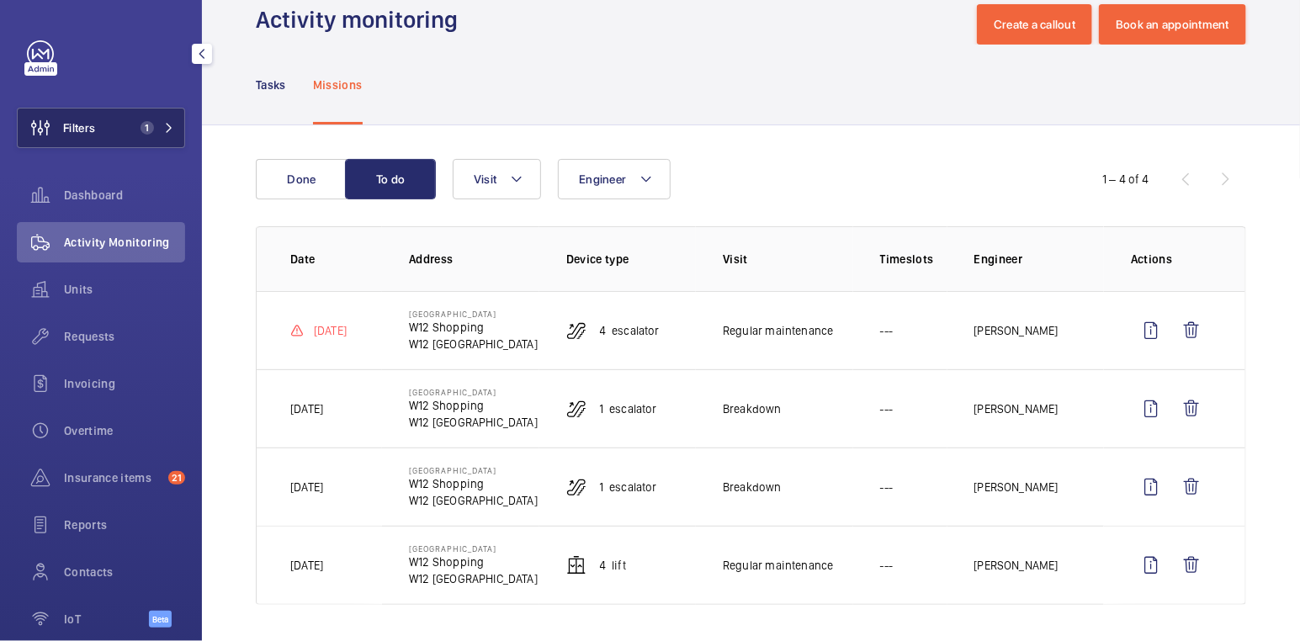
click at [141, 127] on span "1" at bounding box center [147, 127] width 13 height 13
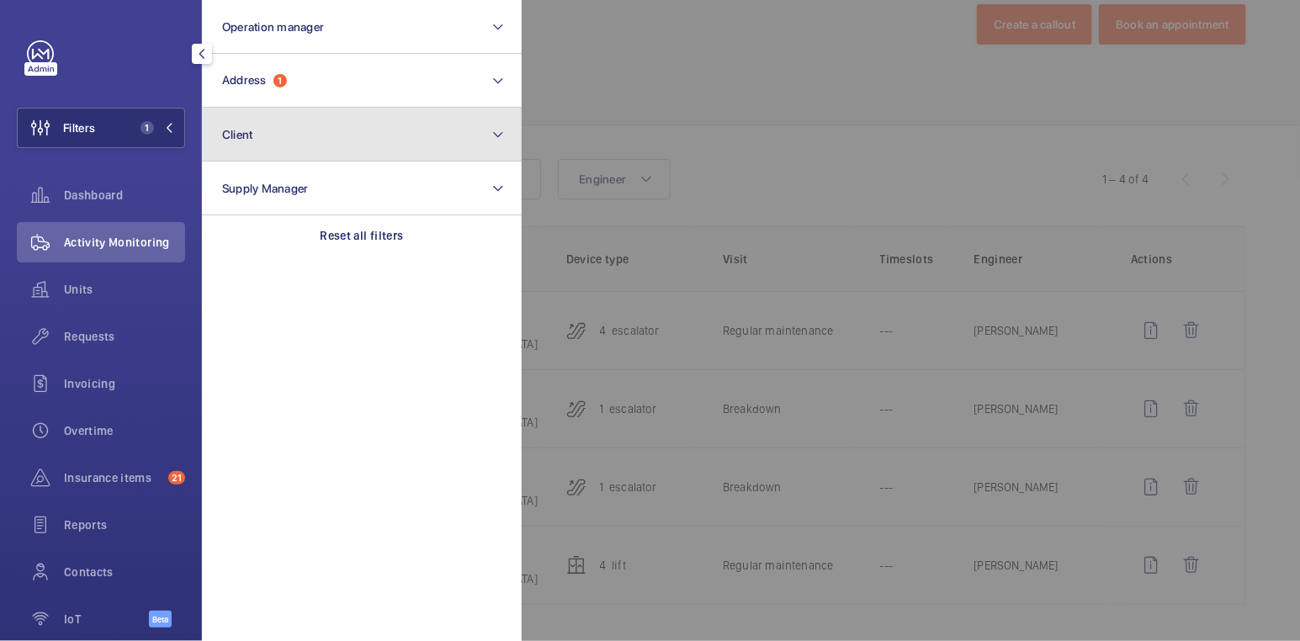
click at [359, 117] on button "Client" at bounding box center [362, 135] width 320 height 54
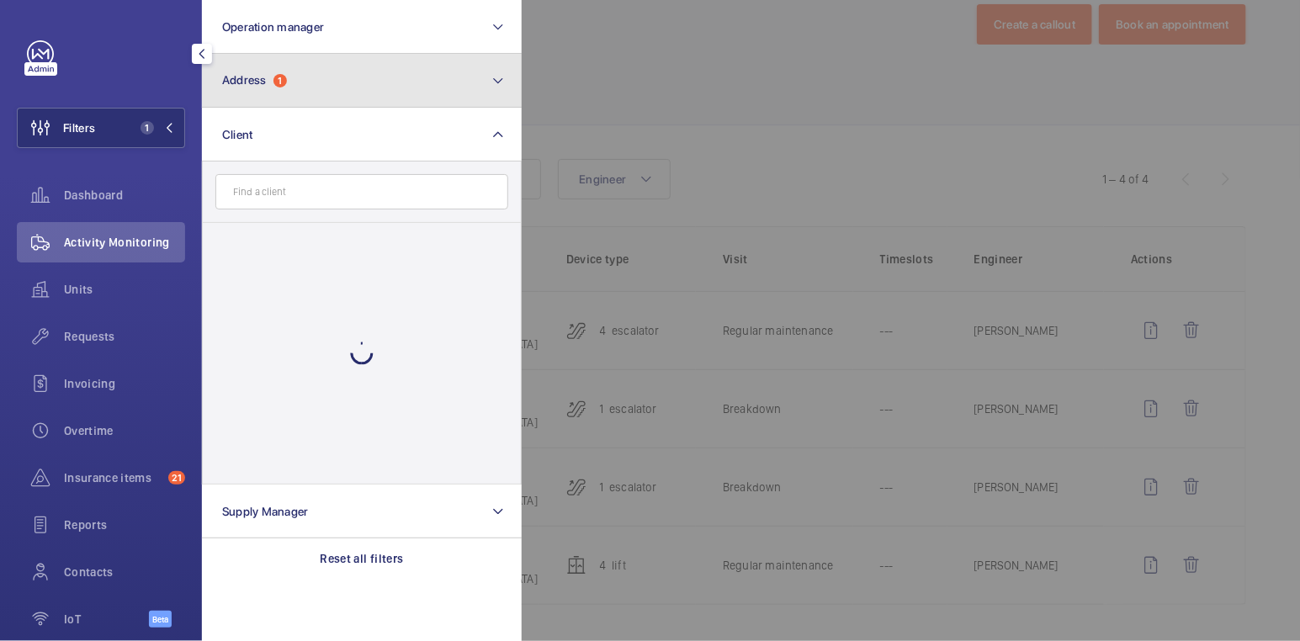
click at [367, 93] on button "Address 1" at bounding box center [362, 81] width 320 height 54
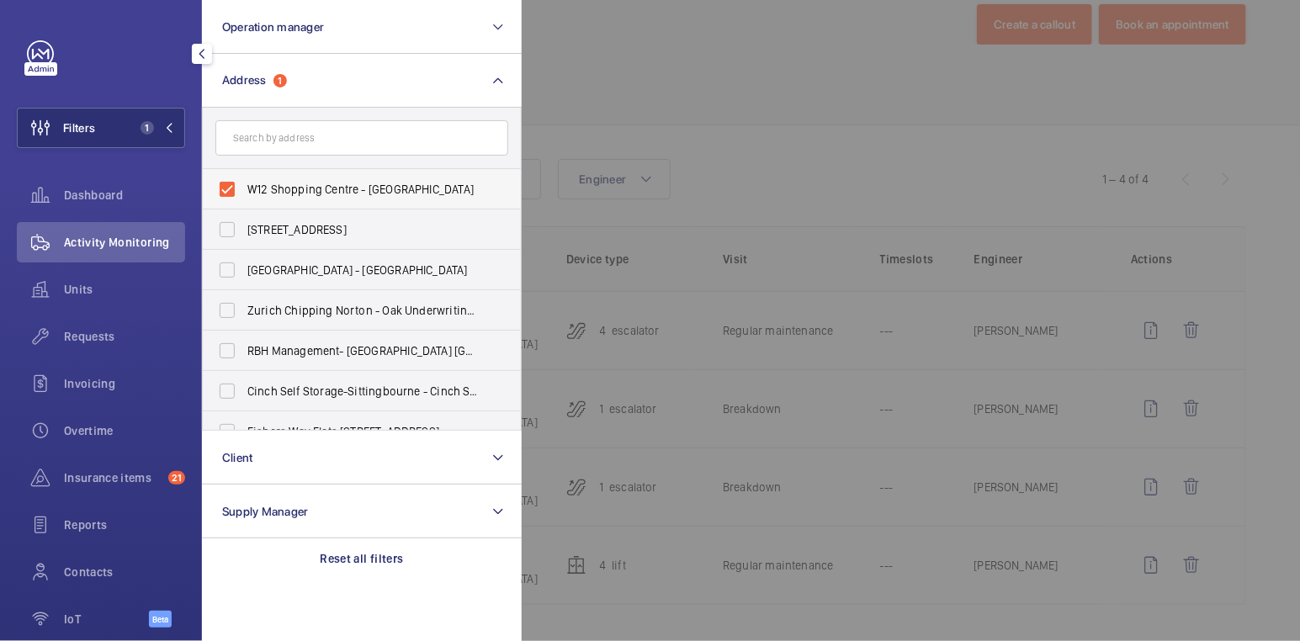
click at [316, 179] on label "W12 Shopping Centre - W12 Shopping, LONDON W12 8PP" at bounding box center [349, 189] width 293 height 40
click at [244, 179] on input "W12 Shopping Centre - W12 Shopping, LONDON W12 8PP" at bounding box center [227, 190] width 34 height 34
checkbox input "false"
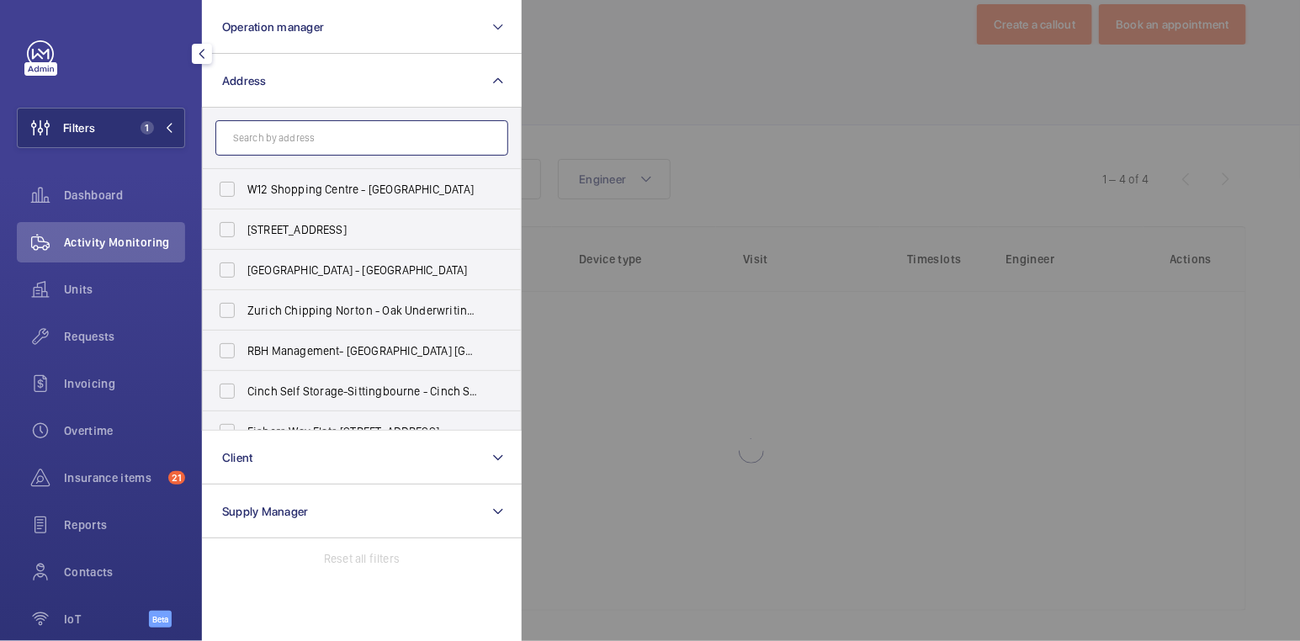
click at [338, 136] on input "text" at bounding box center [361, 137] width 293 height 35
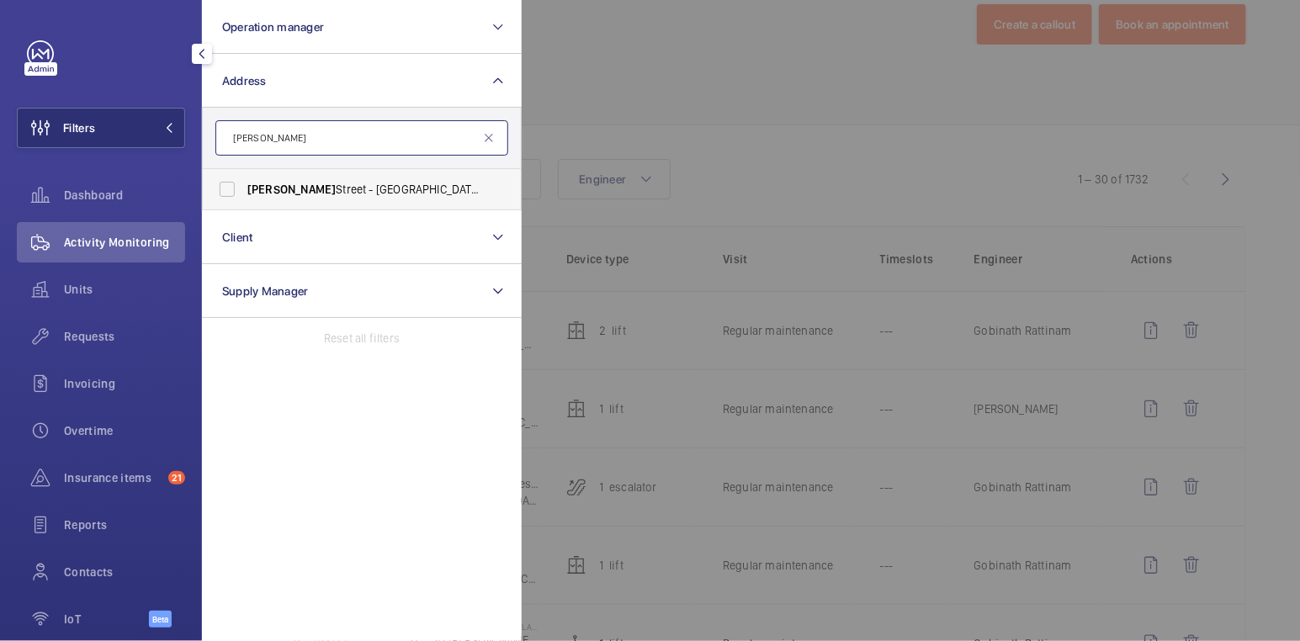
type input "WESTMORELAND"
click at [340, 186] on span "Westmoreland Street - UCLH, 16-18 Westmoreland Street,, LONDON W1G 8PH" at bounding box center [362, 189] width 231 height 17
click at [244, 186] on input "Westmoreland Street - UCLH, 16-18 Westmoreland Street,, LONDON W1G 8PH" at bounding box center [227, 190] width 34 height 34
checkbox input "true"
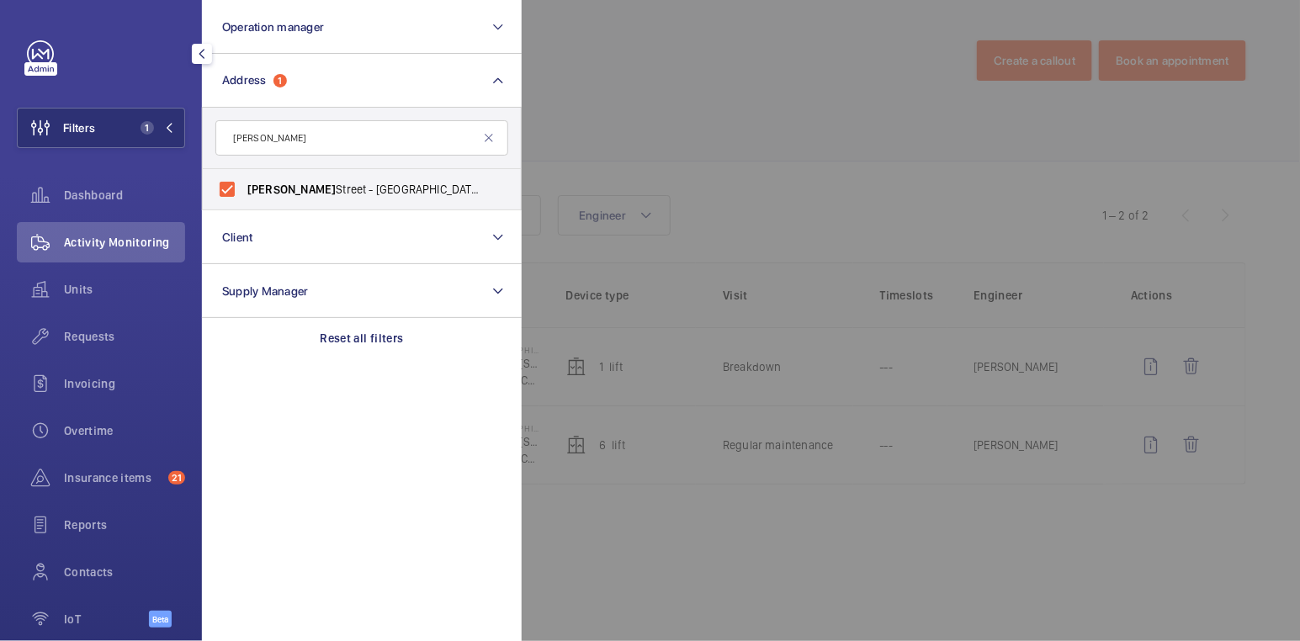
click at [641, 75] on div at bounding box center [1172, 320] width 1300 height 641
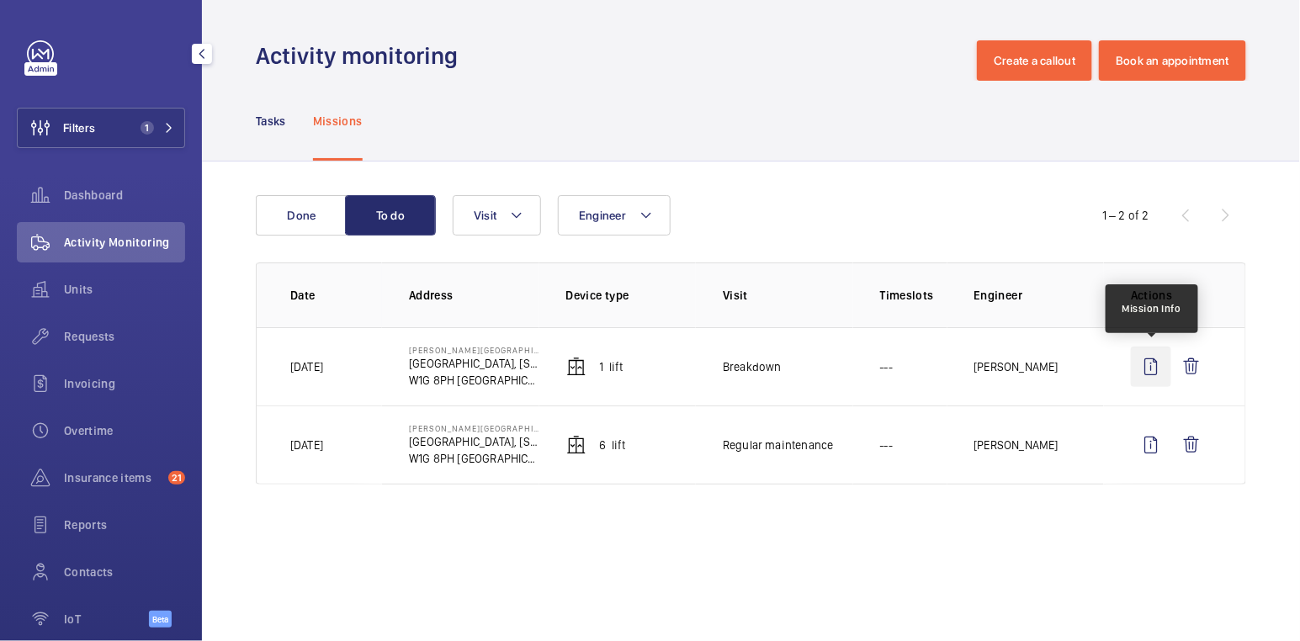
click at [1161, 364] on wm-front-icon-button at bounding box center [1151, 367] width 40 height 40
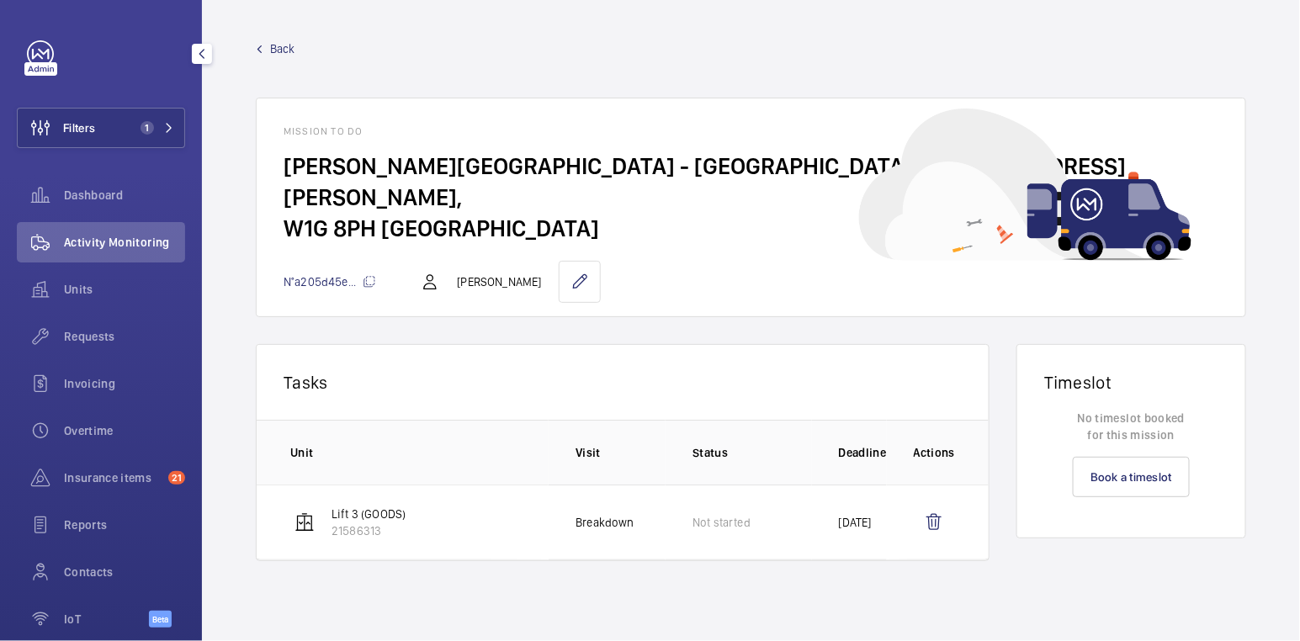
click at [274, 37] on wm-front-mission-details "Back Mission to do Westmoreland Street - UCLH, 16-18 Westmoreland Street, W1G 8…" at bounding box center [751, 320] width 1098 height 641
click at [278, 44] on span "Back" at bounding box center [282, 48] width 25 height 17
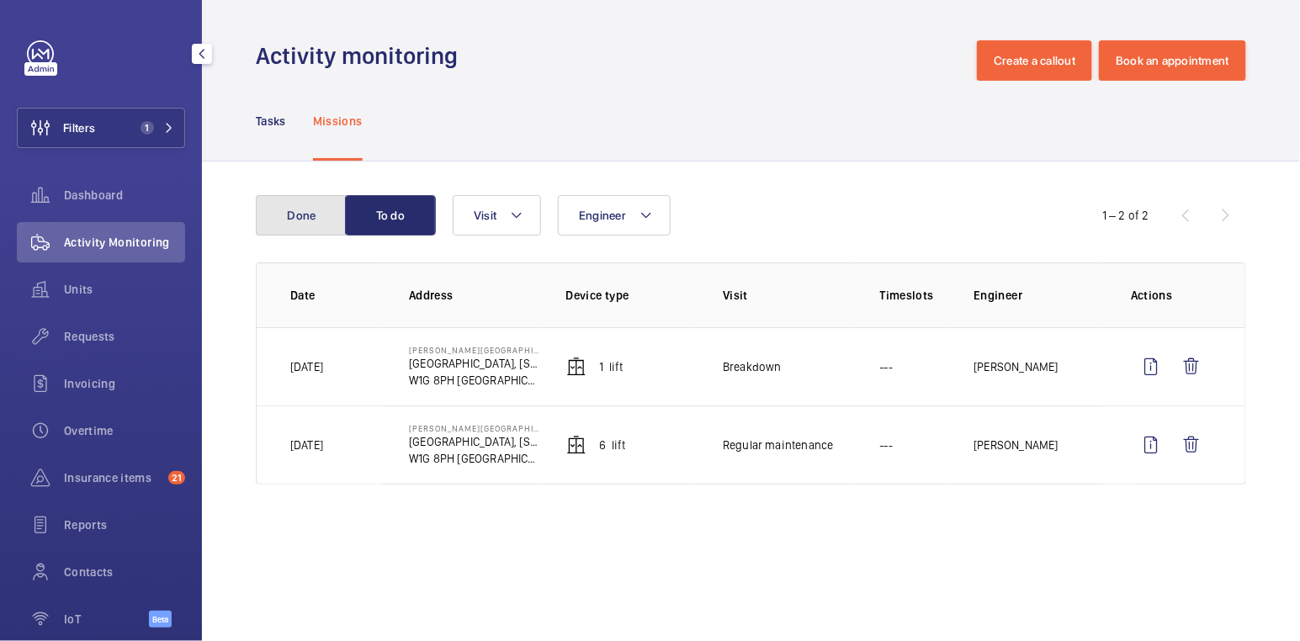
click at [306, 226] on button "Done" at bounding box center [301, 215] width 91 height 40
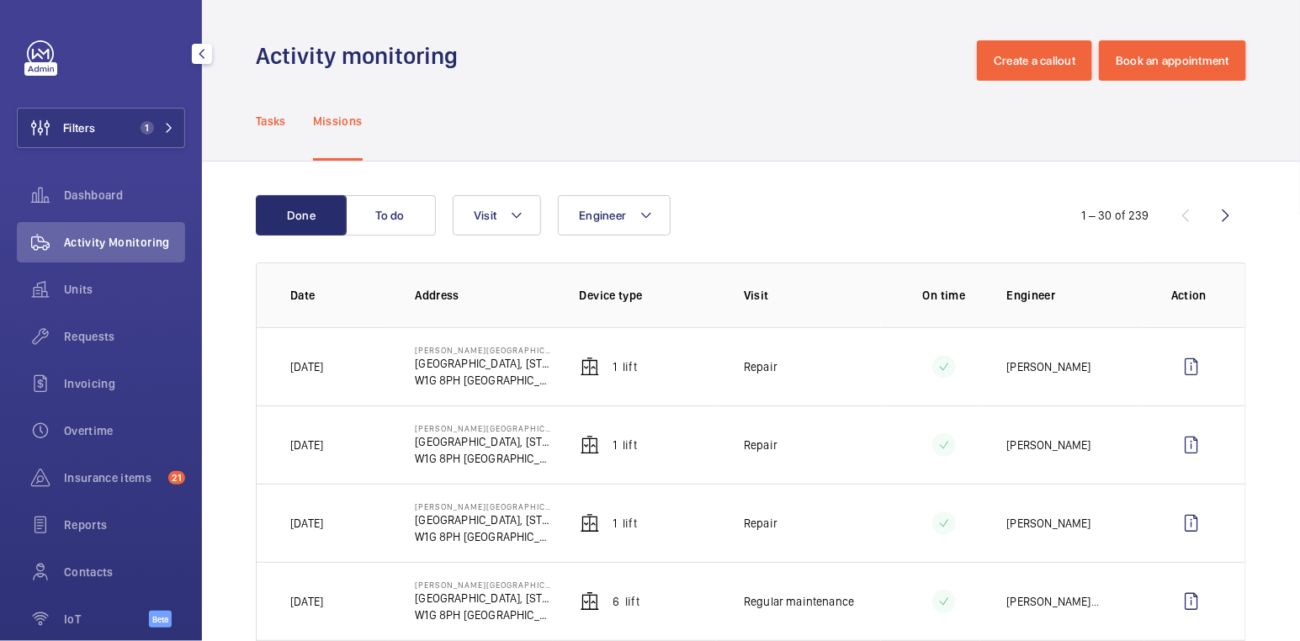
click at [274, 127] on p "Tasks" at bounding box center [271, 121] width 30 height 17
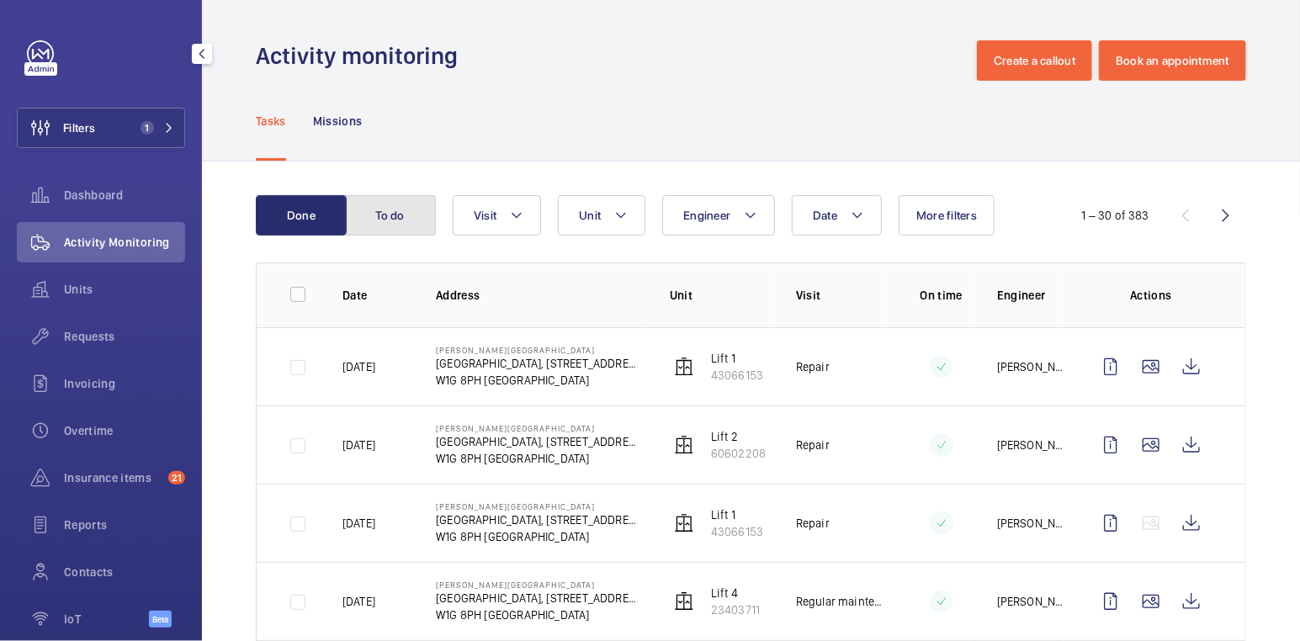
click at [390, 207] on button "To do" at bounding box center [390, 215] width 91 height 40
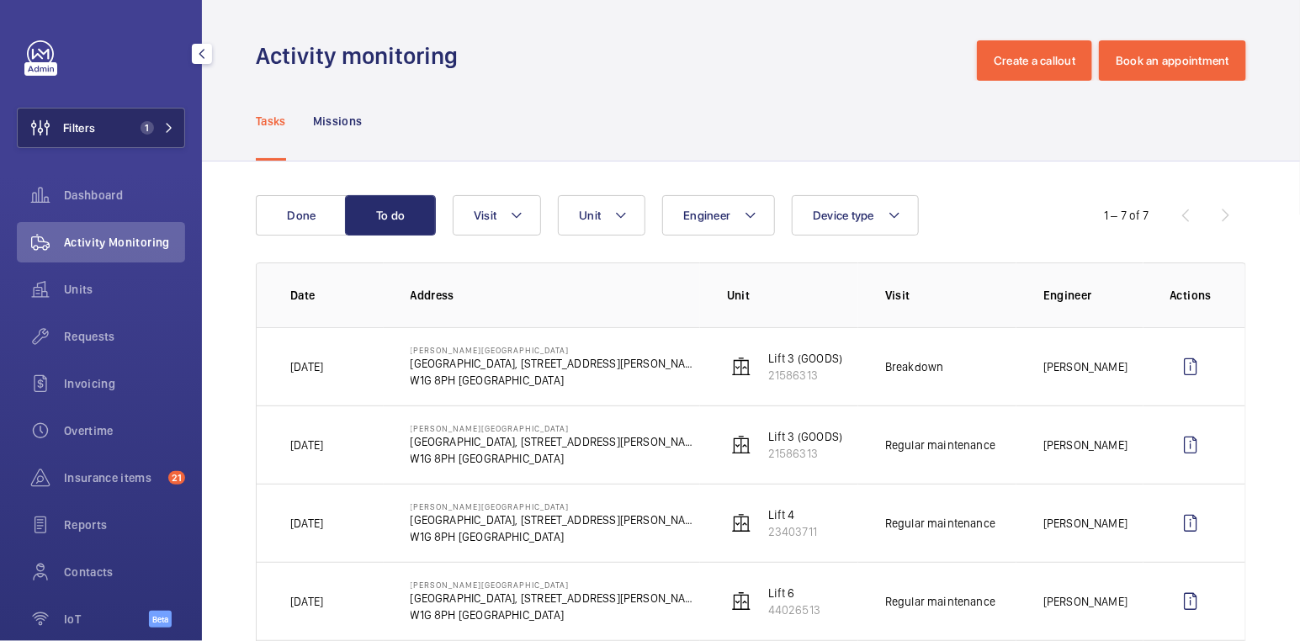
click at [100, 131] on button "Filters 1" at bounding box center [101, 128] width 168 height 40
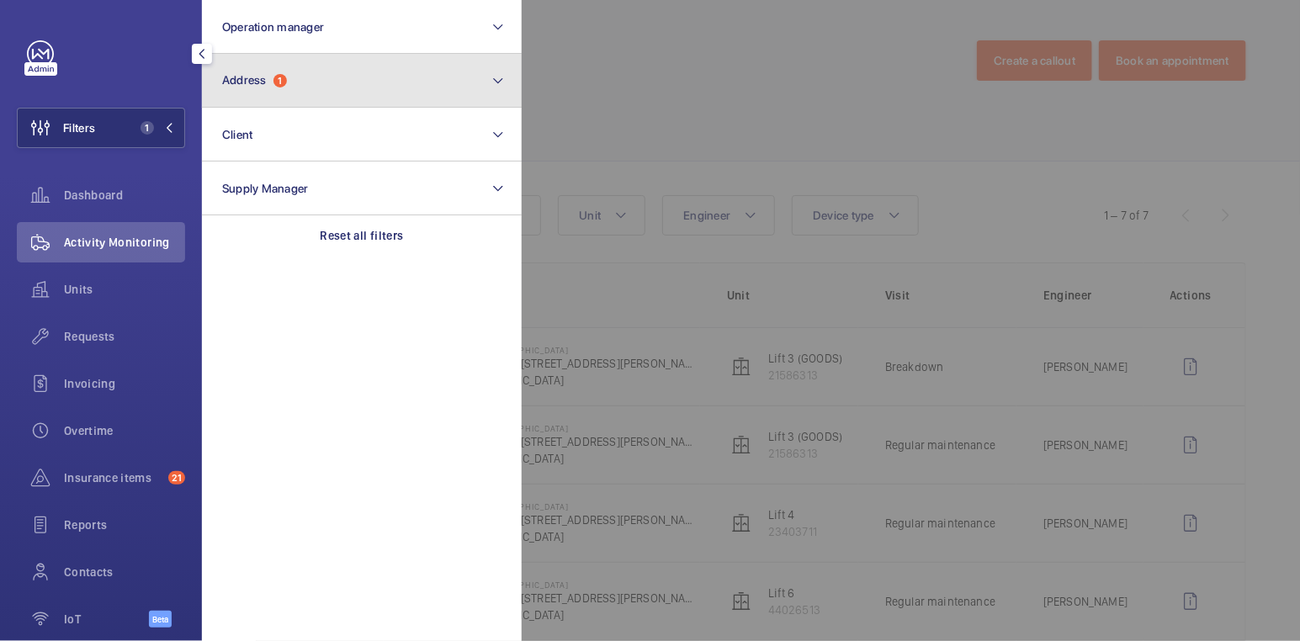
click at [321, 94] on button "Address 1" at bounding box center [362, 81] width 320 height 54
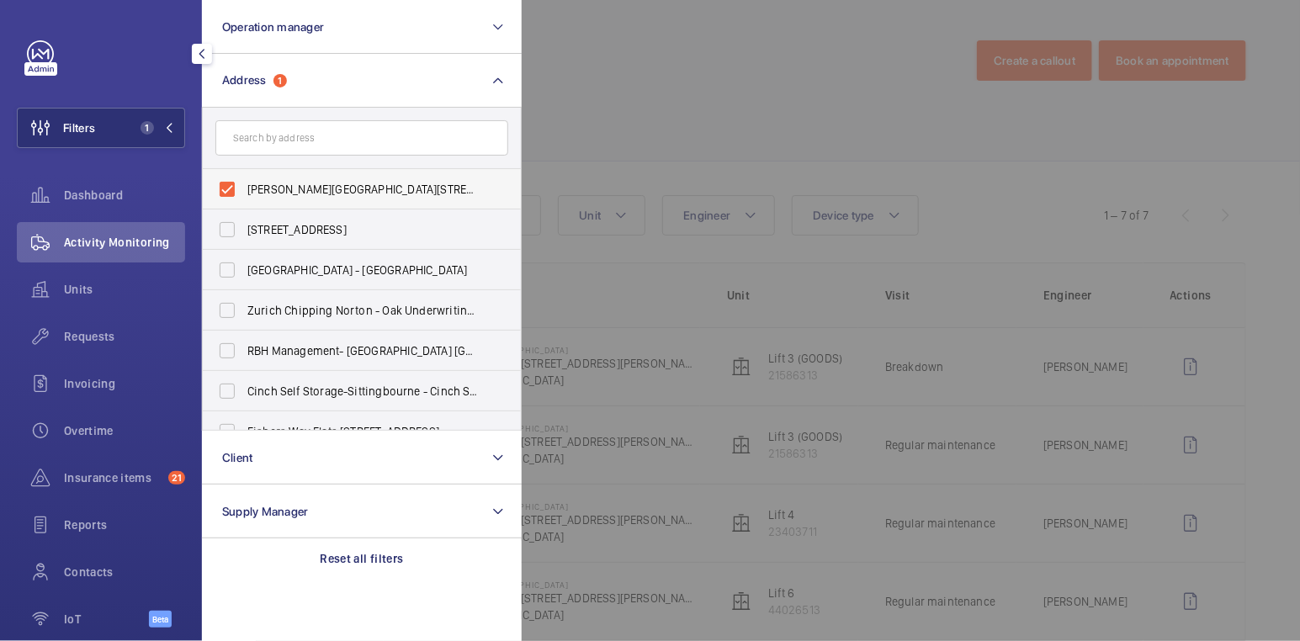
click at [281, 192] on span "Westmoreland Street - UCLH, 16-18 Westmoreland Street,, LONDON W1G 8PH" at bounding box center [362, 189] width 231 height 17
click at [244, 192] on input "Westmoreland Street - UCLH, 16-18 Westmoreland Street,, LONDON W1G 8PH" at bounding box center [227, 190] width 34 height 34
checkbox input "false"
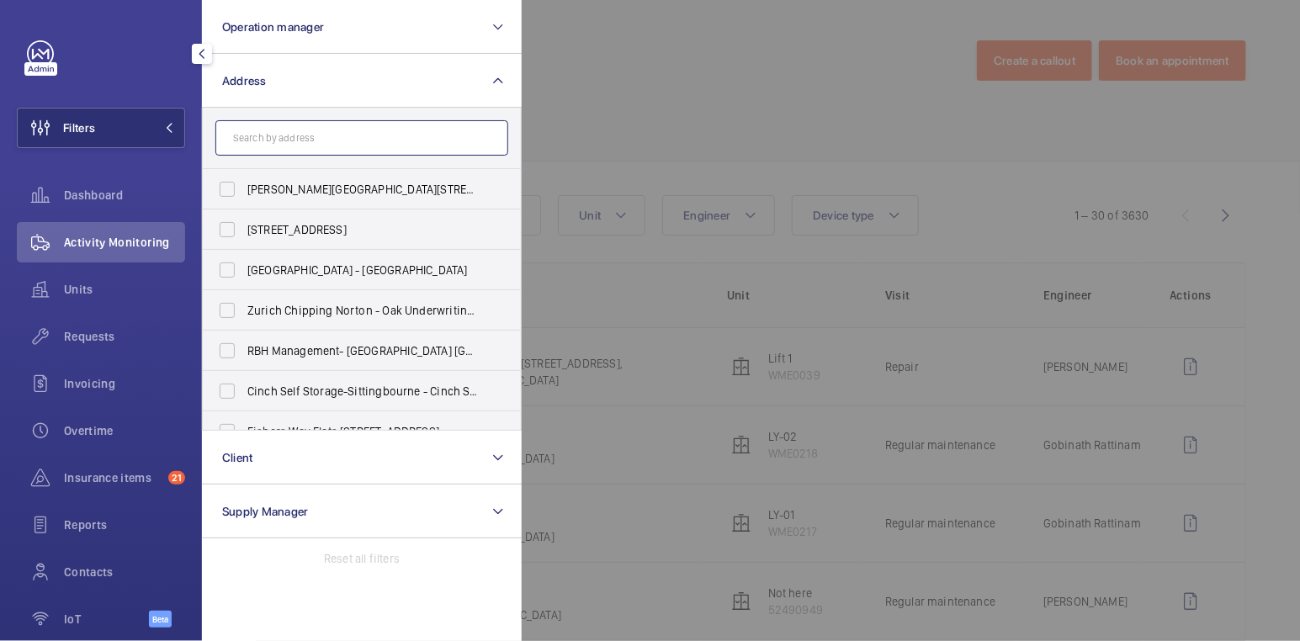
click at [314, 140] on input "text" at bounding box center [361, 137] width 293 height 35
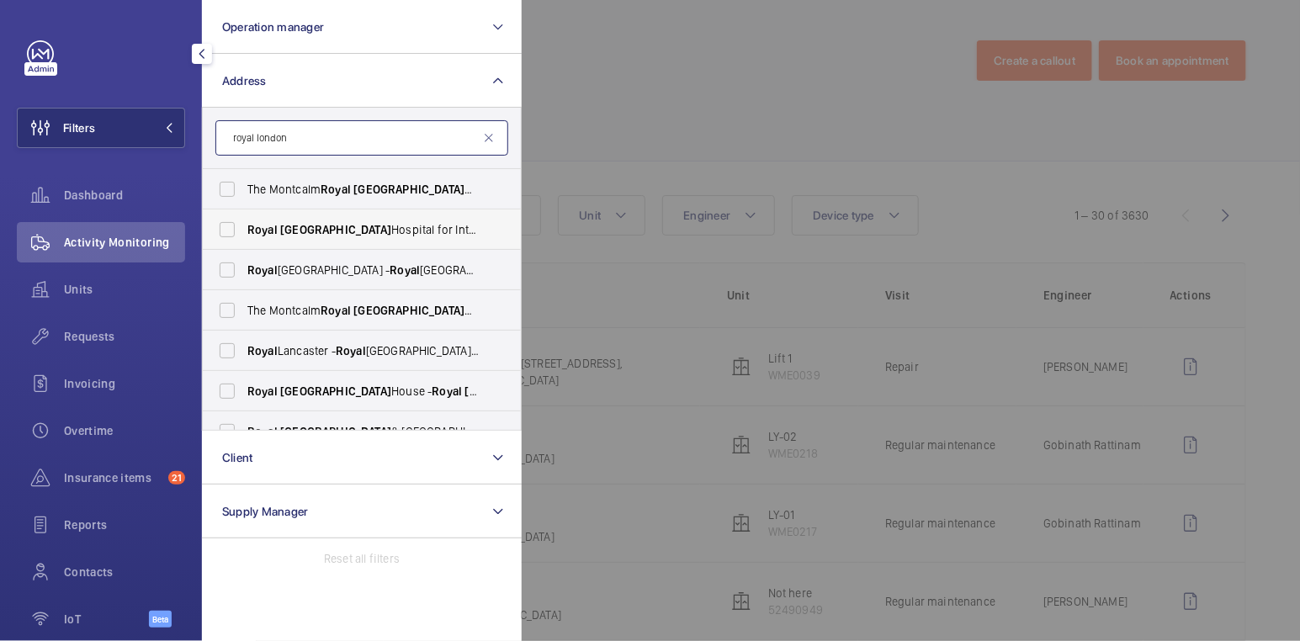
type input "royal london"
click at [335, 231] on span "Royal London Hospital for Integrated Medicine (UCLH) - 60 Great Ormond Street, …" at bounding box center [362, 229] width 231 height 17
click at [244, 231] on input "Royal London Hospital for Integrated Medicine (UCLH) - 60 Great Ormond Street, …" at bounding box center [227, 230] width 34 height 34
checkbox input "true"
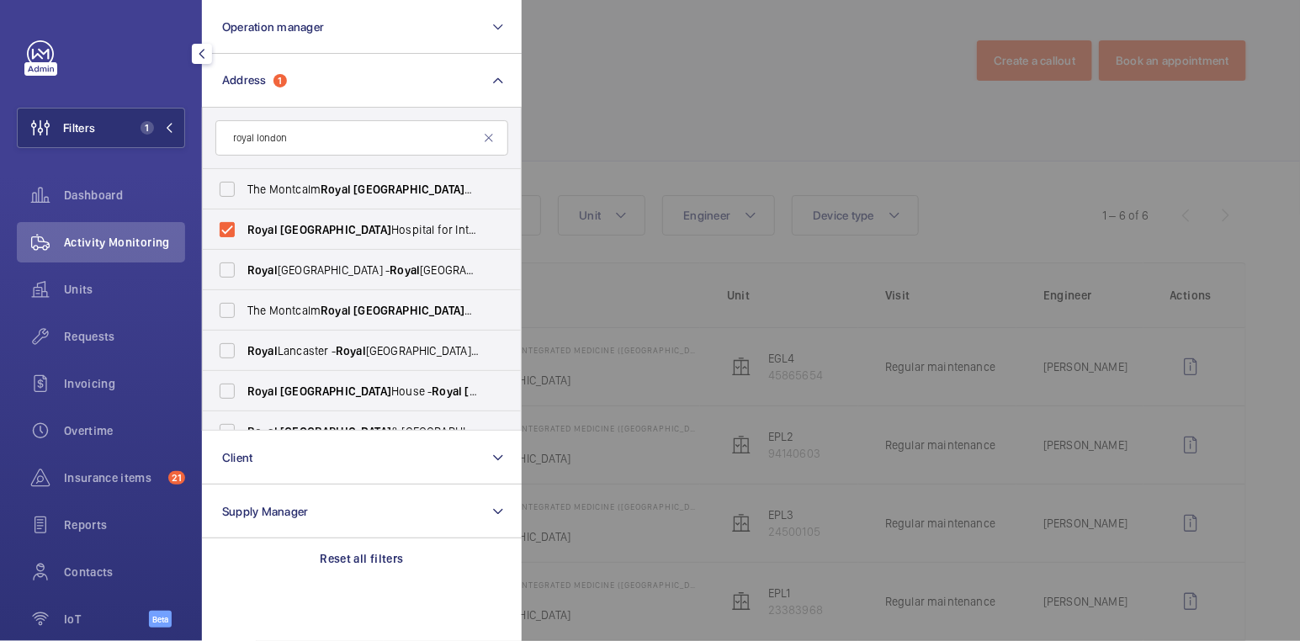
click at [694, 82] on div at bounding box center [1172, 320] width 1300 height 641
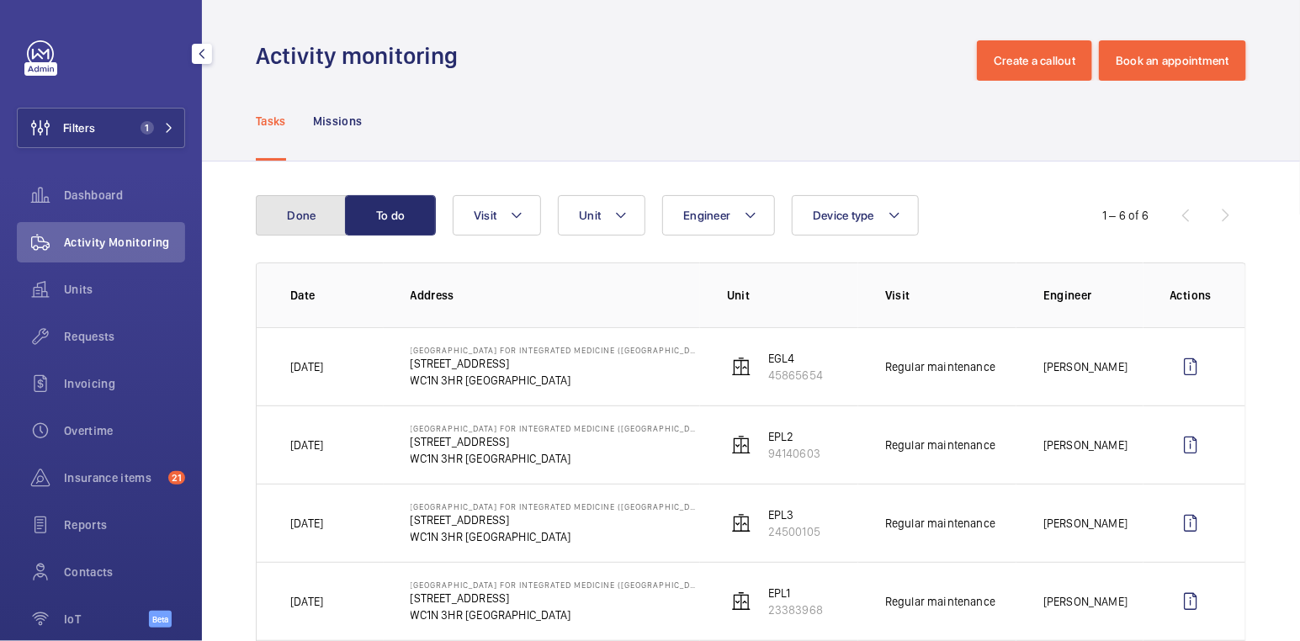
click at [322, 219] on button "Done" at bounding box center [301, 215] width 91 height 40
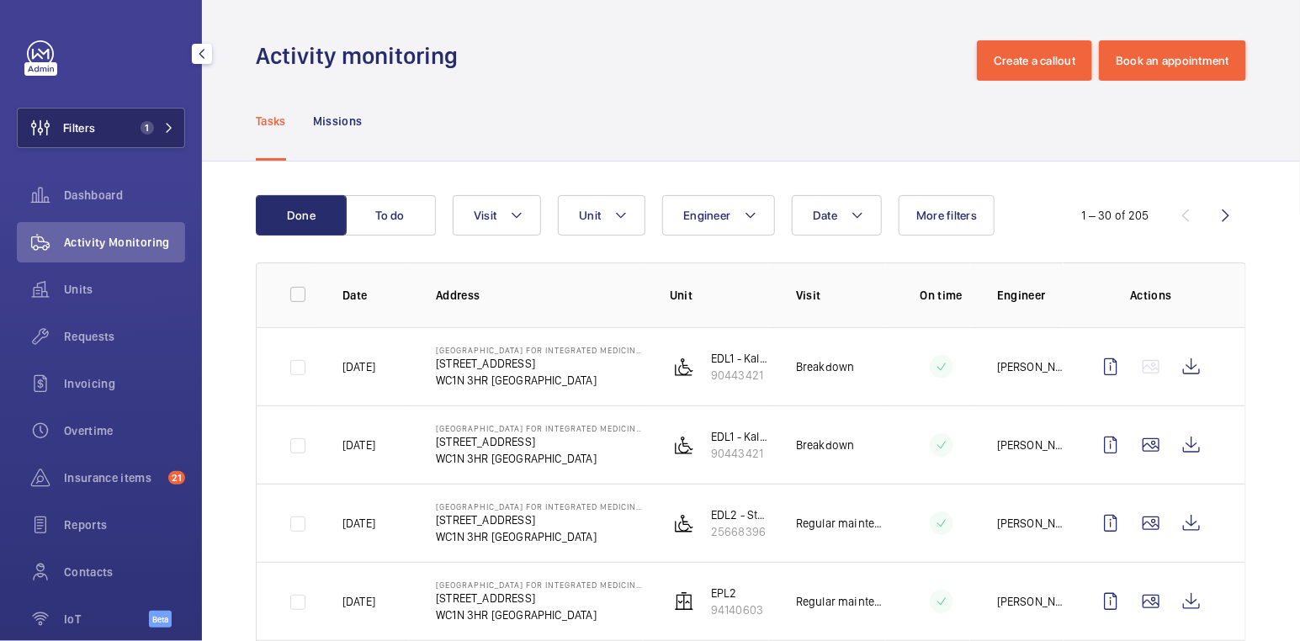
click at [130, 109] on button "Filters 1" at bounding box center [101, 128] width 168 height 40
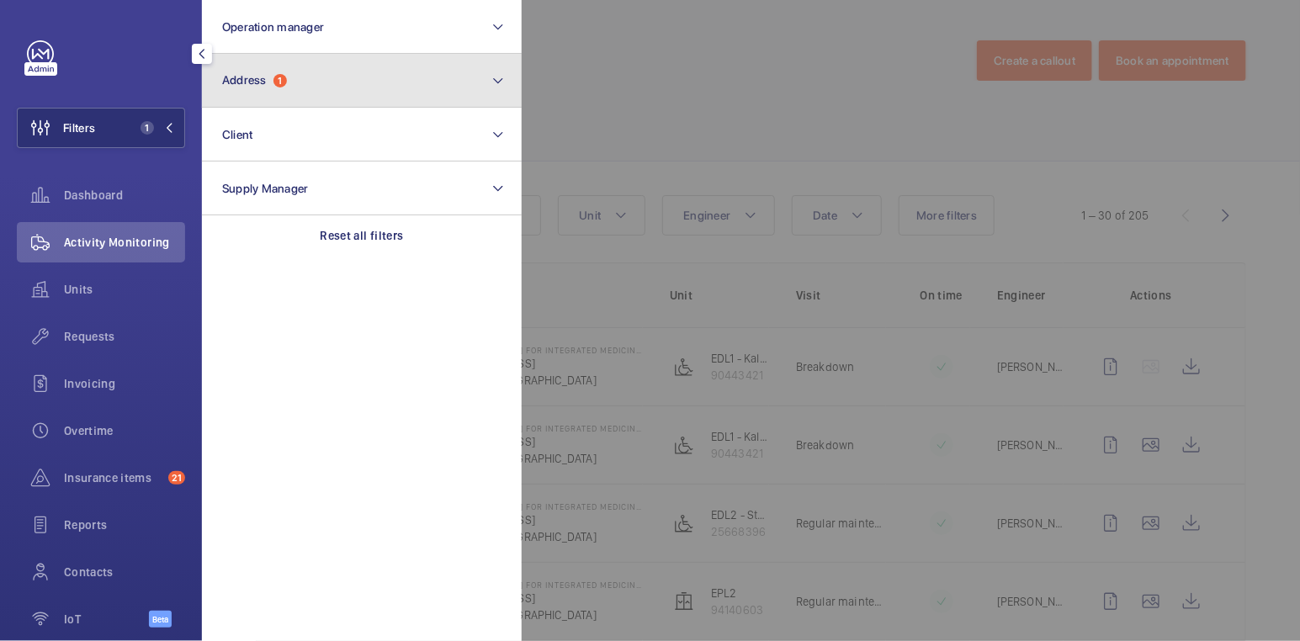
click at [296, 92] on button "Address 1" at bounding box center [362, 81] width 320 height 54
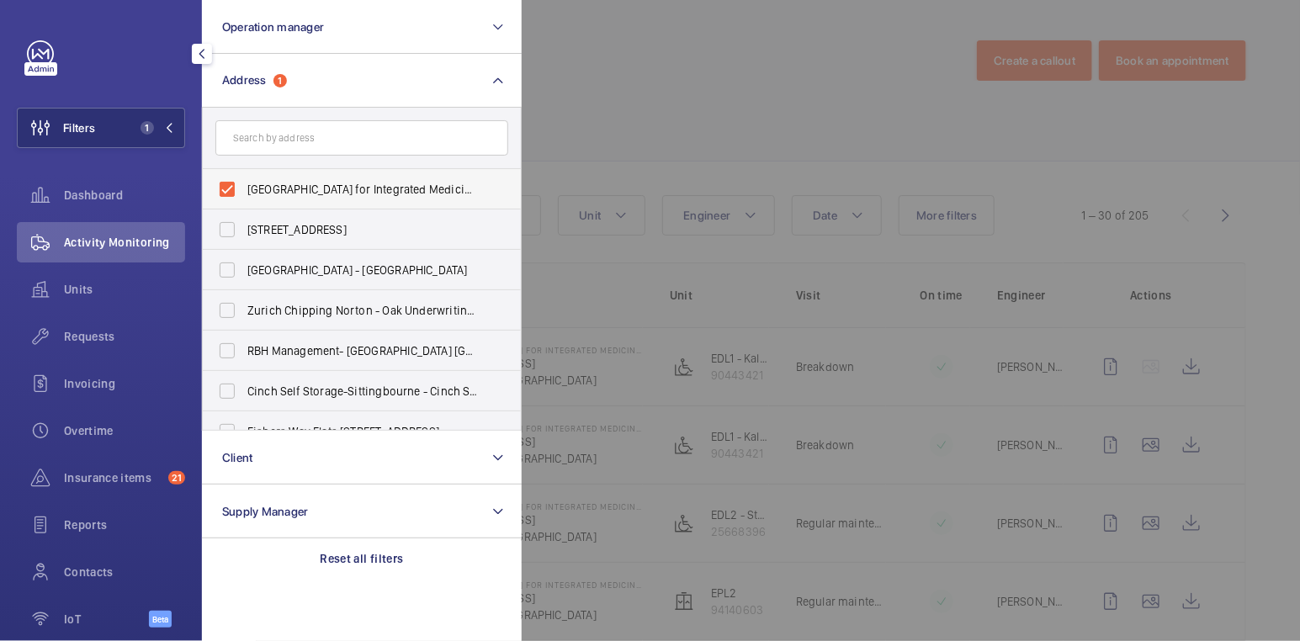
click at [275, 184] on span "Royal London Hospital for Integrated Medicine (UCLH) - 60 Great Ormond Street, …" at bounding box center [362, 189] width 231 height 17
click at [244, 184] on input "Royal London Hospital for Integrated Medicine (UCLH) - 60 Great Ormond Street, …" at bounding box center [227, 190] width 34 height 34
checkbox input "false"
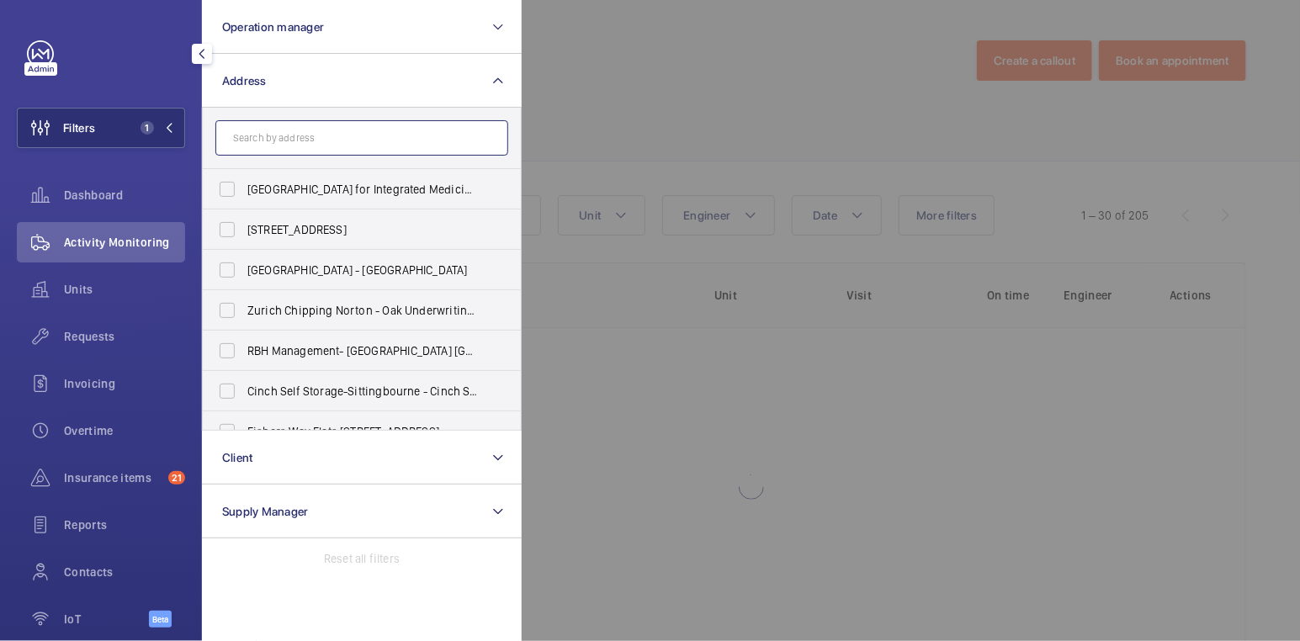
click at [291, 150] on input "text" at bounding box center [361, 137] width 293 height 35
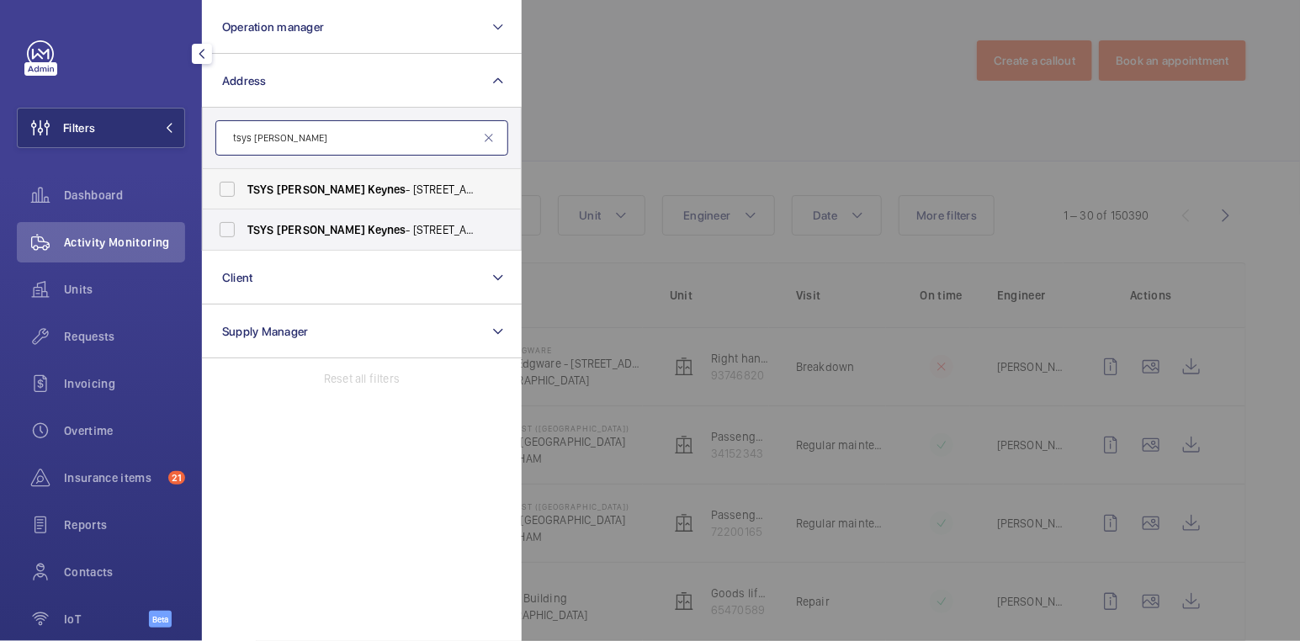
type input "tsys milton keynes"
click at [368, 187] on span "Keynes" at bounding box center [387, 189] width 38 height 13
click at [244, 187] on input "TSYS Milton Keynes - 20 Caldecotte Lake Dr, MILTON KEYNES MK7 8JU" at bounding box center [227, 190] width 34 height 34
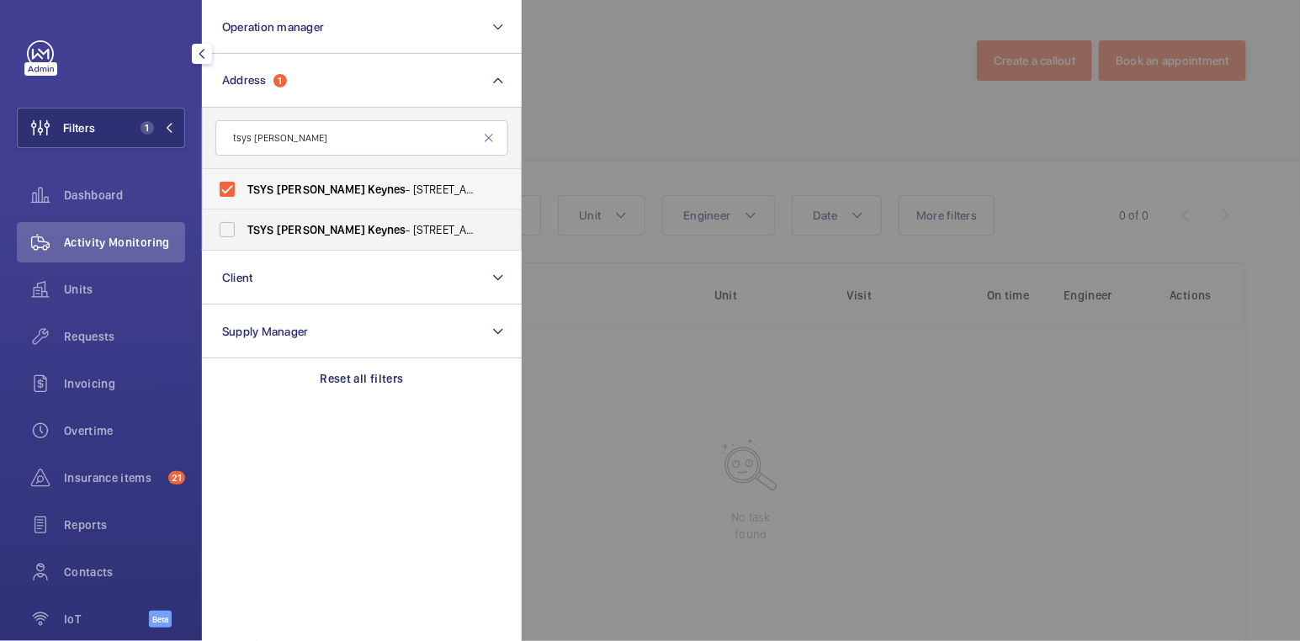
click at [368, 191] on span "Keynes" at bounding box center [387, 189] width 38 height 13
click at [244, 191] on input "TSYS Milton Keynes - 20 Caldecotte Lake Dr, MILTON KEYNES MK7 8JU" at bounding box center [227, 190] width 34 height 34
checkbox input "false"
click at [325, 221] on span "TSYS Milton Keynes - 120 Caldecotte Lake Dr, Caldecotte, MILTON KEYNES MK7 8LE" at bounding box center [362, 229] width 231 height 17
click at [244, 221] on input "TSYS Milton Keynes - 120 Caldecotte Lake Dr, Caldecotte, MILTON KEYNES MK7 8LE" at bounding box center [227, 230] width 34 height 34
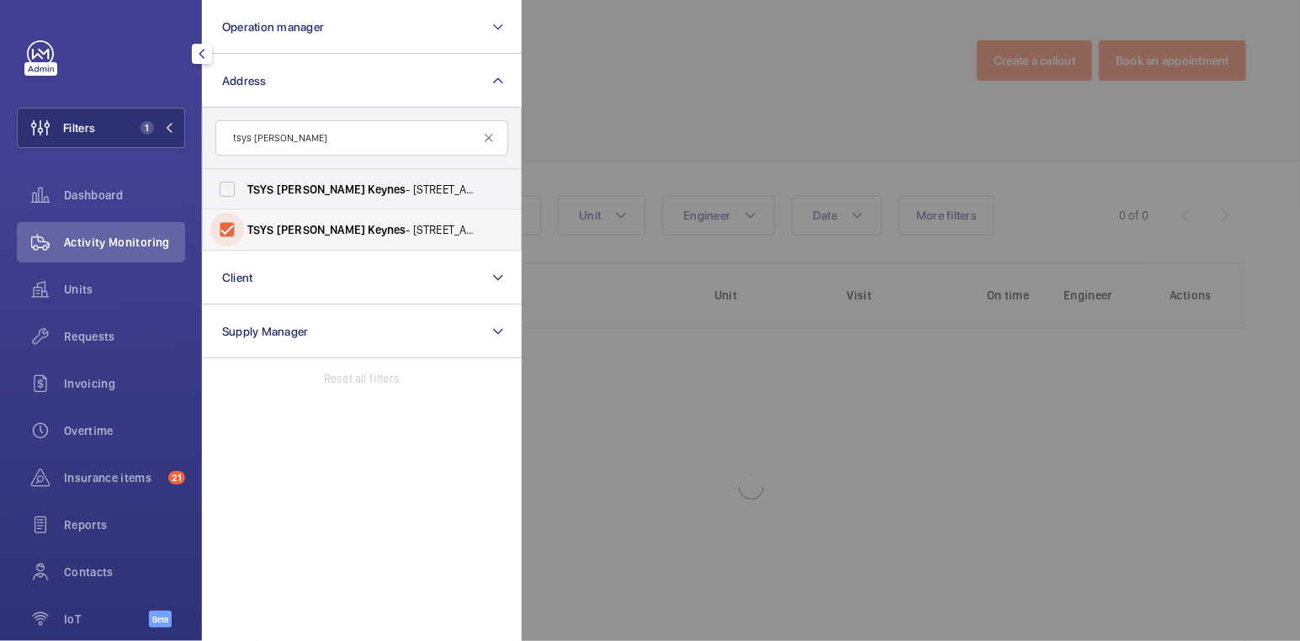
checkbox input "true"
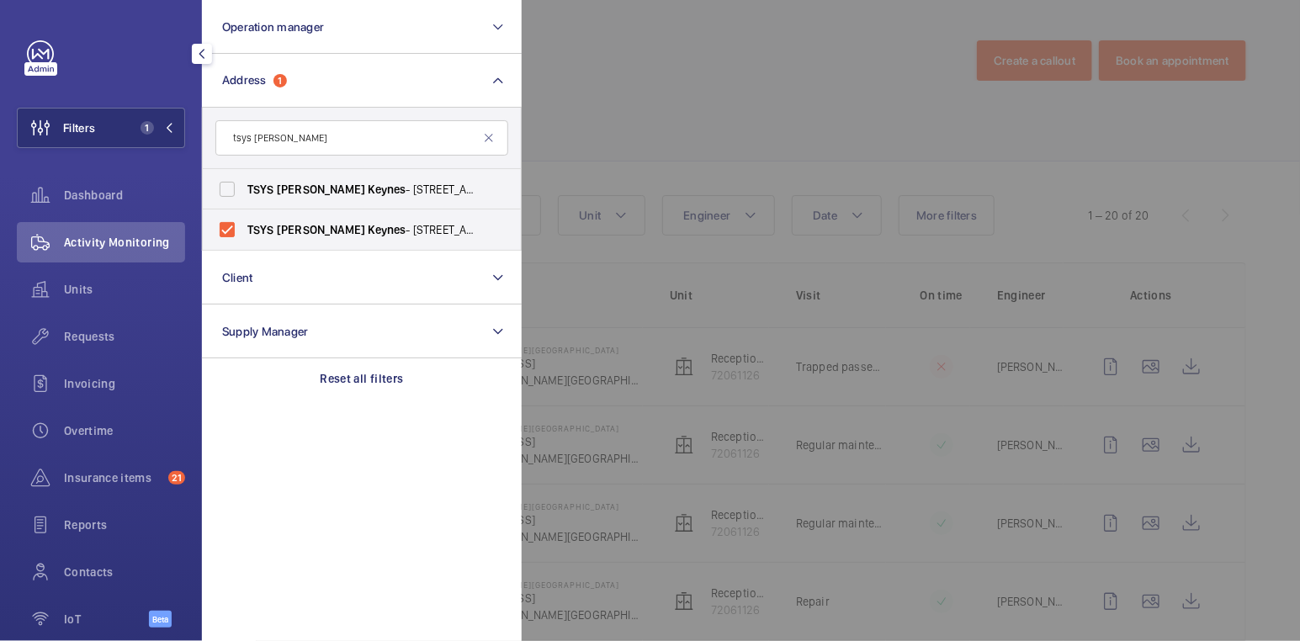
click at [630, 100] on div at bounding box center [1172, 320] width 1300 height 641
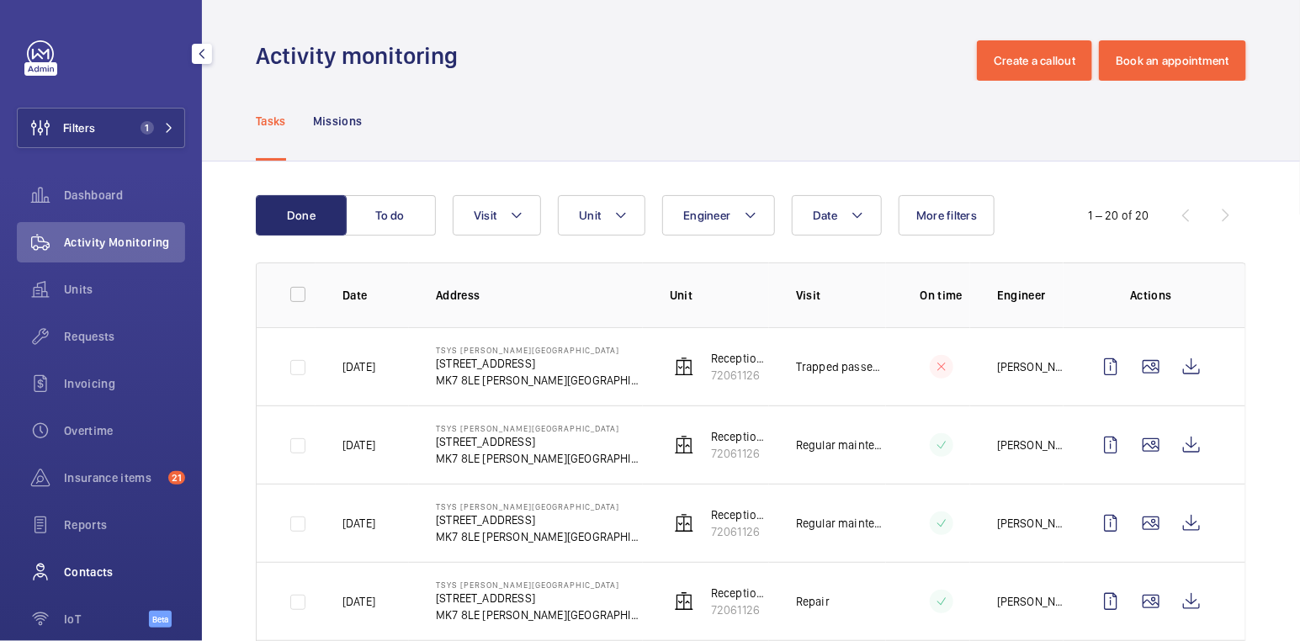
click at [96, 566] on span "Contacts" at bounding box center [124, 572] width 121 height 17
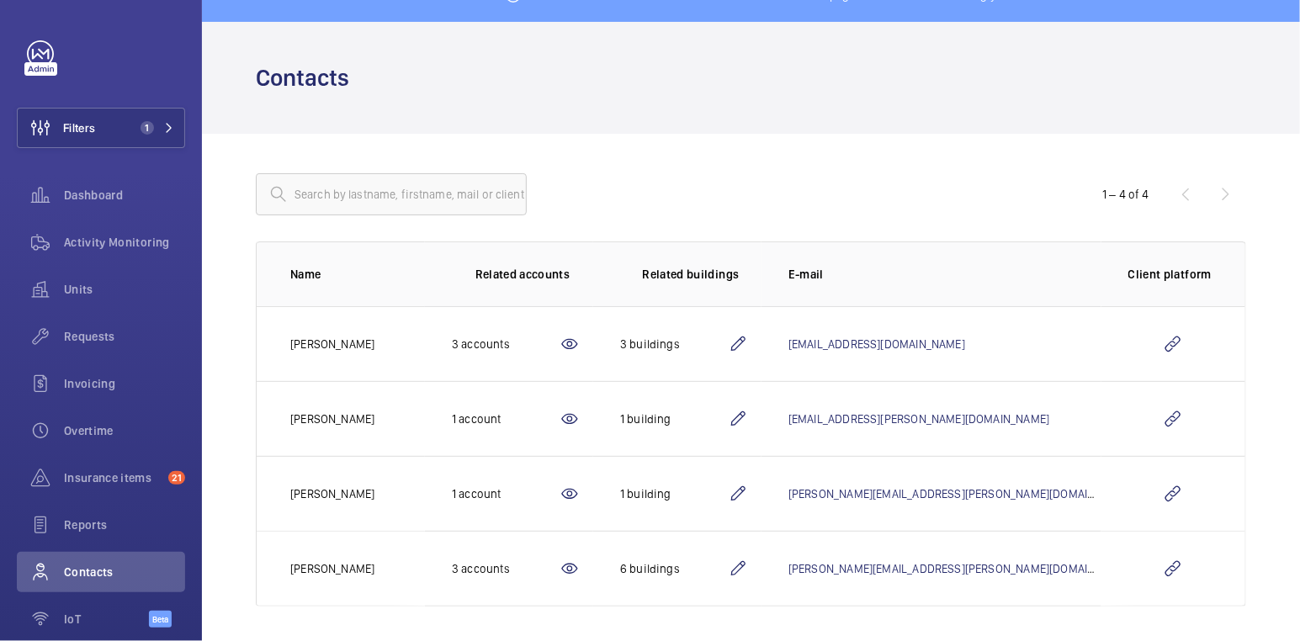
scroll to position [35, 0]
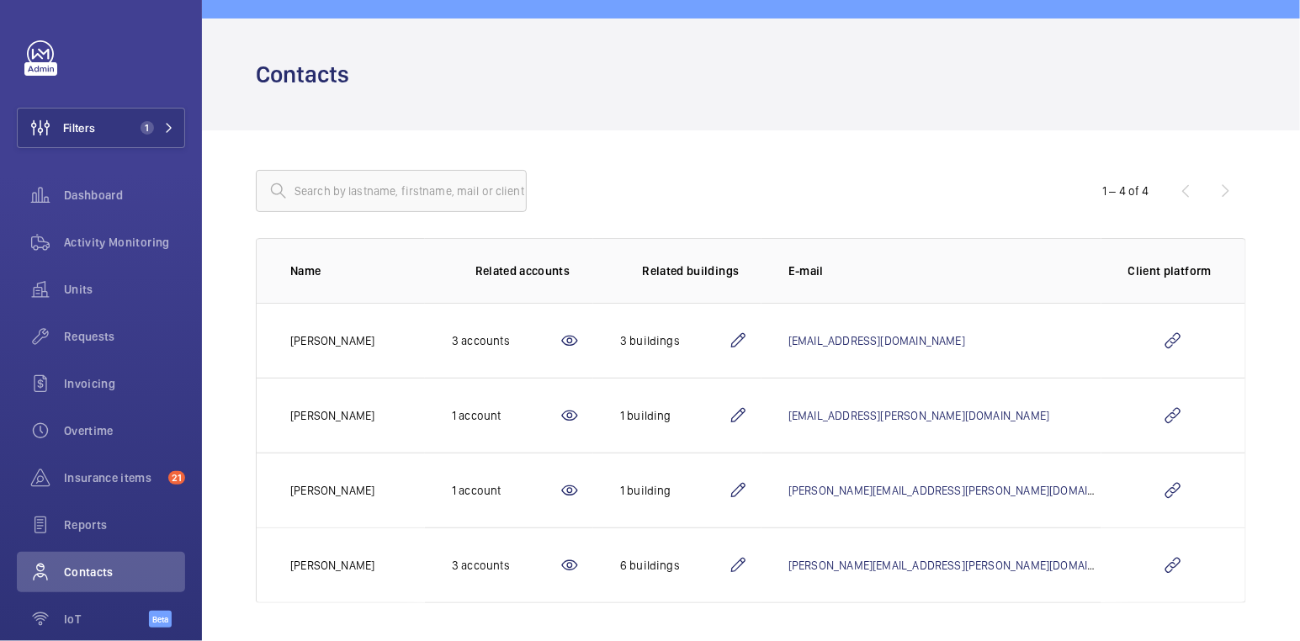
click at [748, 417] on mat-icon at bounding box center [738, 416] width 20 height 20
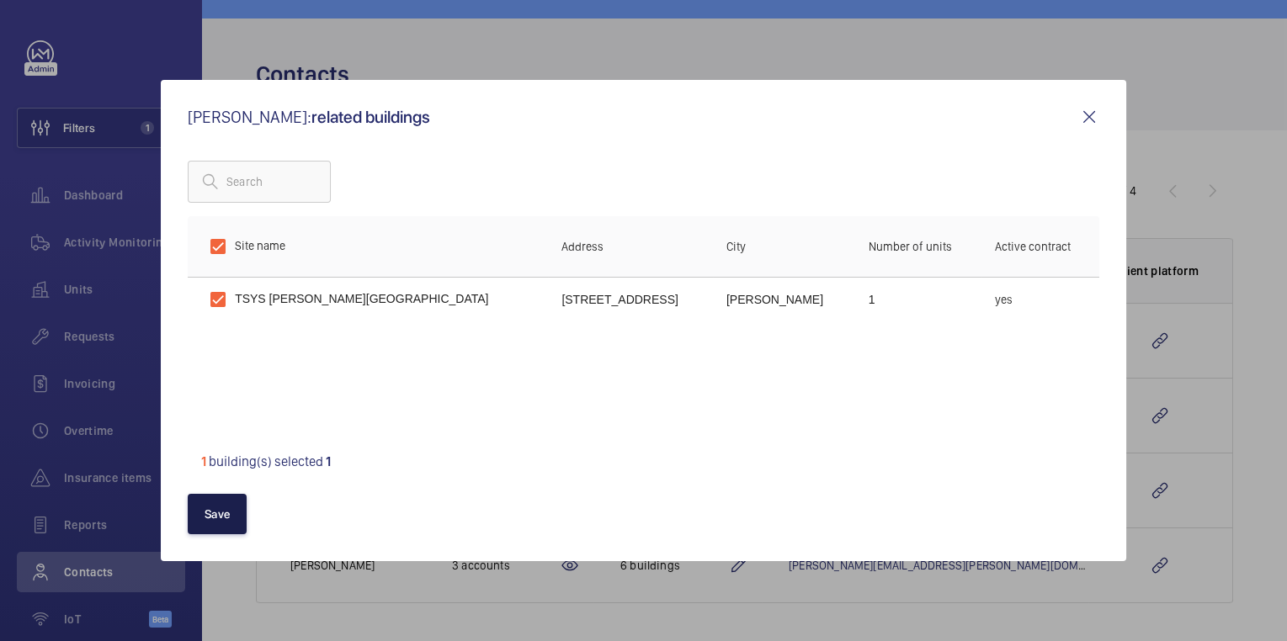
click at [228, 513] on button "Save" at bounding box center [217, 514] width 59 height 40
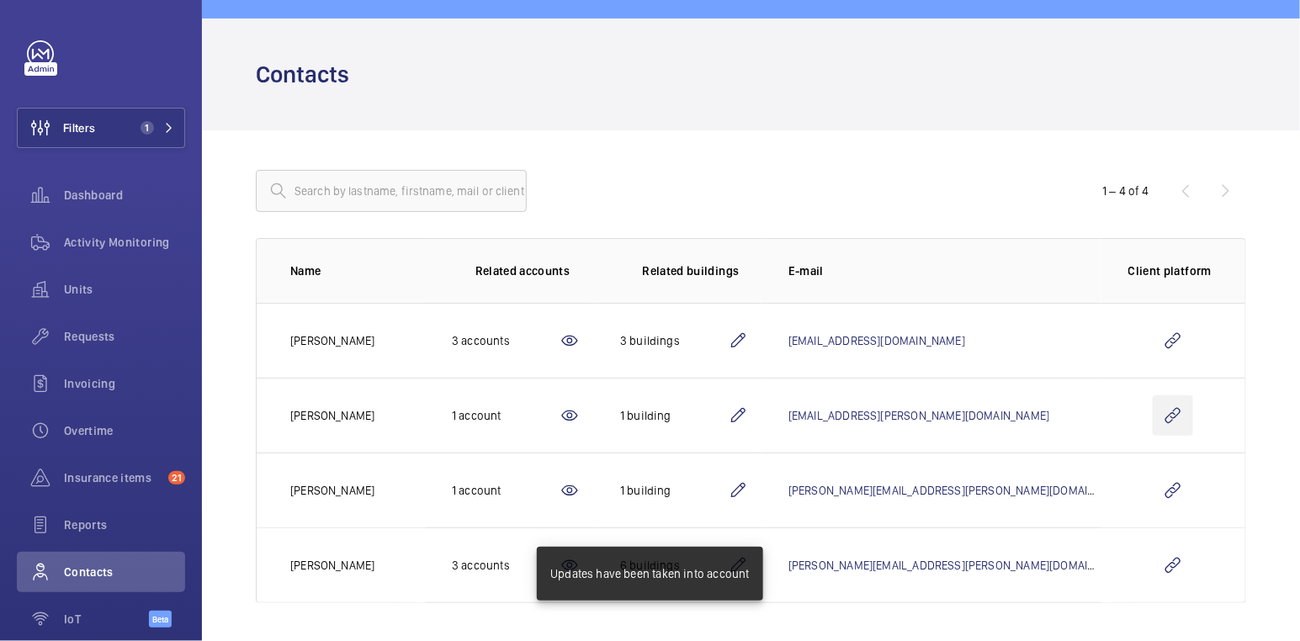
click at [1168, 418] on wm-front-icon-button at bounding box center [1173, 416] width 40 height 40
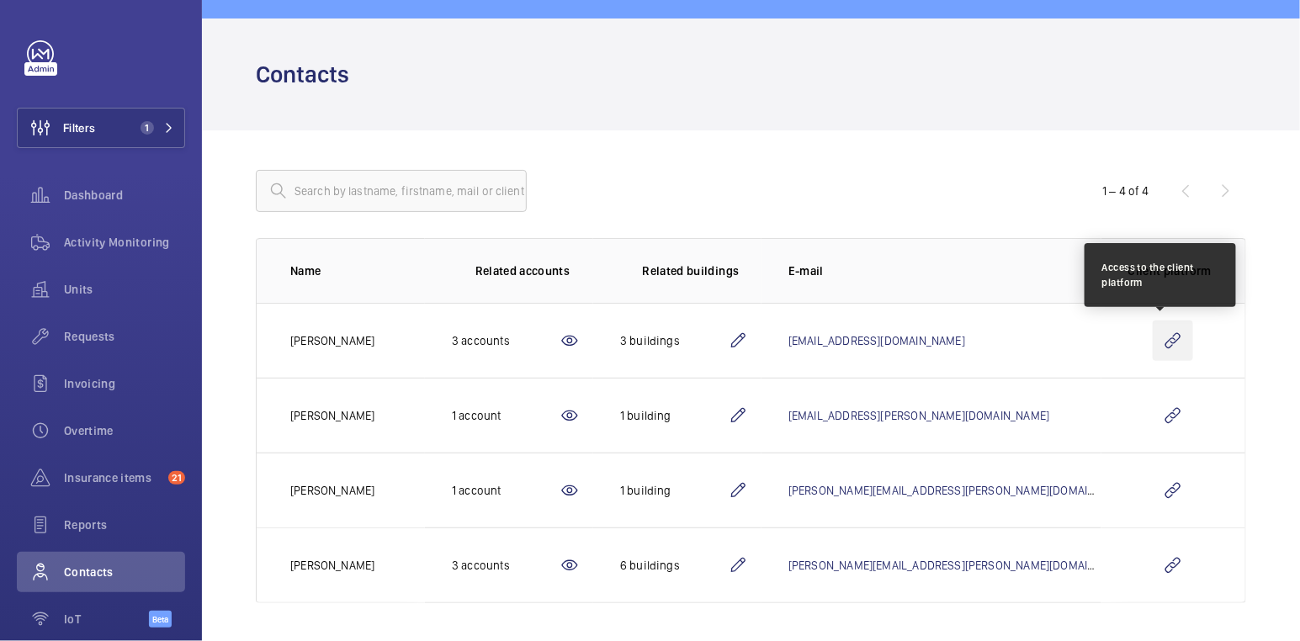
click at [1161, 341] on wm-front-icon-button at bounding box center [1173, 341] width 40 height 40
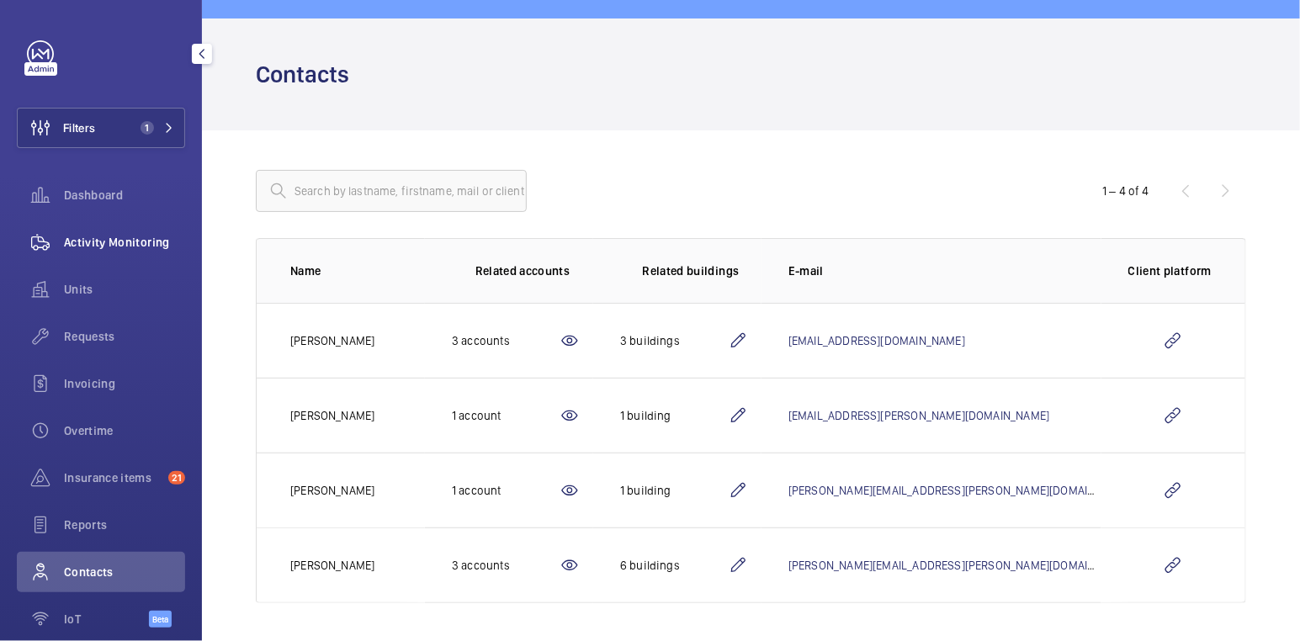
click at [74, 241] on span "Activity Monitoring" at bounding box center [124, 242] width 121 height 17
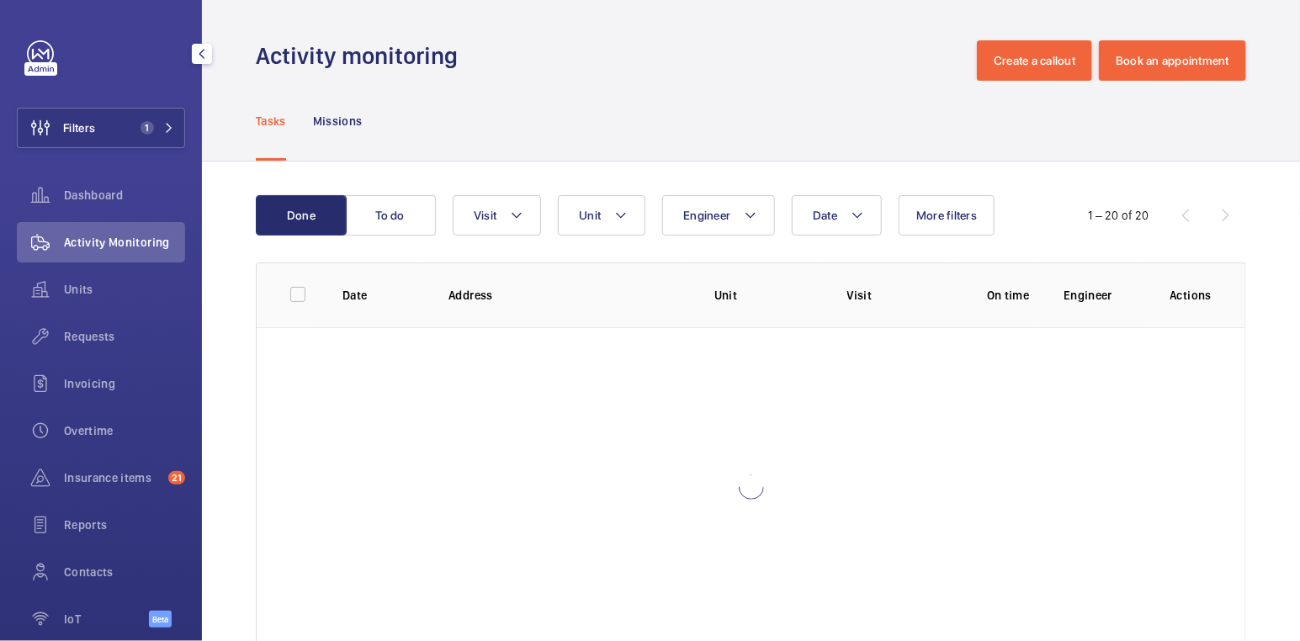
drag, startPoint x: 114, startPoint y: 130, endPoint x: 187, endPoint y: 125, distance: 73.4
click at [114, 130] on button "Filters 1" at bounding box center [101, 128] width 168 height 40
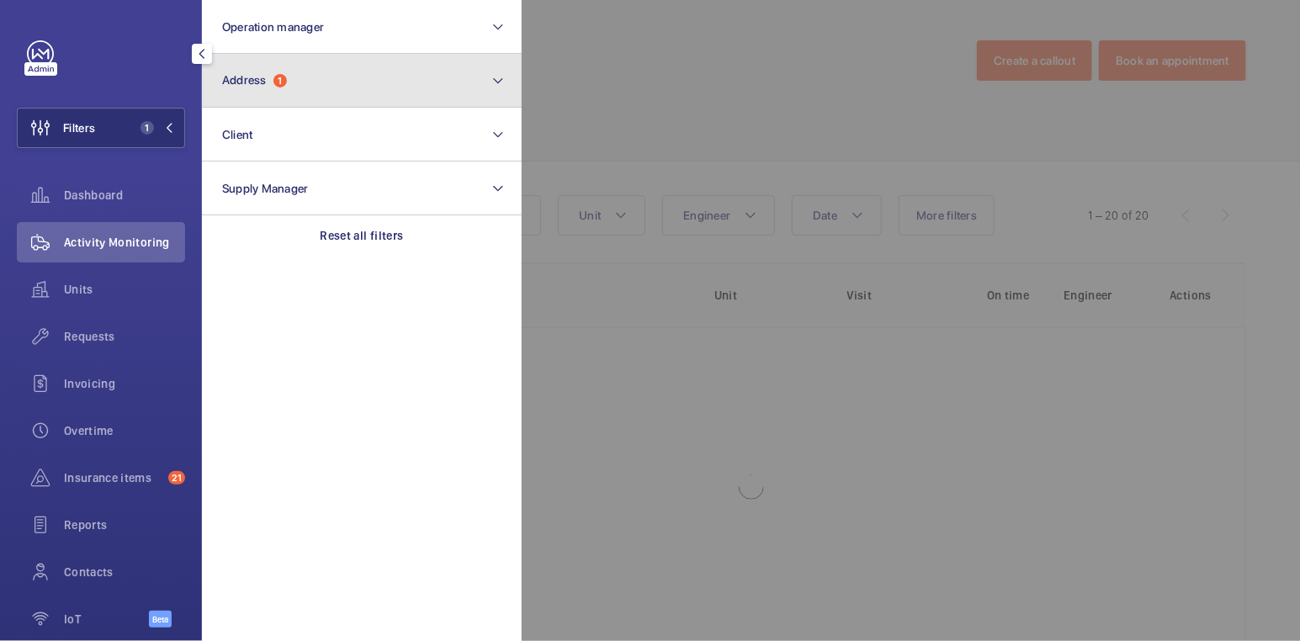
click at [330, 90] on button "Address 1" at bounding box center [362, 81] width 320 height 54
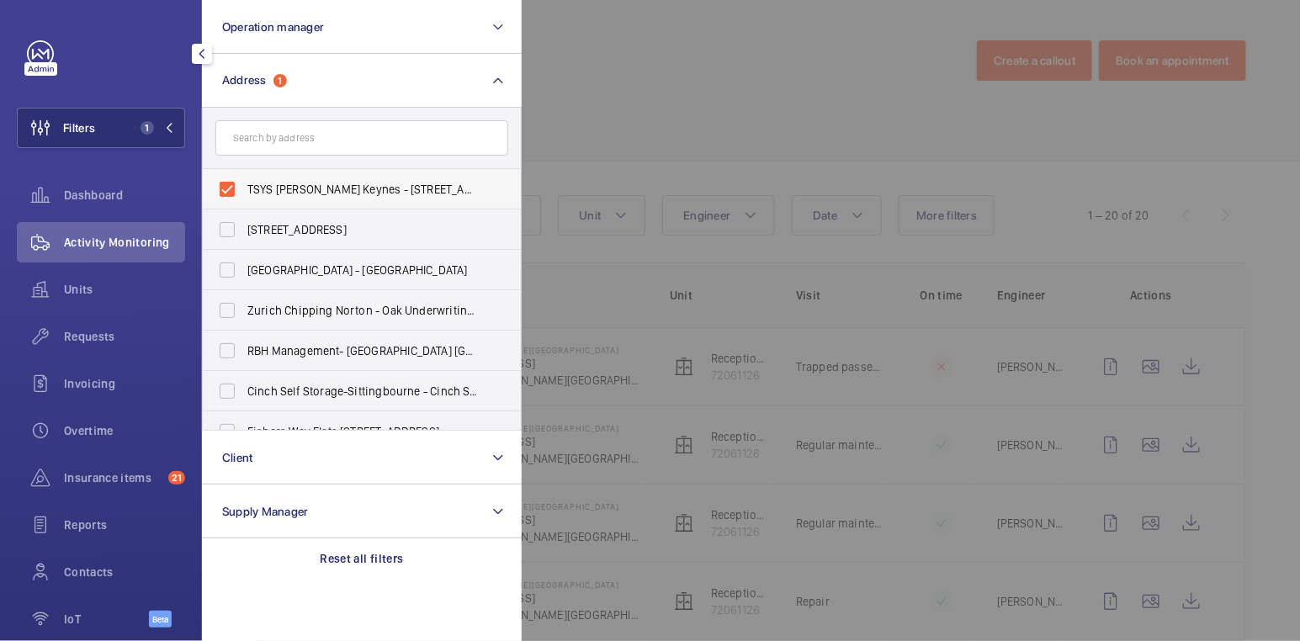
click at [274, 182] on span "TSYS Milton Keynes - 120 Caldecotte Lake Dr, Caldecotte, MILTON KEYNES MK7 8LE" at bounding box center [362, 189] width 231 height 17
click at [244, 182] on input "TSYS Milton Keynes - 120 Caldecotte Lake Dr, Caldecotte, MILTON KEYNES MK7 8LE" at bounding box center [227, 190] width 34 height 34
checkbox input "false"
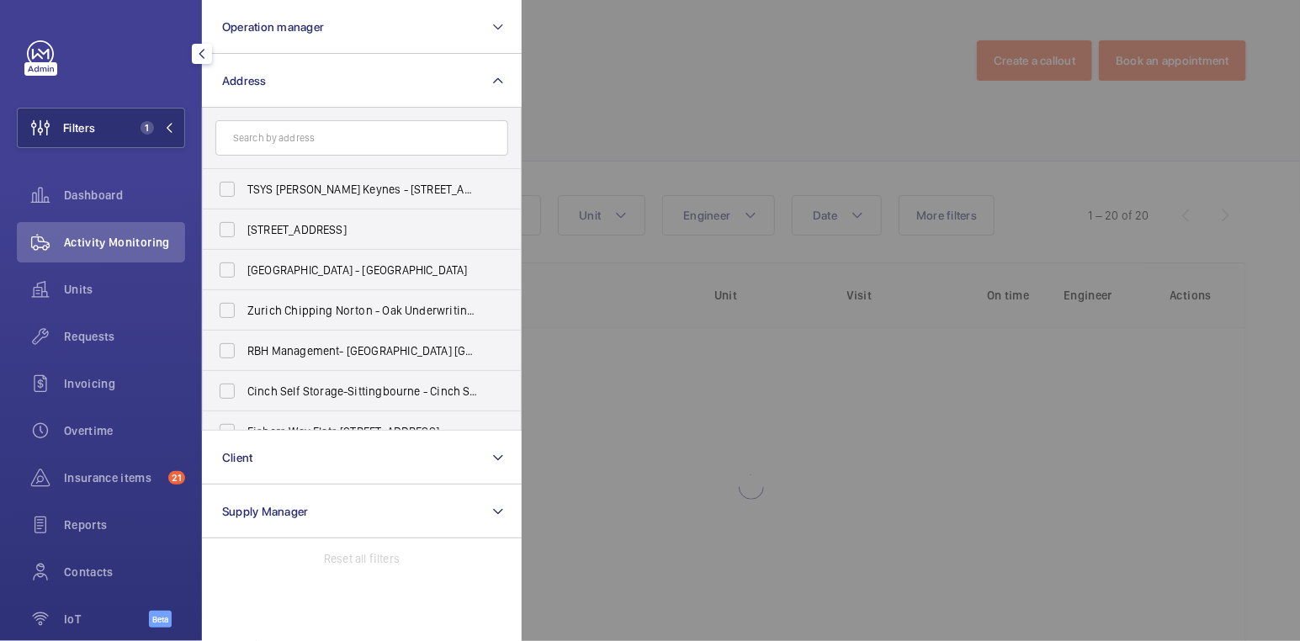
click at [671, 92] on div at bounding box center [1172, 320] width 1300 height 641
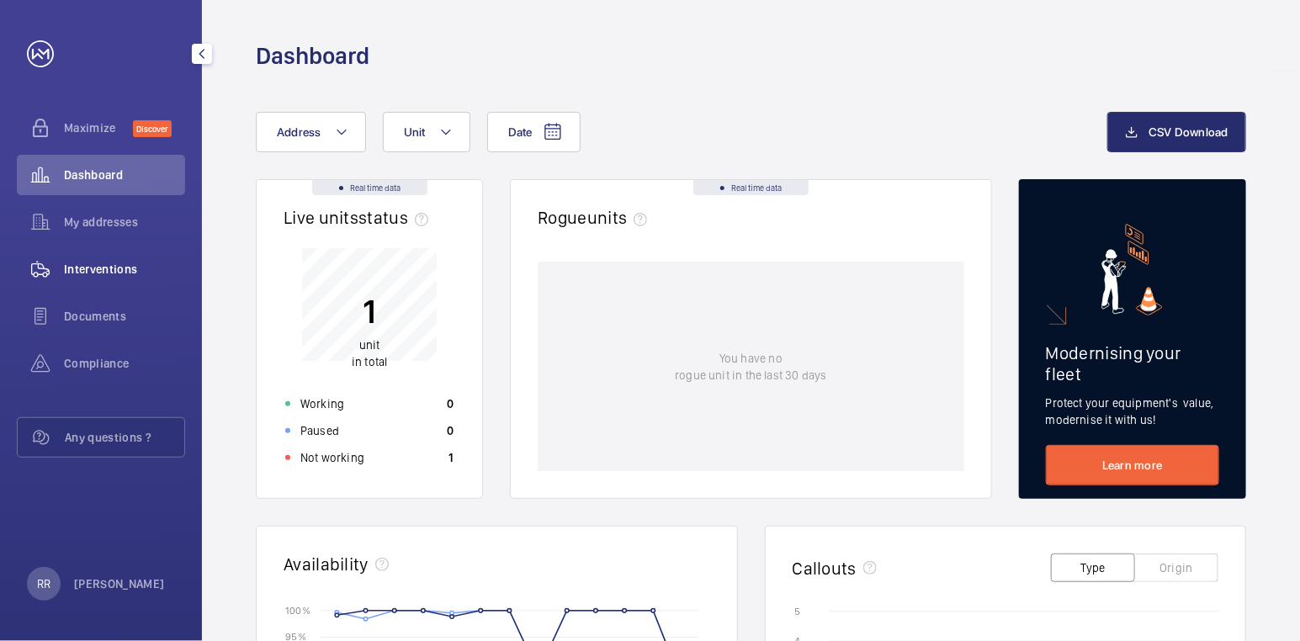
click at [67, 273] on span "Interventions" at bounding box center [124, 269] width 121 height 17
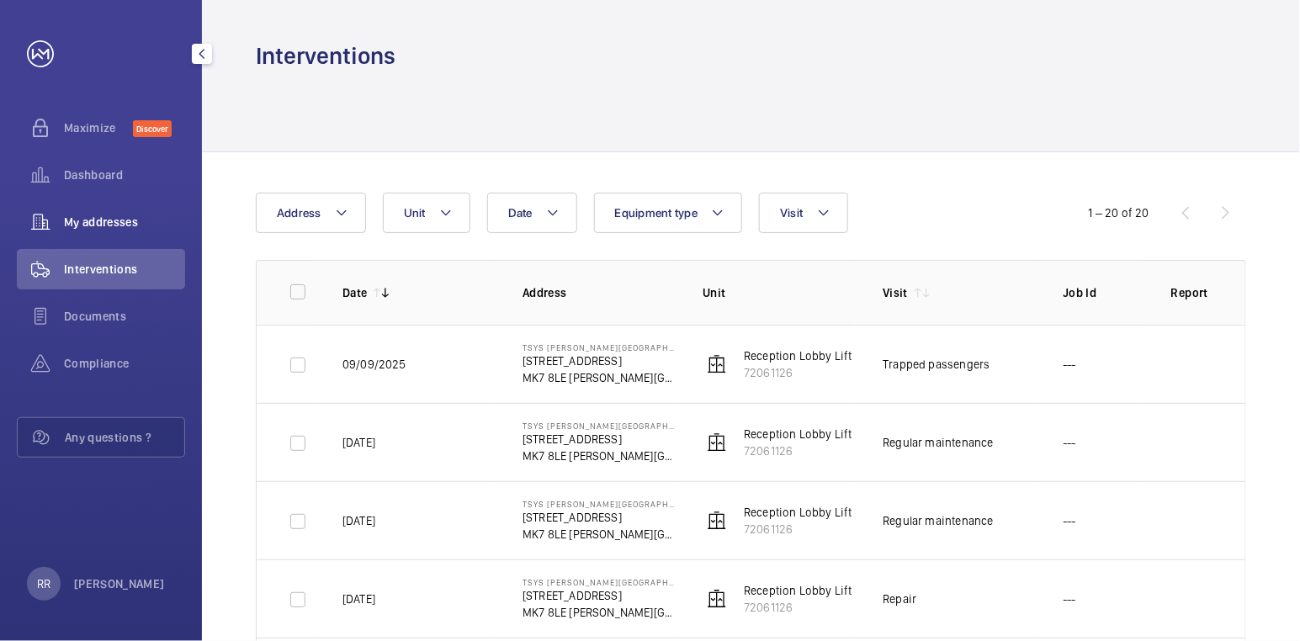
click at [93, 222] on span "My addresses" at bounding box center [124, 222] width 121 height 17
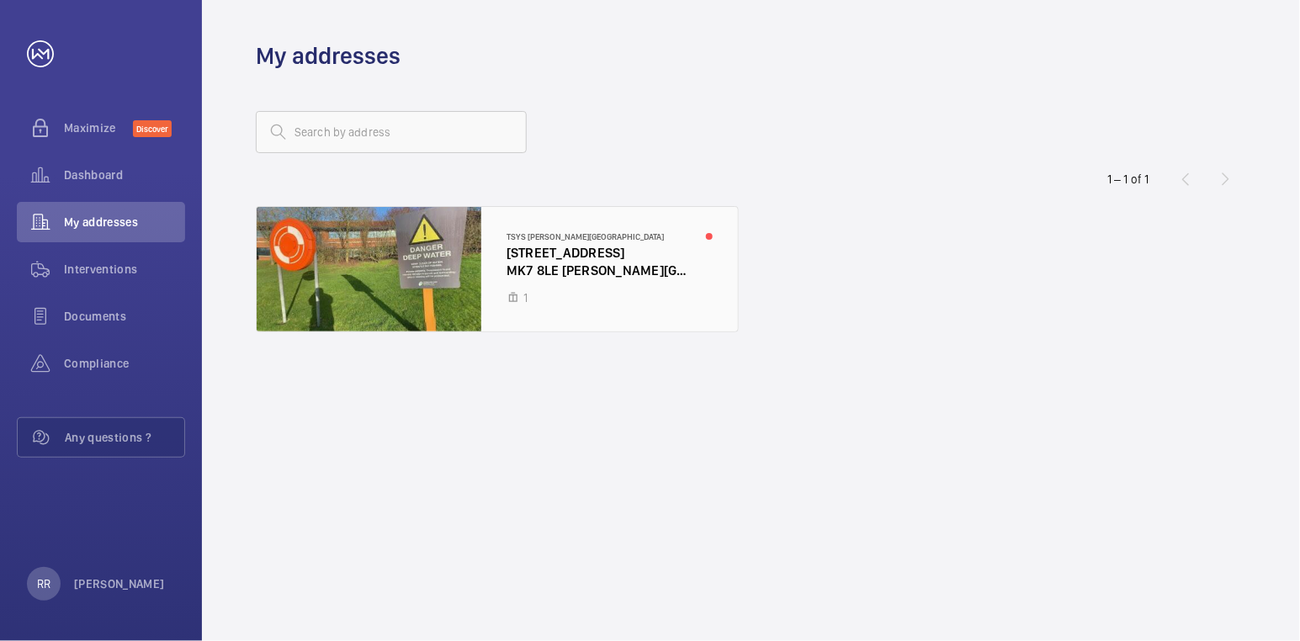
click at [604, 239] on div at bounding box center [497, 269] width 481 height 125
